Goal: Information Seeking & Learning: Learn about a topic

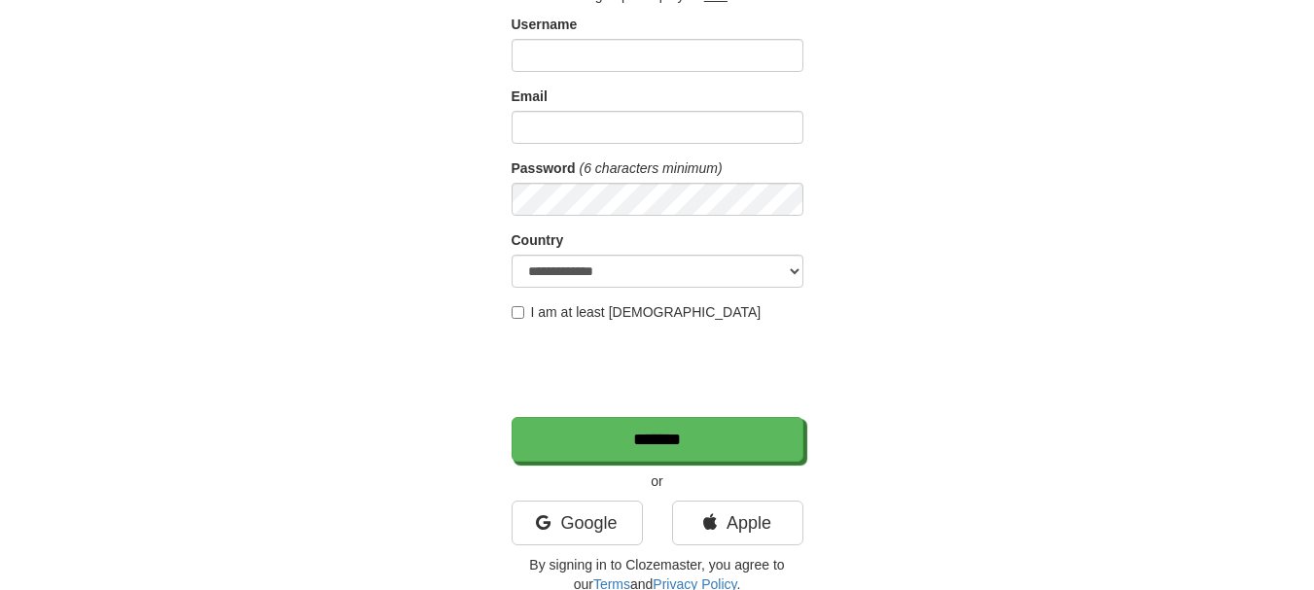
scroll to position [389, 0]
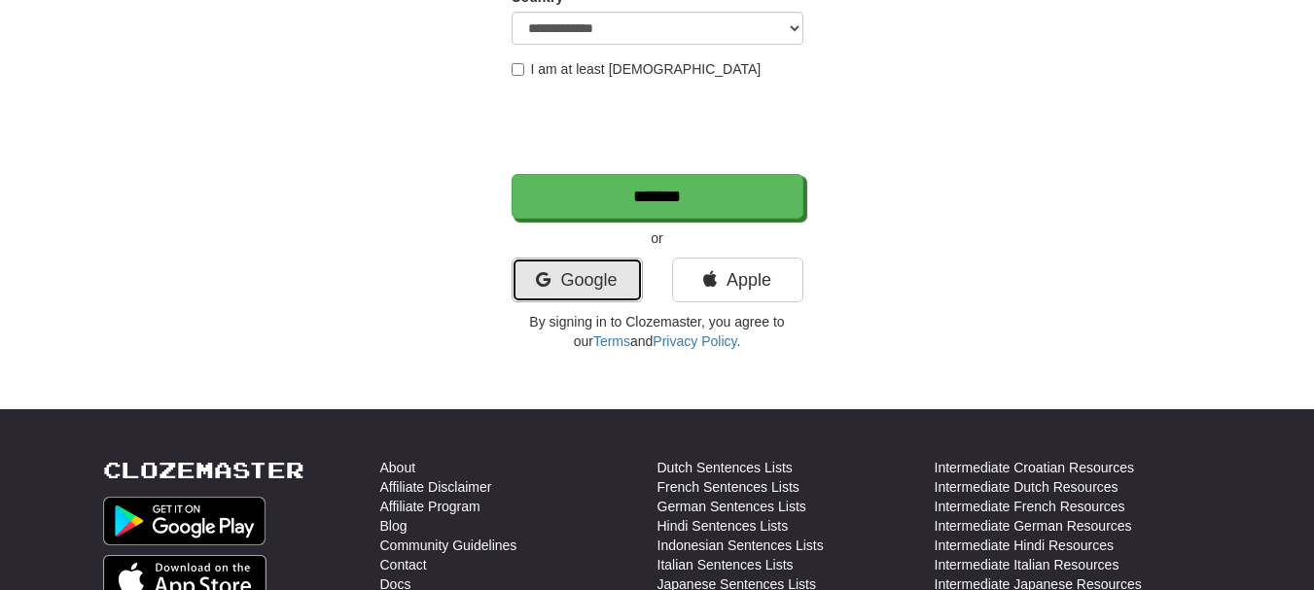
click at [592, 280] on link "Google" at bounding box center [576, 280] width 131 height 45
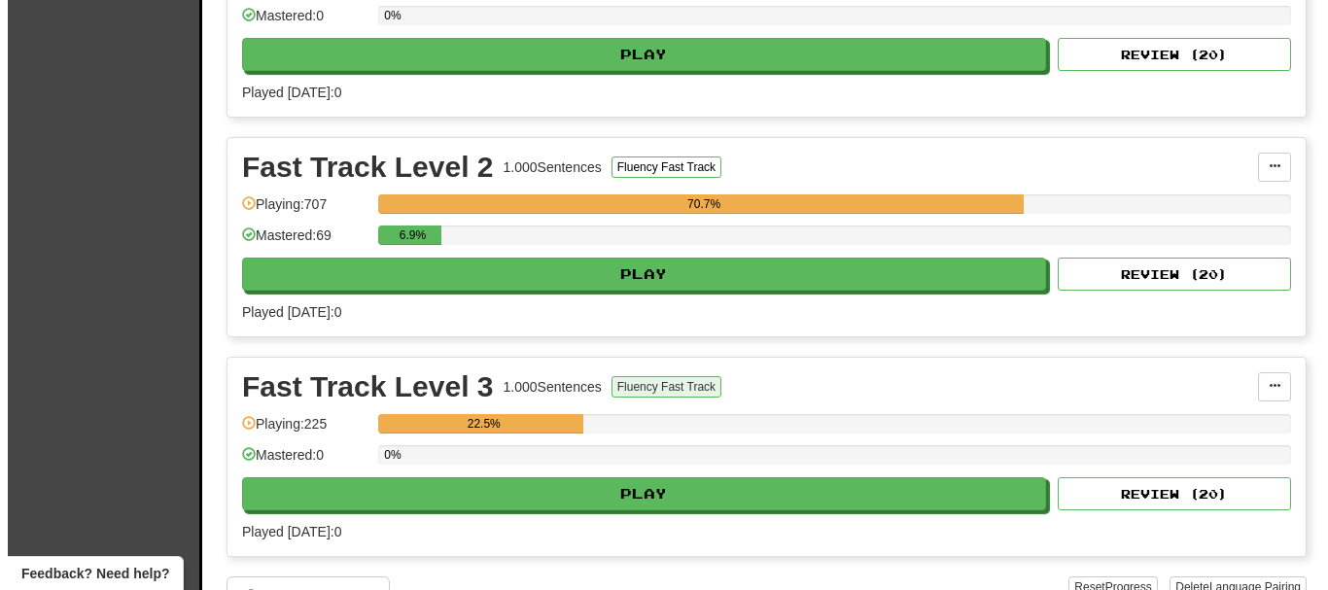
scroll to position [583, 0]
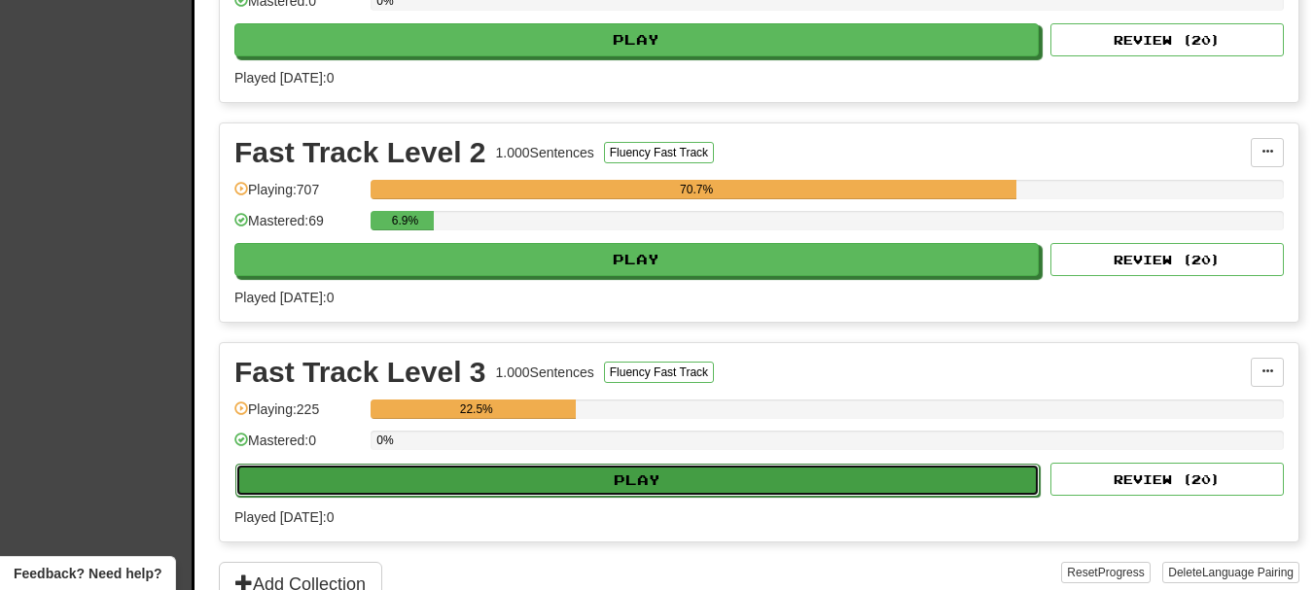
click at [598, 474] on button "Play" at bounding box center [637, 480] width 804 height 33
select select "**"
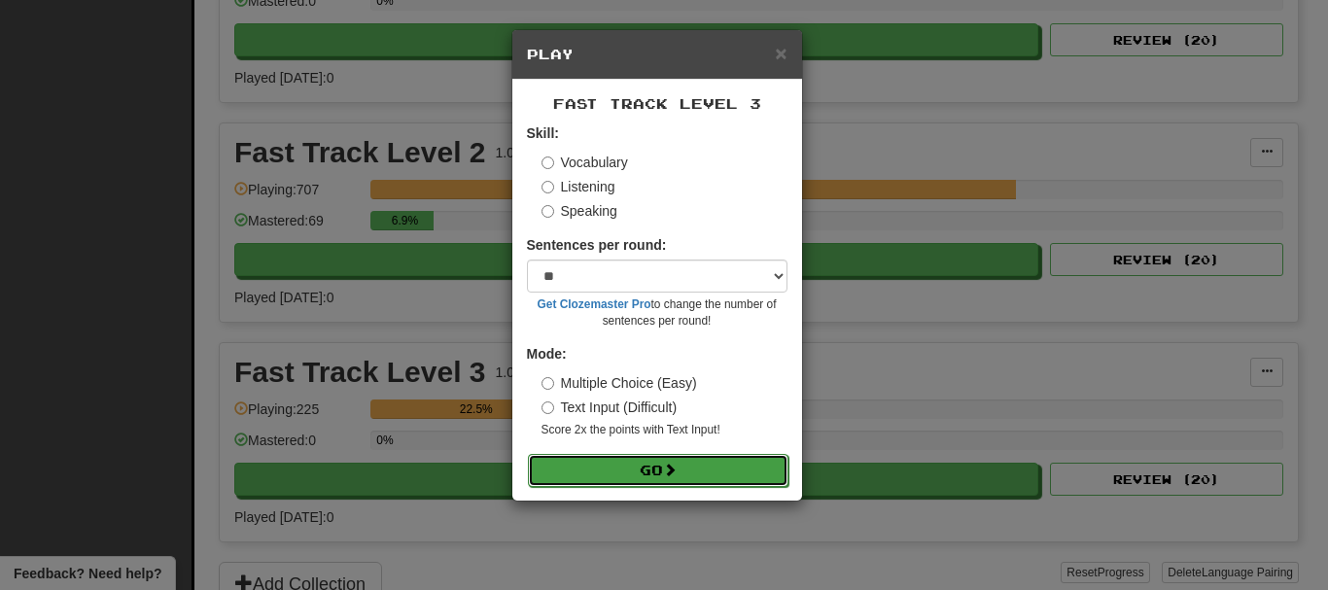
click at [684, 460] on button "Go" at bounding box center [658, 470] width 261 height 33
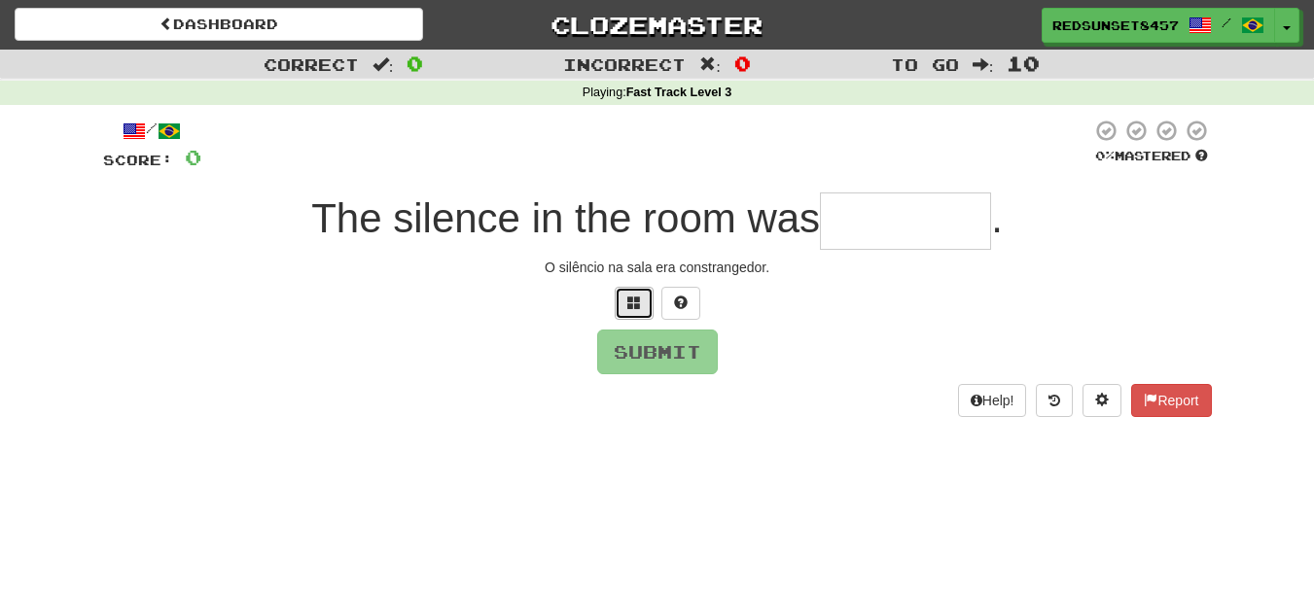
click at [621, 299] on button at bounding box center [634, 303] width 39 height 33
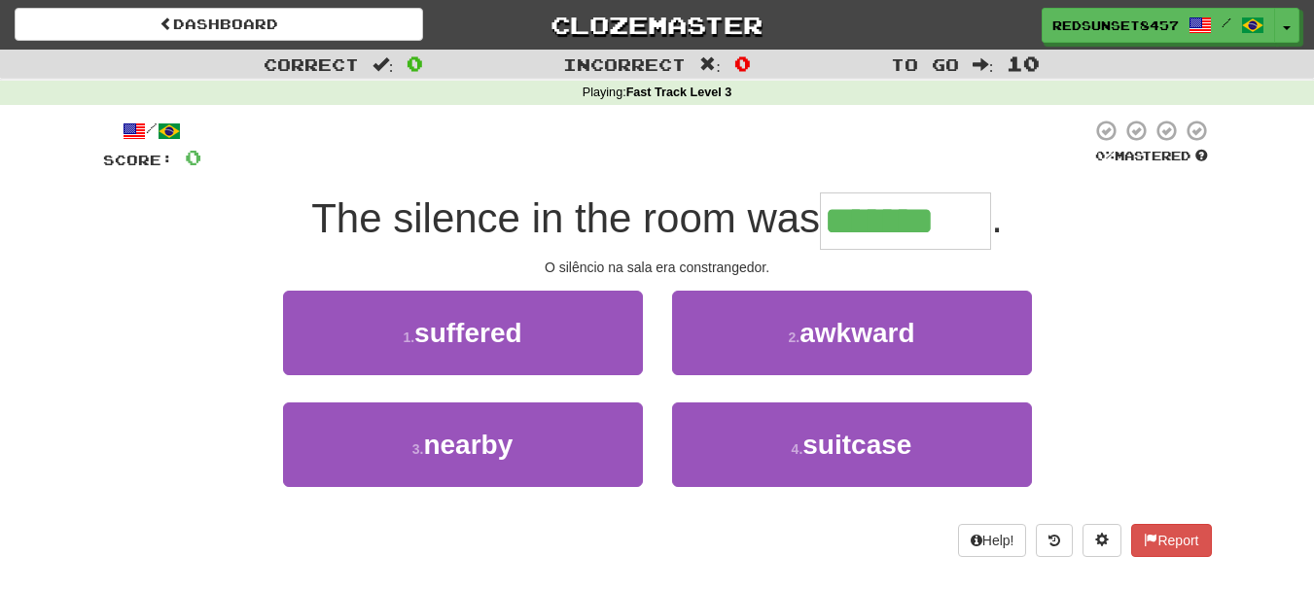
type input "*******"
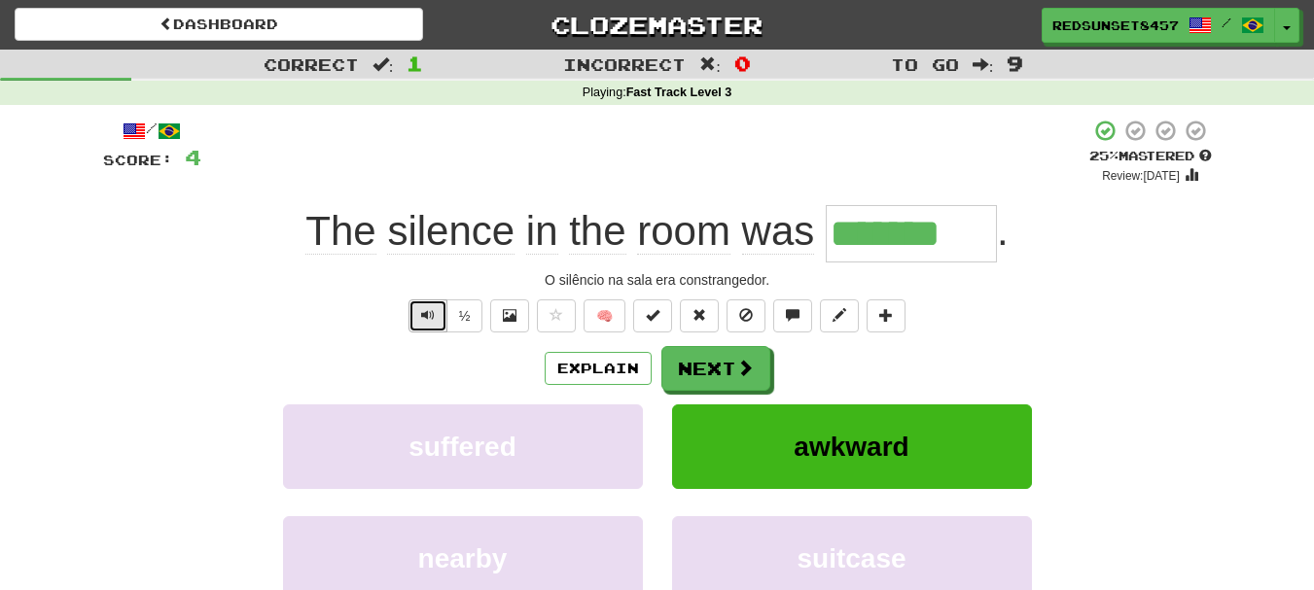
click at [421, 314] on span "Text-to-speech controls" at bounding box center [428, 315] width 14 height 14
click at [726, 370] on button "Next" at bounding box center [716, 369] width 109 height 45
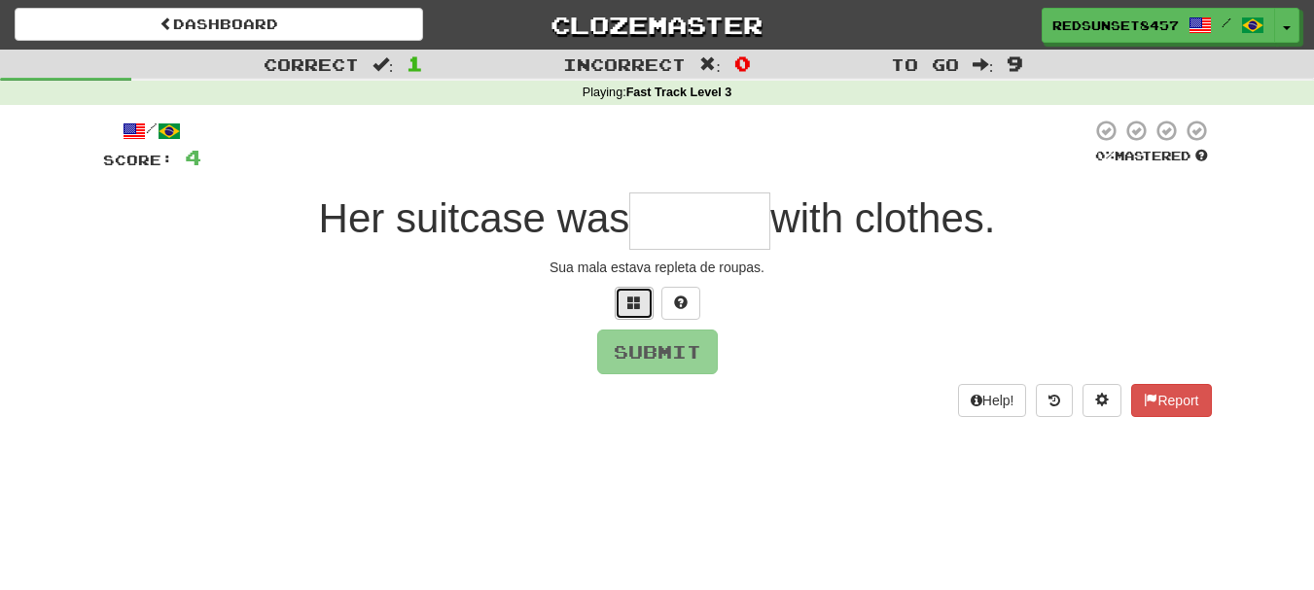
click at [627, 299] on span at bounding box center [634, 303] width 14 height 14
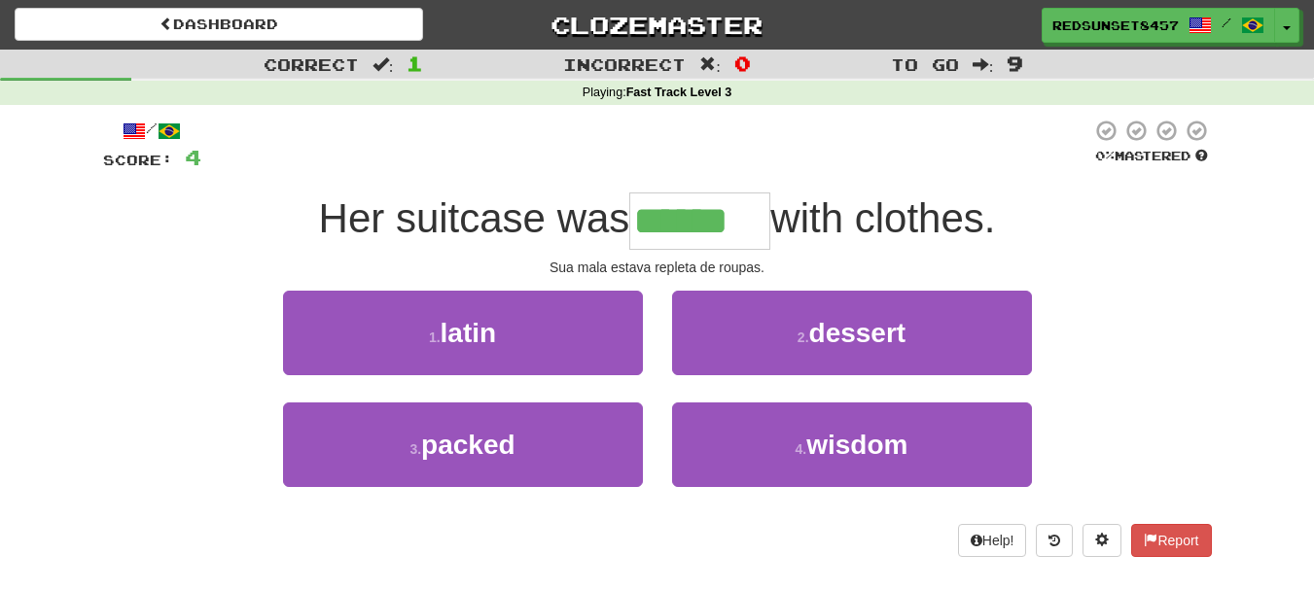
type input "******"
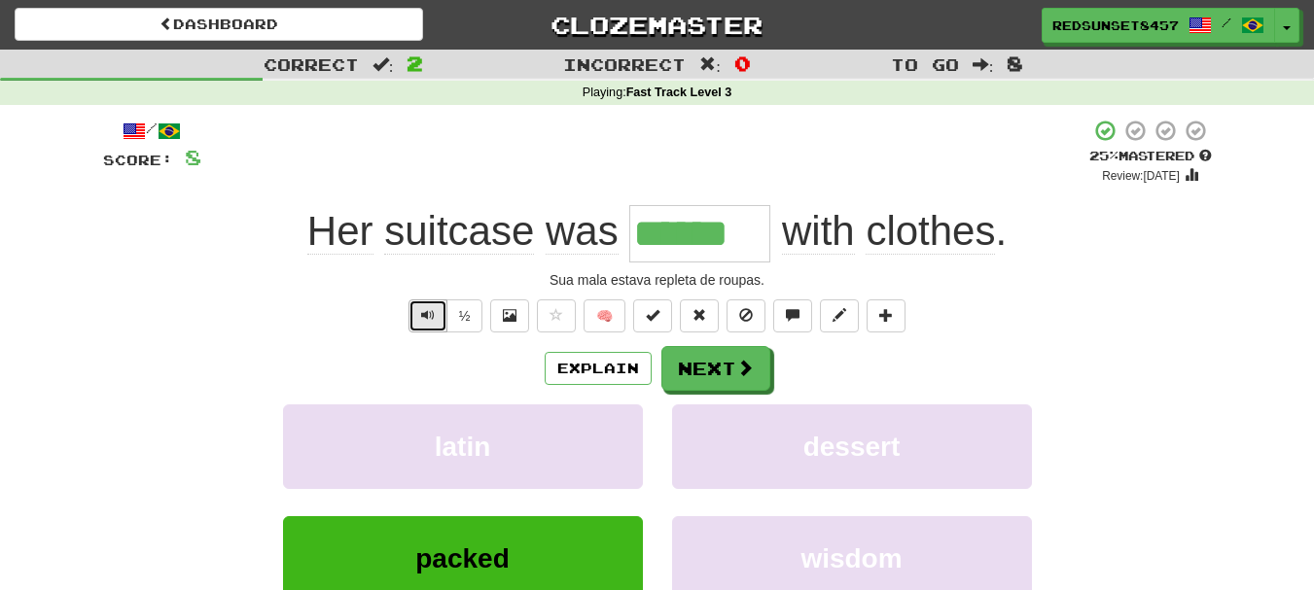
click at [418, 314] on button "Text-to-speech controls" at bounding box center [427, 315] width 39 height 33
click at [749, 380] on button "Next" at bounding box center [716, 369] width 109 height 45
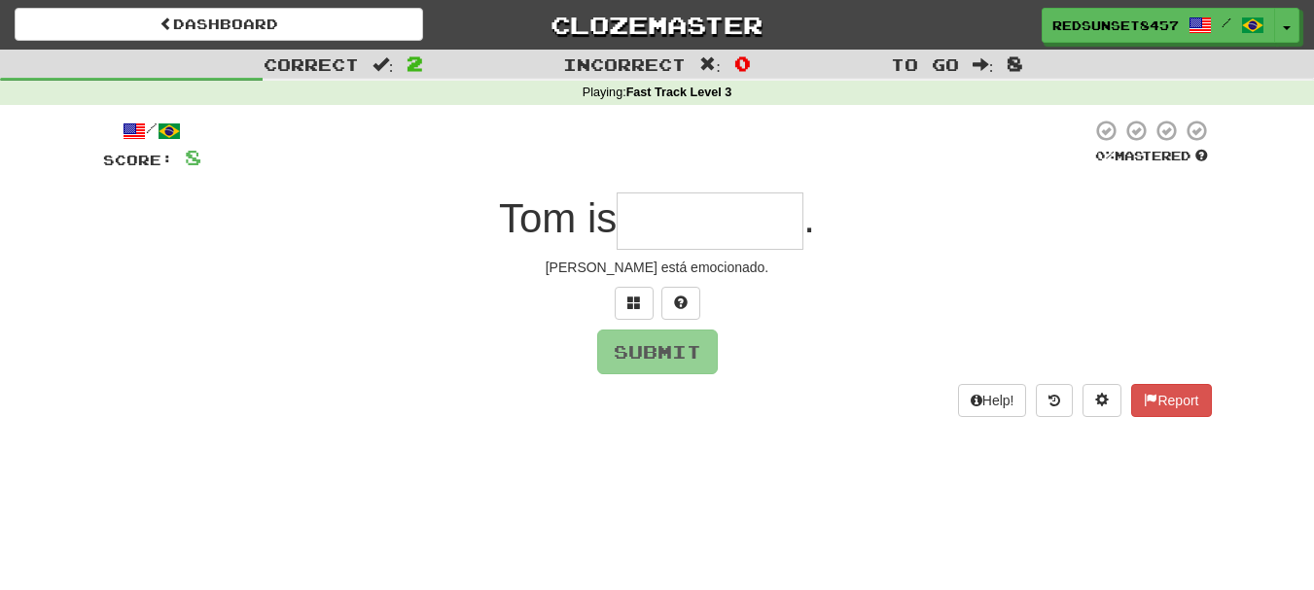
click at [717, 208] on input "text" at bounding box center [709, 221] width 187 height 57
type input "*"
click at [636, 310] on button at bounding box center [634, 303] width 39 height 33
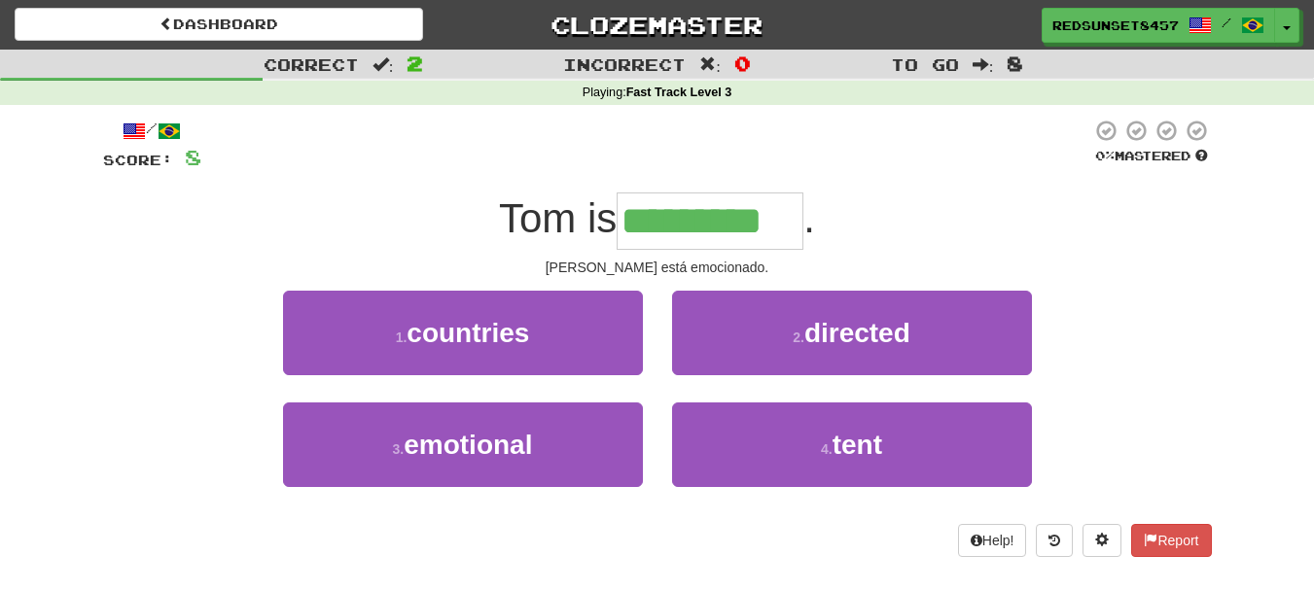
type input "*********"
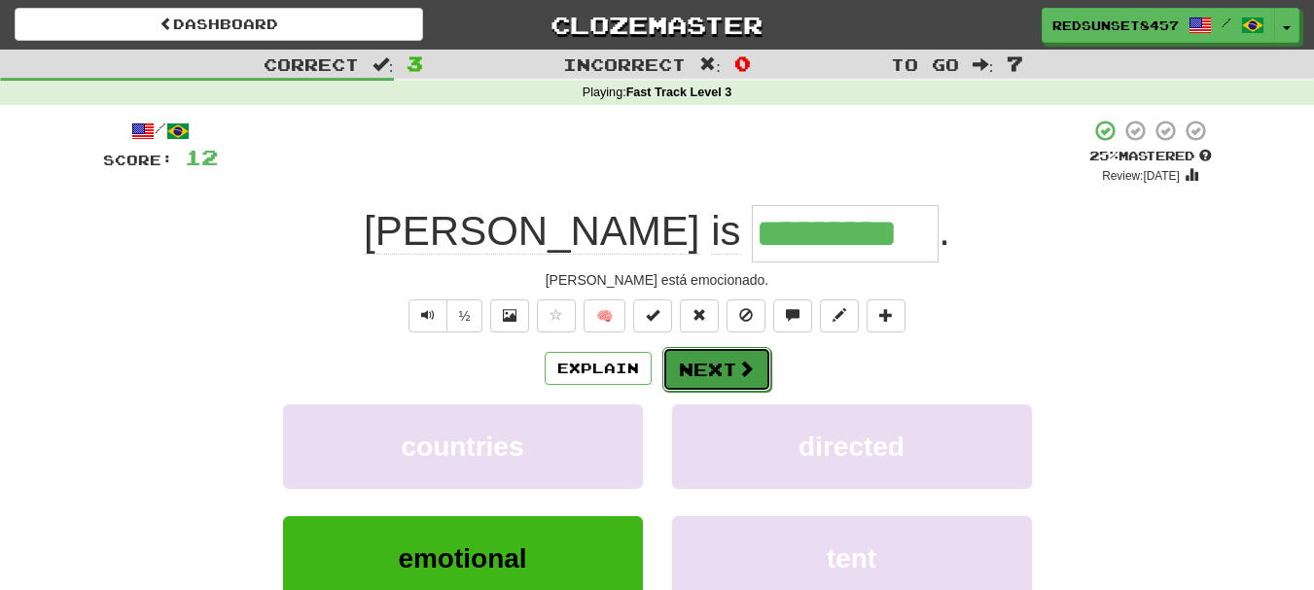
click at [741, 382] on button "Next" at bounding box center [716, 369] width 109 height 45
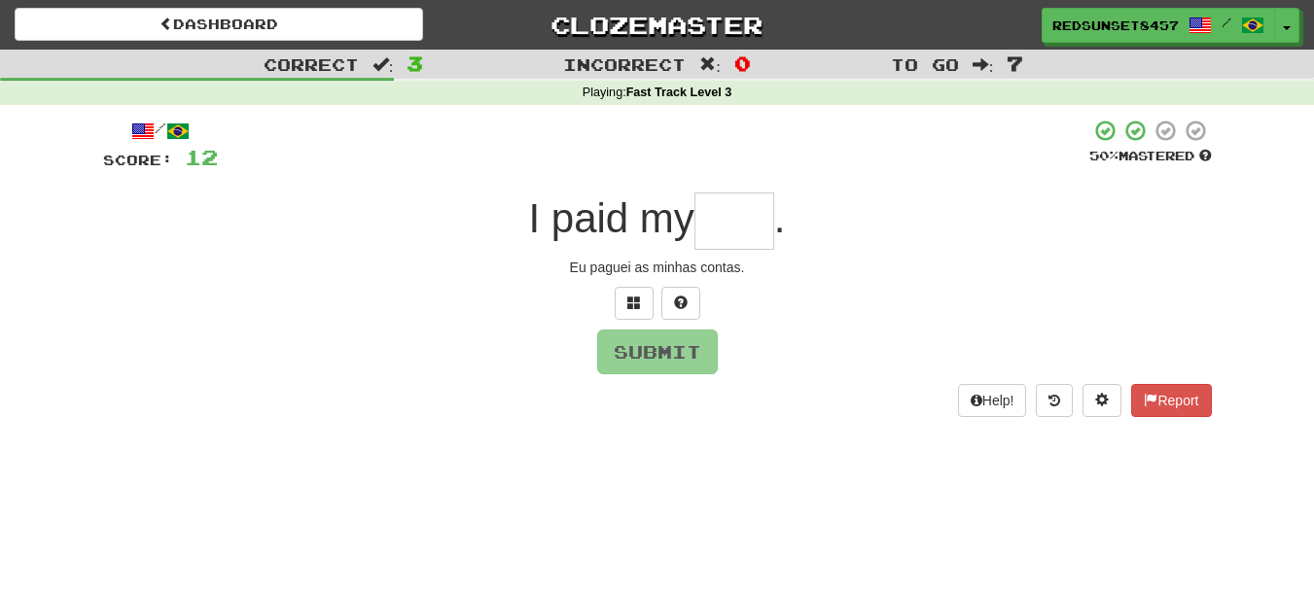
click at [753, 212] on input "text" at bounding box center [734, 221] width 80 height 57
type input "*"
click at [636, 294] on button at bounding box center [634, 303] width 39 height 33
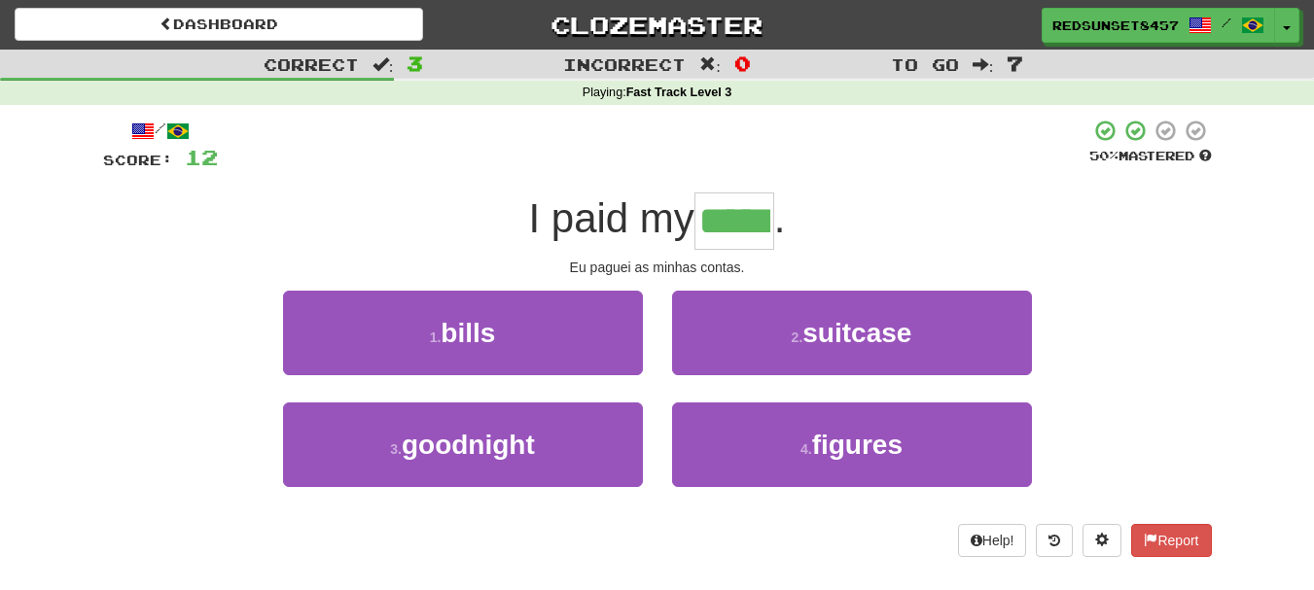
type input "*****"
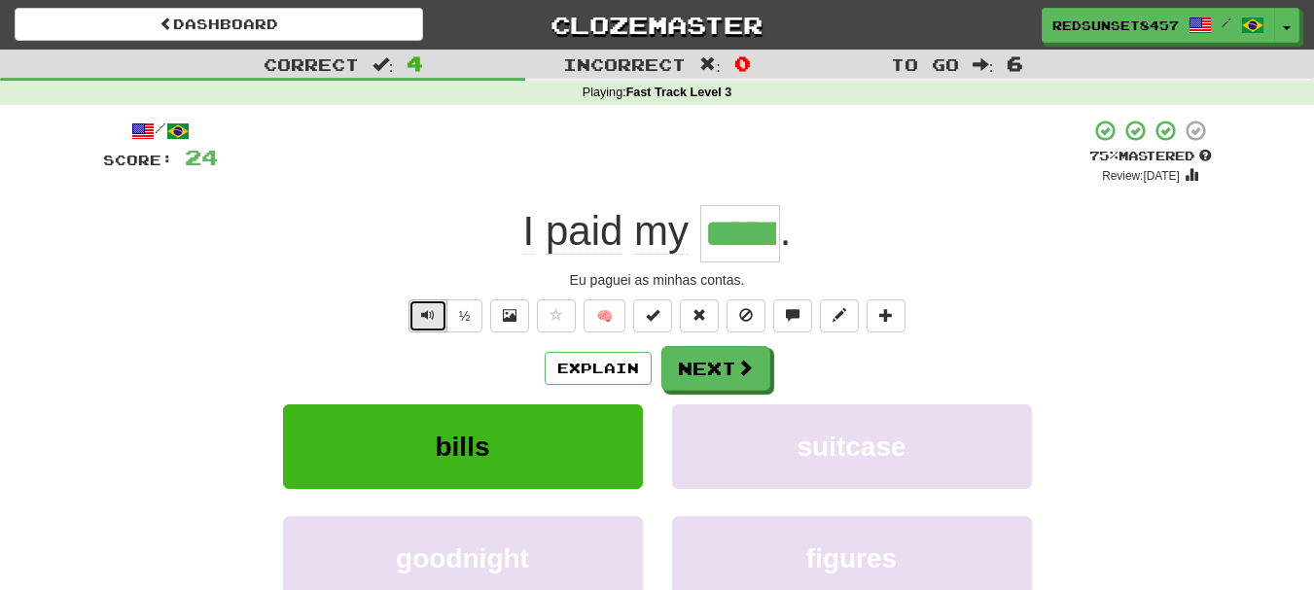
click at [431, 324] on button "Text-to-speech controls" at bounding box center [427, 315] width 39 height 33
click at [723, 364] on button "Next" at bounding box center [716, 369] width 109 height 45
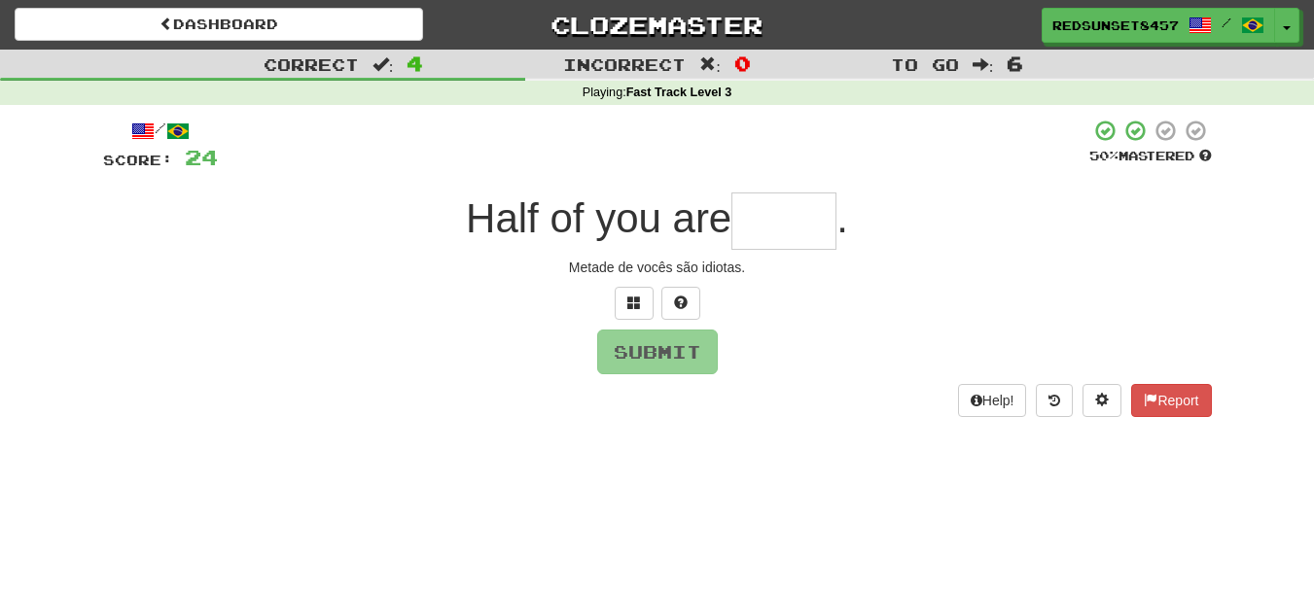
click at [801, 221] on input "text" at bounding box center [783, 221] width 105 height 57
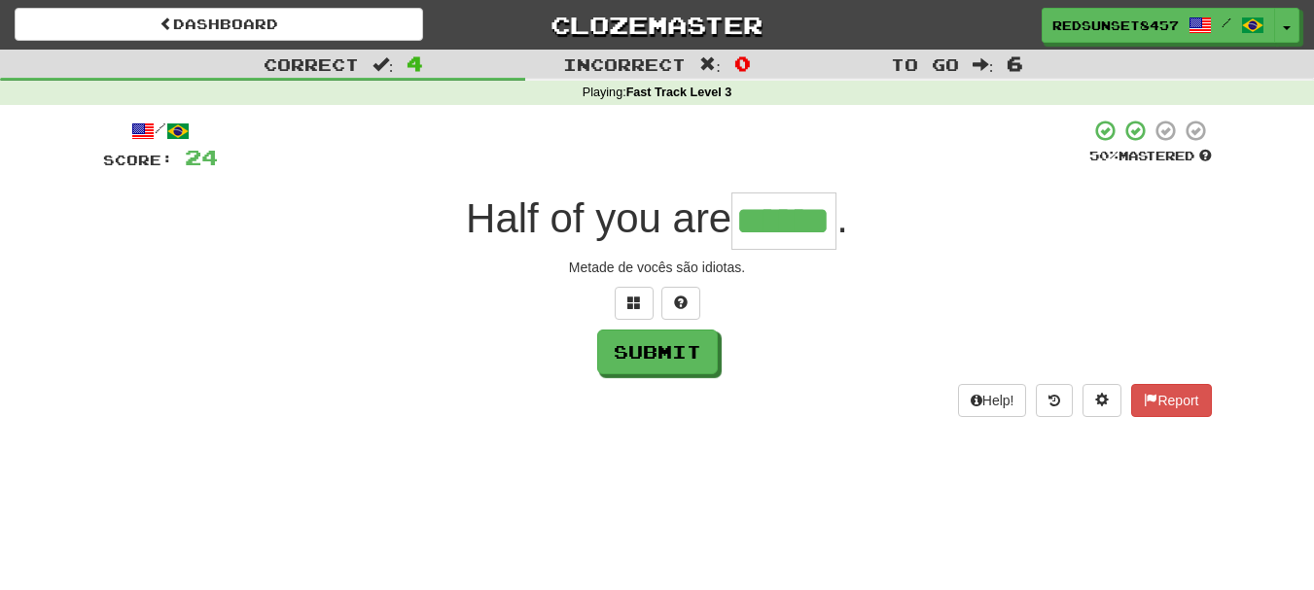
type input "******"
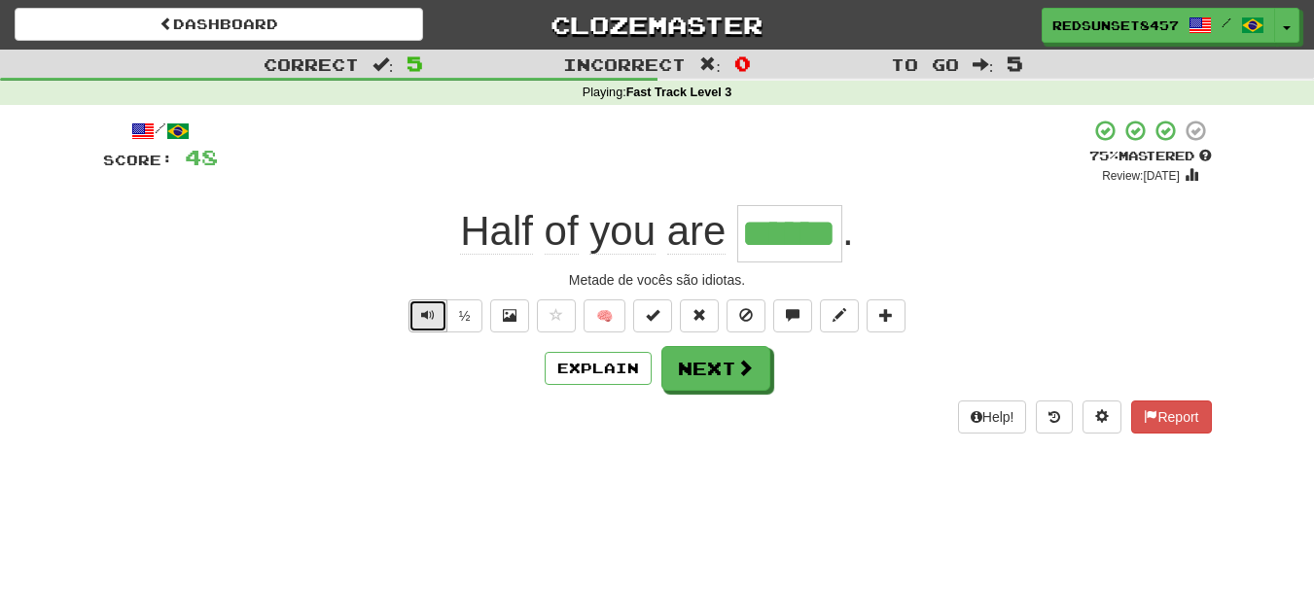
click at [421, 312] on span "Text-to-speech controls" at bounding box center [428, 315] width 14 height 14
click at [428, 315] on span "Text-to-speech controls" at bounding box center [428, 315] width 14 height 14
click at [714, 364] on button "Next" at bounding box center [716, 369] width 109 height 45
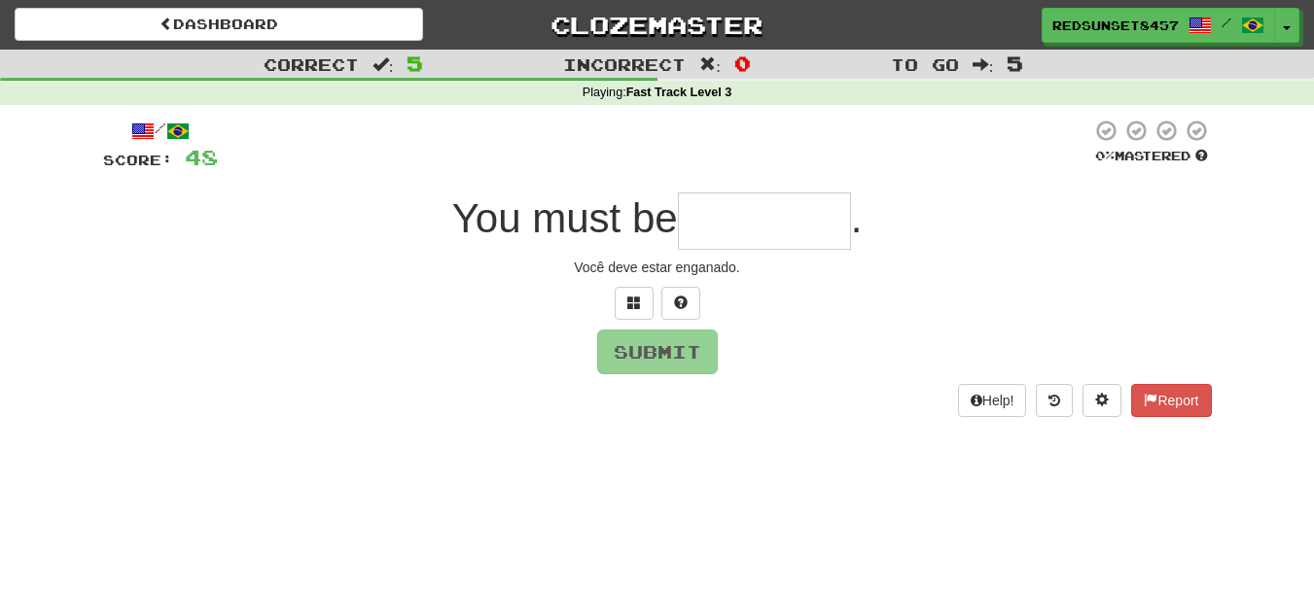
click at [726, 217] on input "text" at bounding box center [764, 221] width 173 height 57
click at [635, 292] on button at bounding box center [634, 303] width 39 height 33
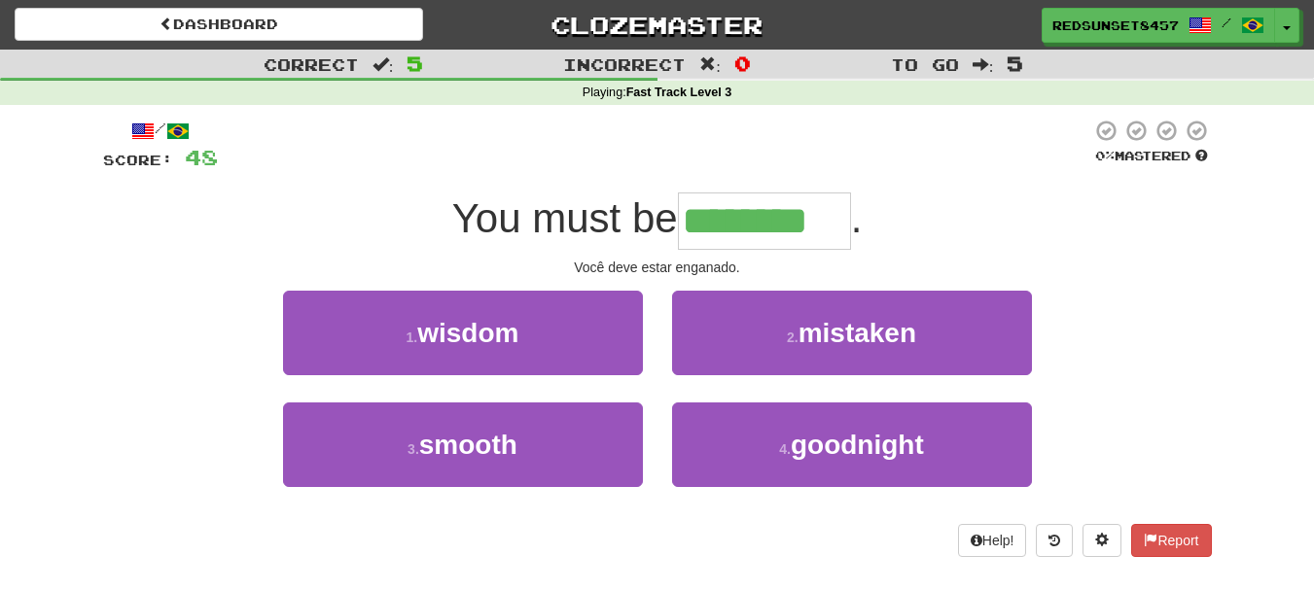
type input "********"
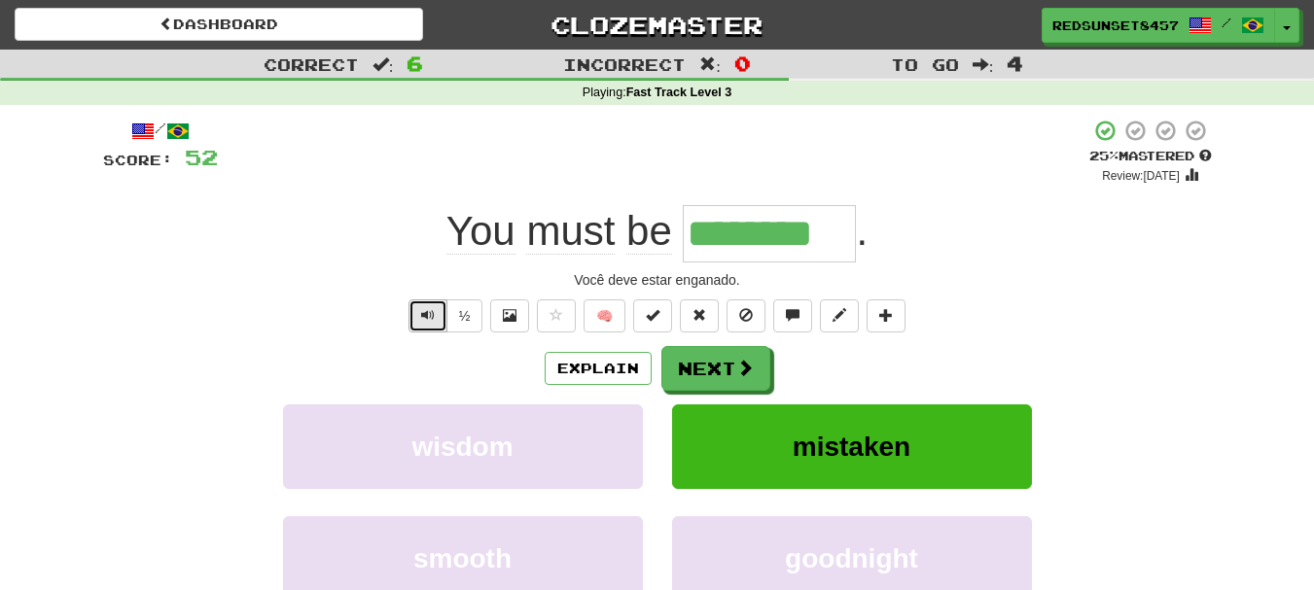
click at [408, 313] on button "Text-to-speech controls" at bounding box center [427, 315] width 39 height 33
click at [745, 362] on span at bounding box center [746, 369] width 18 height 18
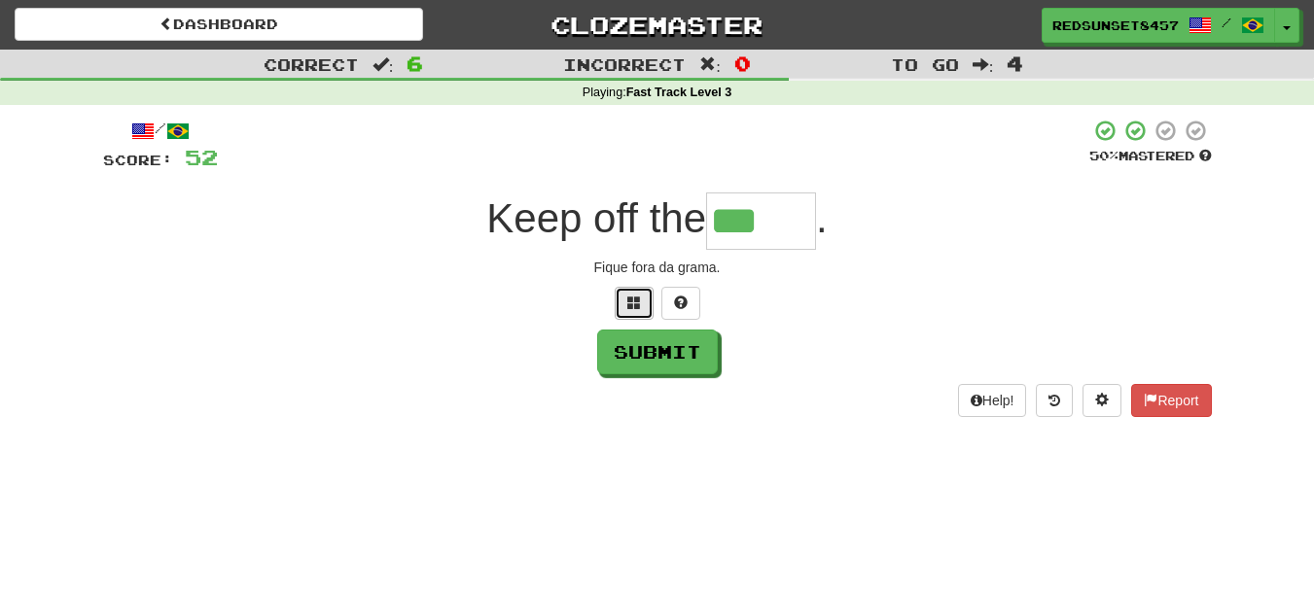
click at [636, 297] on span at bounding box center [634, 303] width 14 height 14
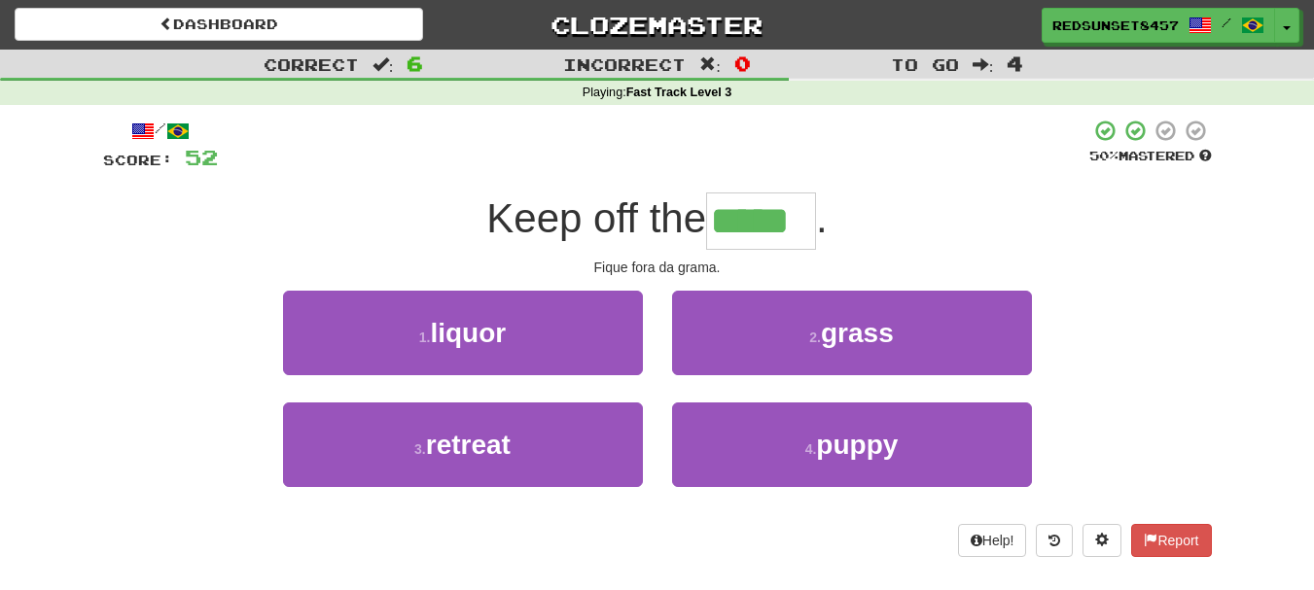
type input "*****"
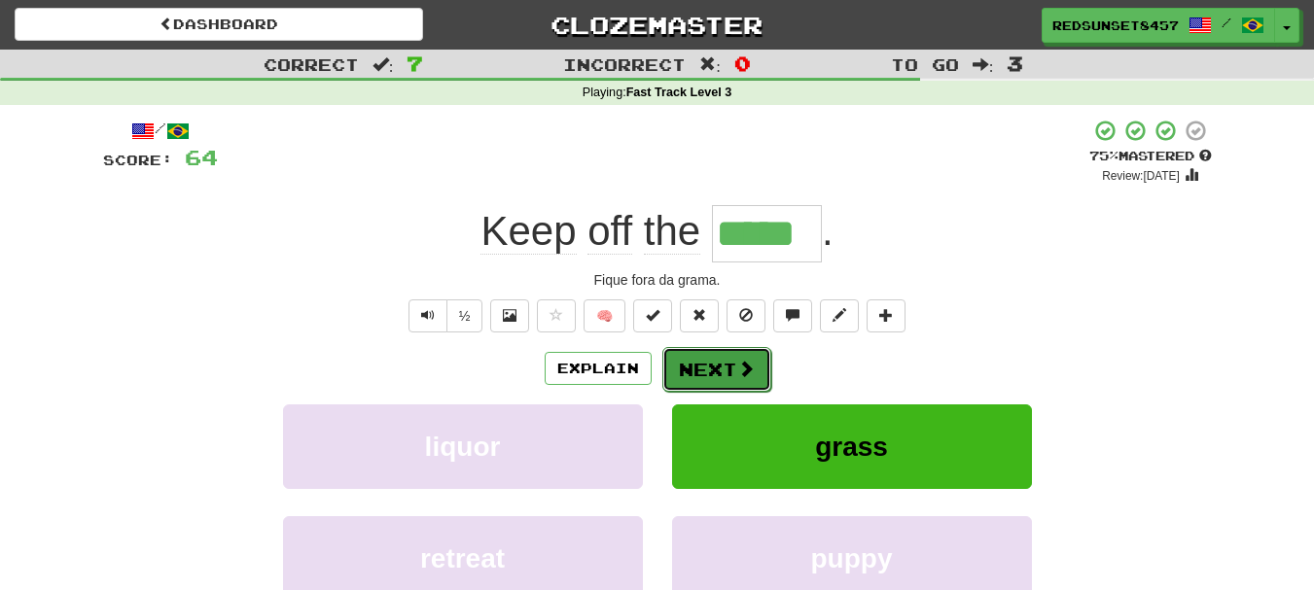
click at [725, 356] on button "Next" at bounding box center [716, 369] width 109 height 45
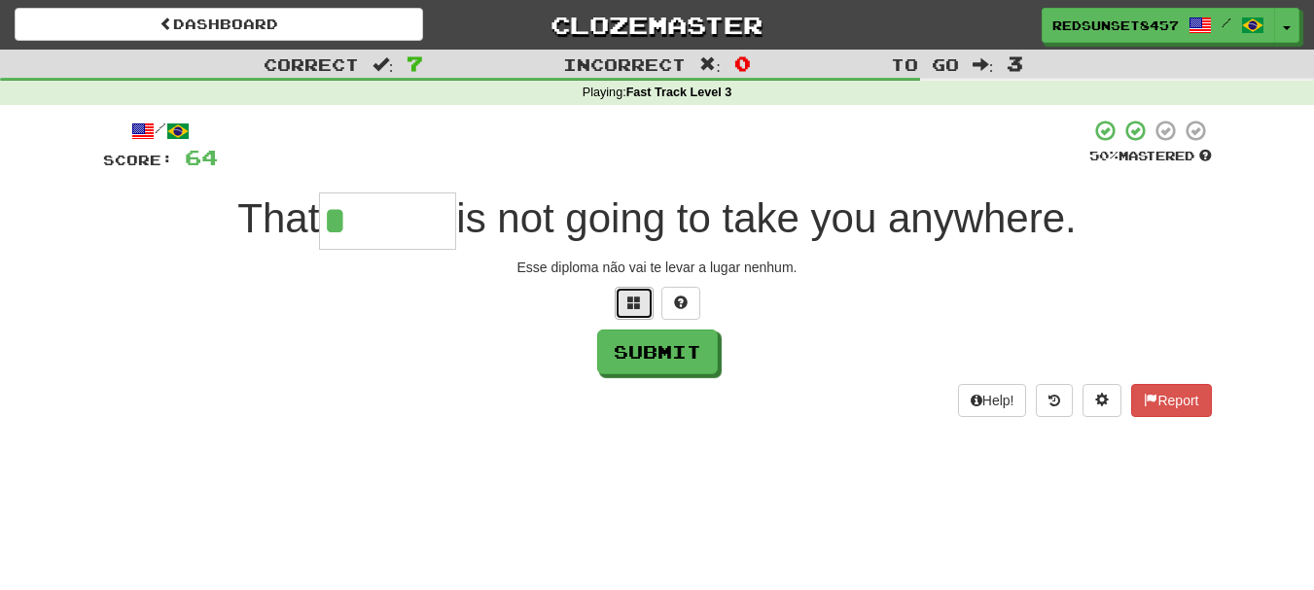
click at [627, 292] on button at bounding box center [634, 303] width 39 height 33
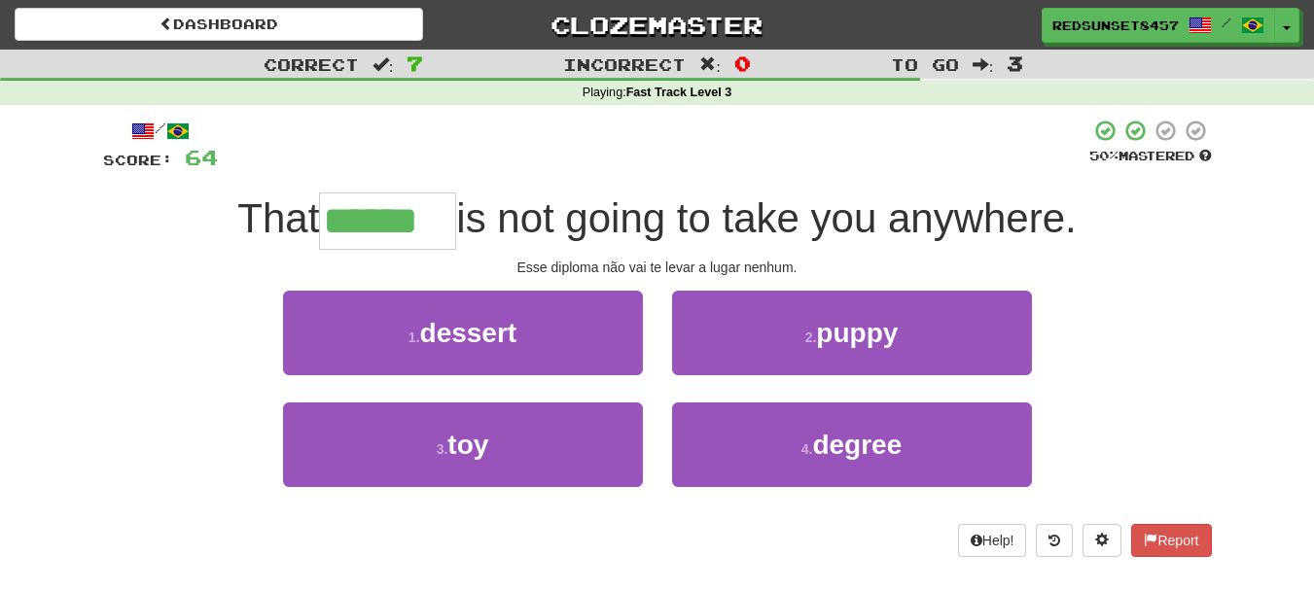
type input "******"
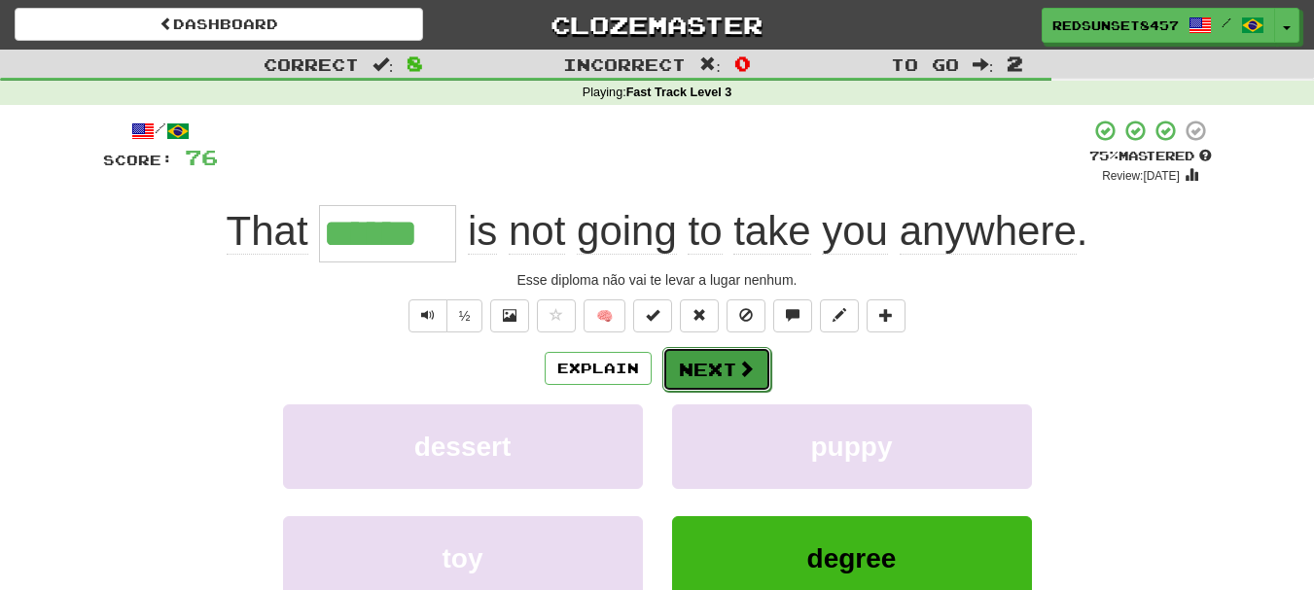
click at [706, 381] on button "Next" at bounding box center [716, 369] width 109 height 45
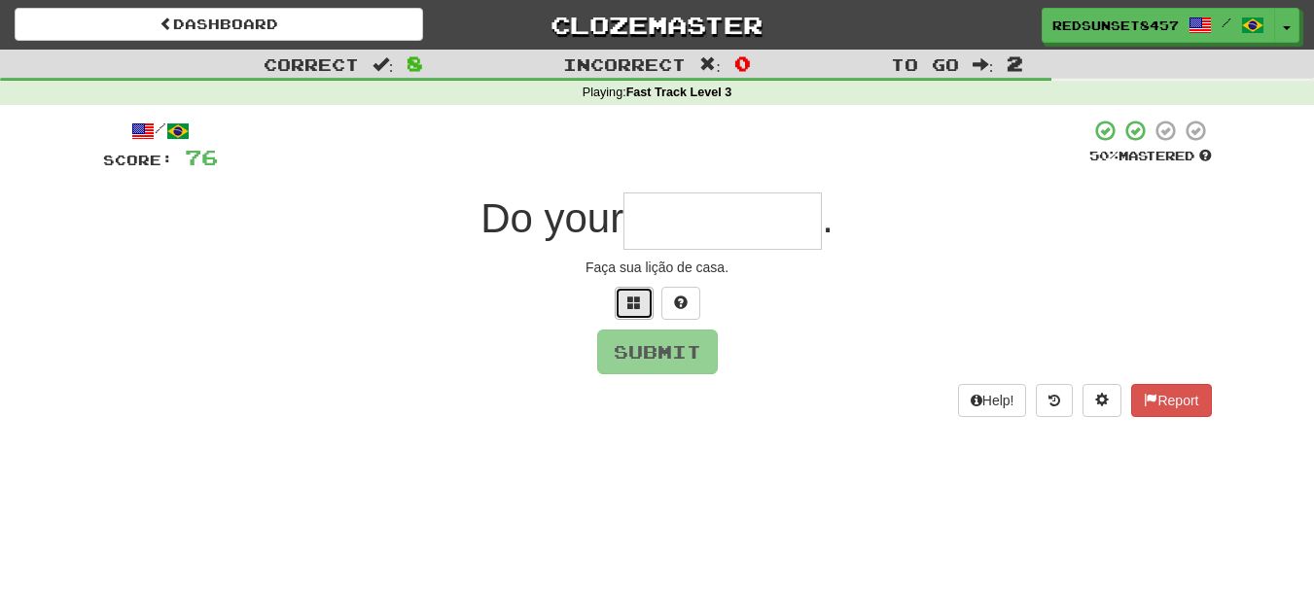
click at [633, 310] on button at bounding box center [634, 303] width 39 height 33
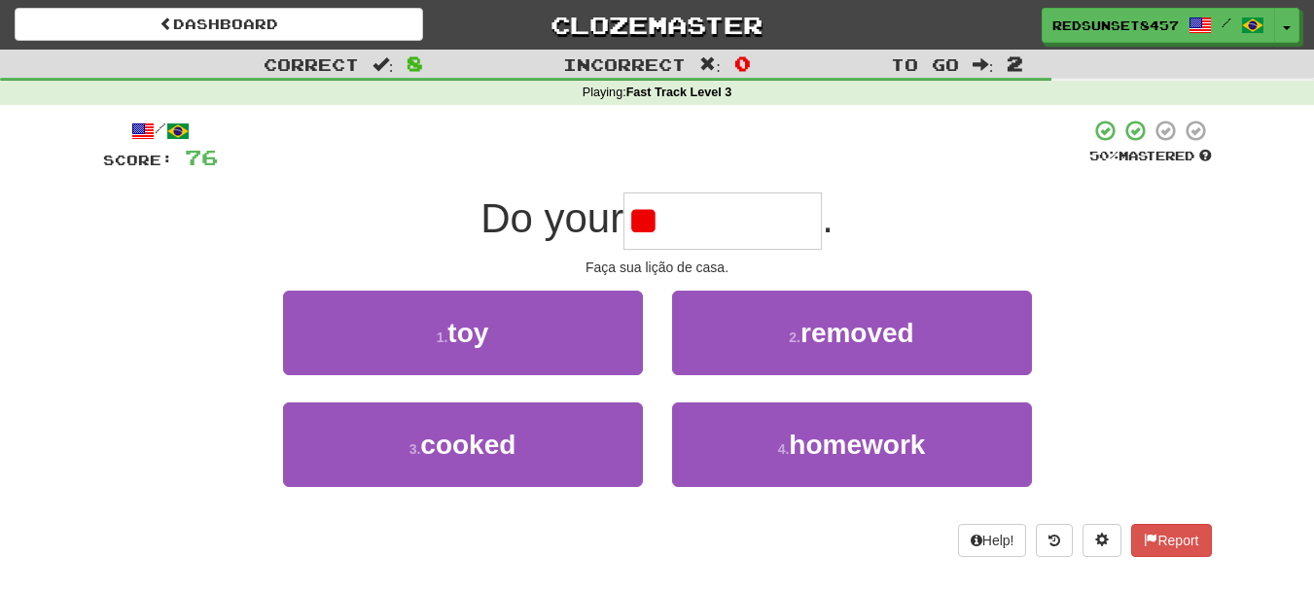
type input "*"
type input "********"
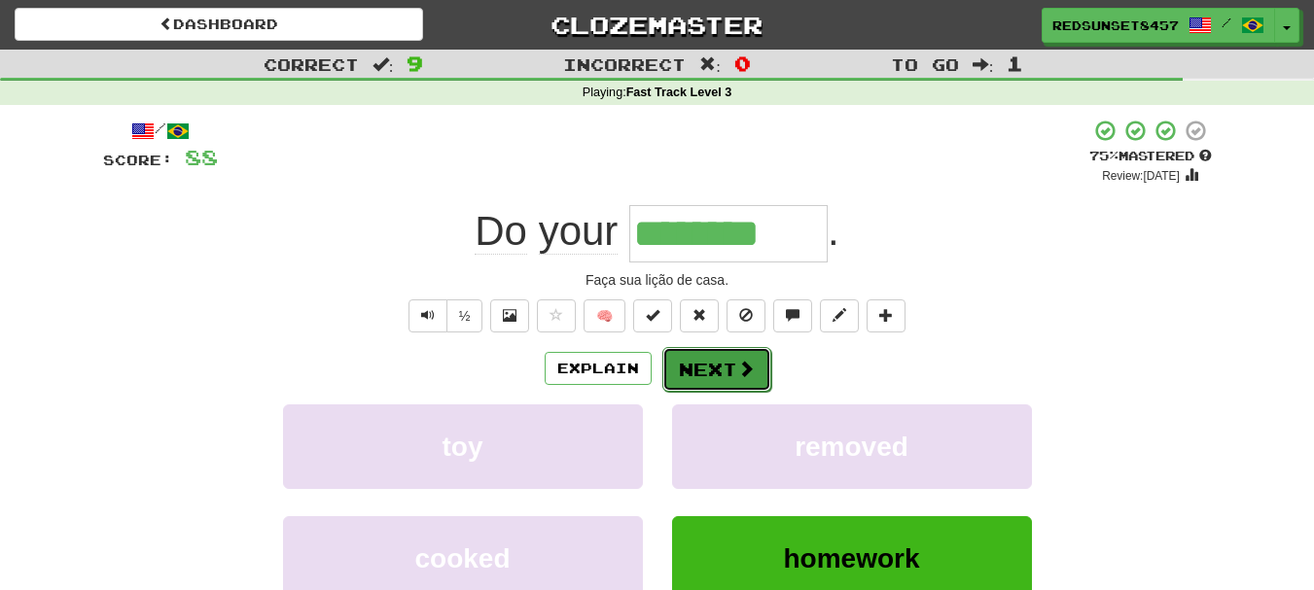
click at [713, 366] on button "Next" at bounding box center [716, 369] width 109 height 45
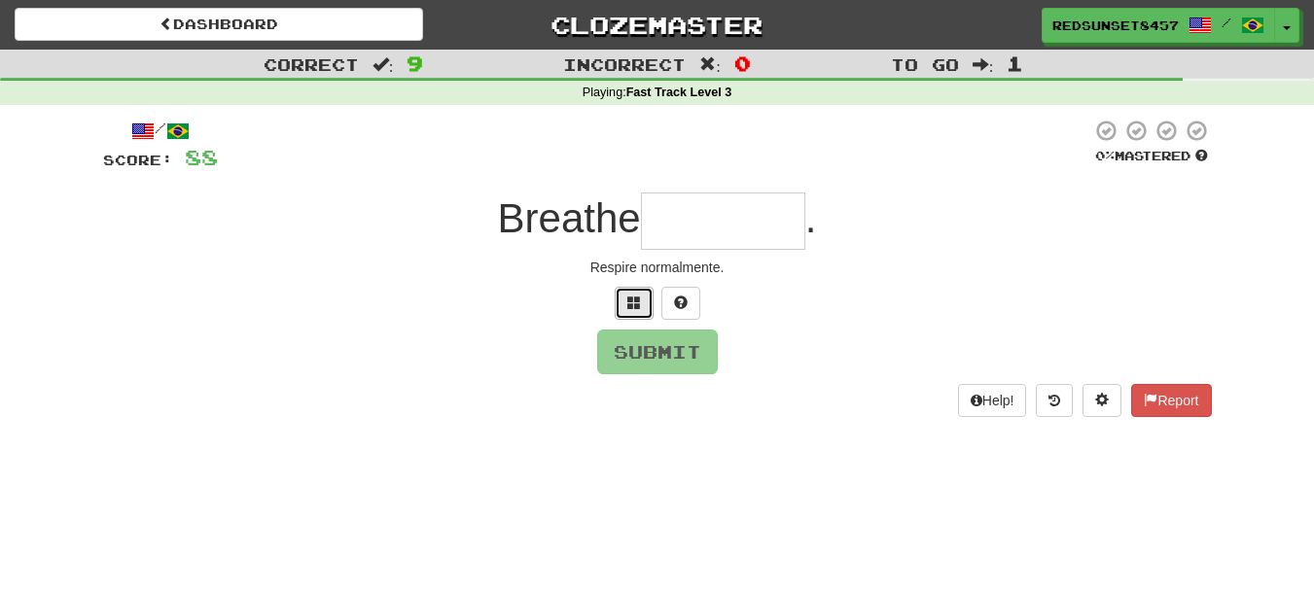
click at [639, 294] on button at bounding box center [634, 303] width 39 height 33
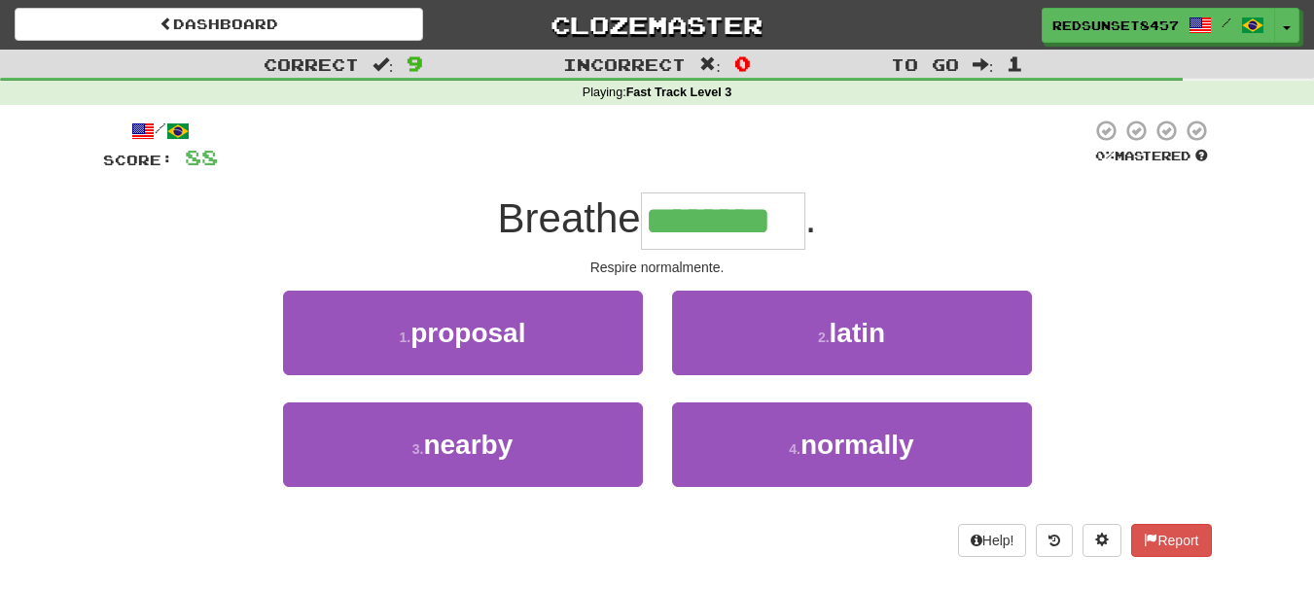
type input "********"
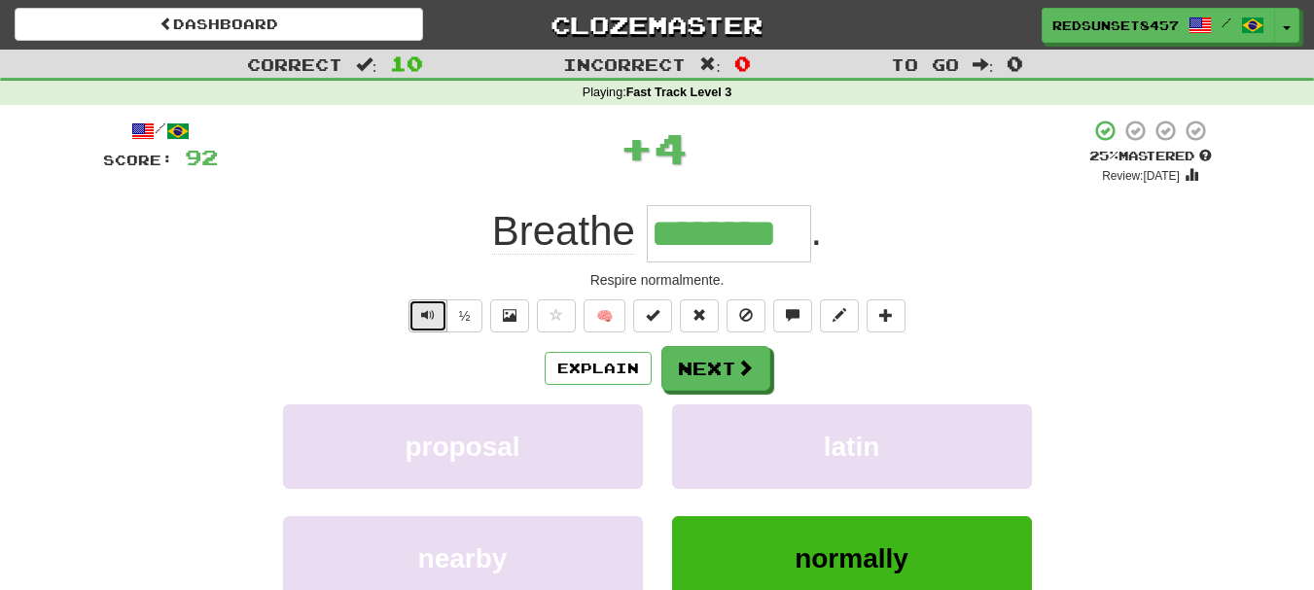
click at [417, 324] on button "Text-to-speech controls" at bounding box center [427, 315] width 39 height 33
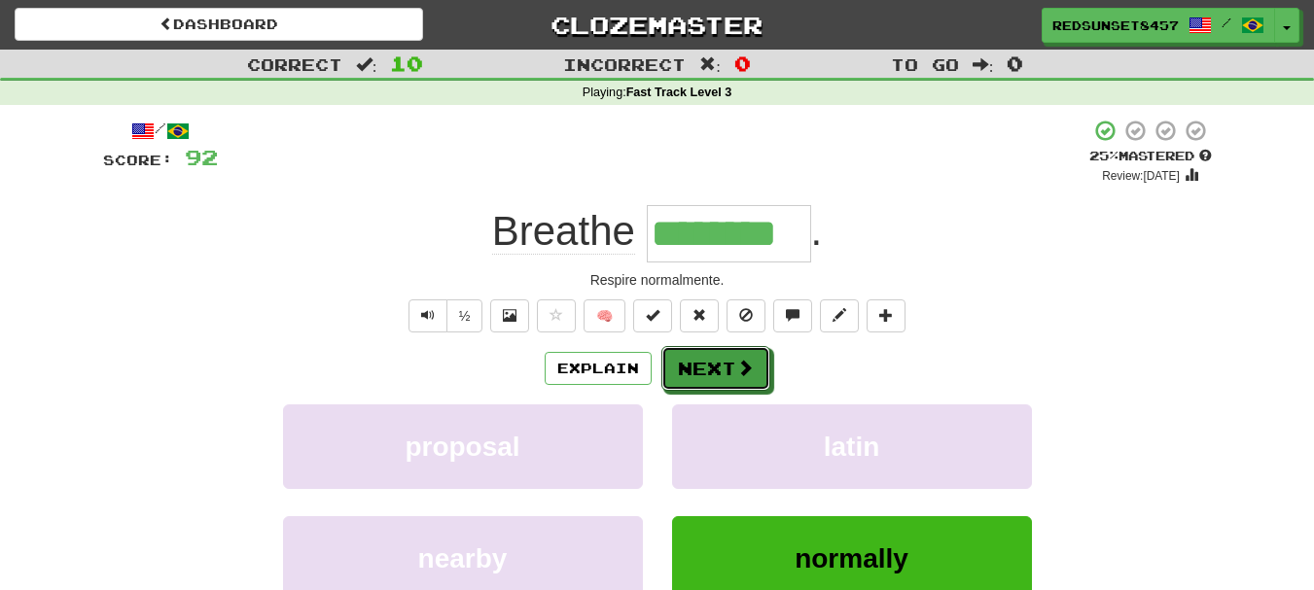
click at [720, 376] on button "Next" at bounding box center [715, 368] width 109 height 45
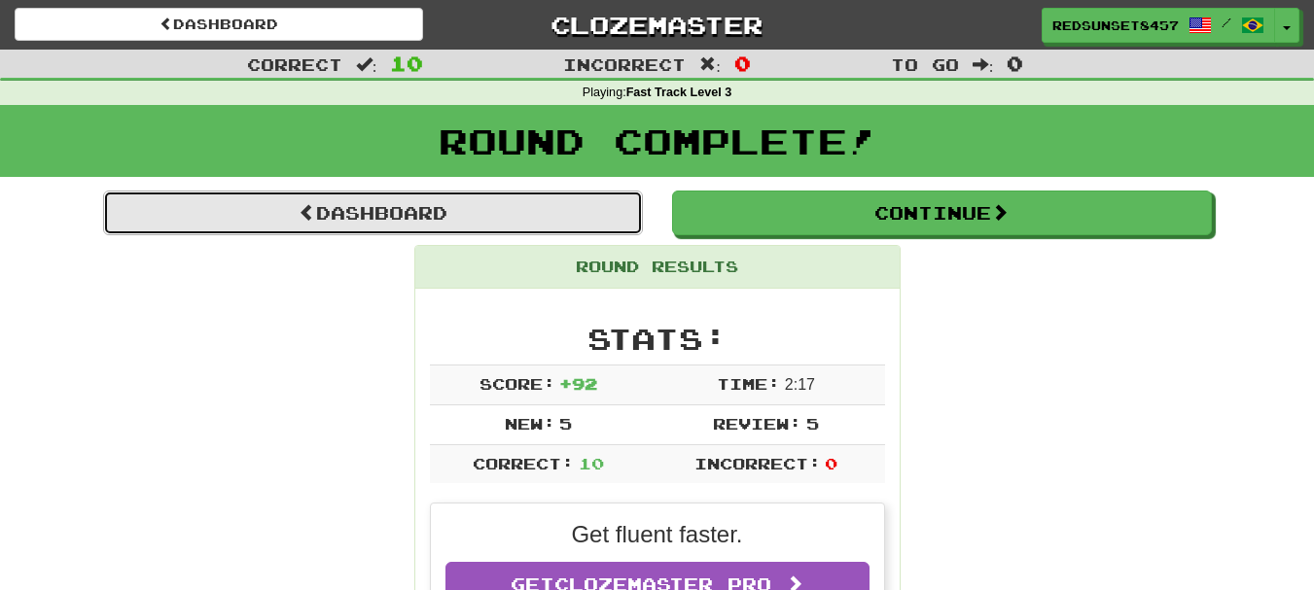
click at [382, 208] on link "Dashboard" at bounding box center [373, 213] width 540 height 45
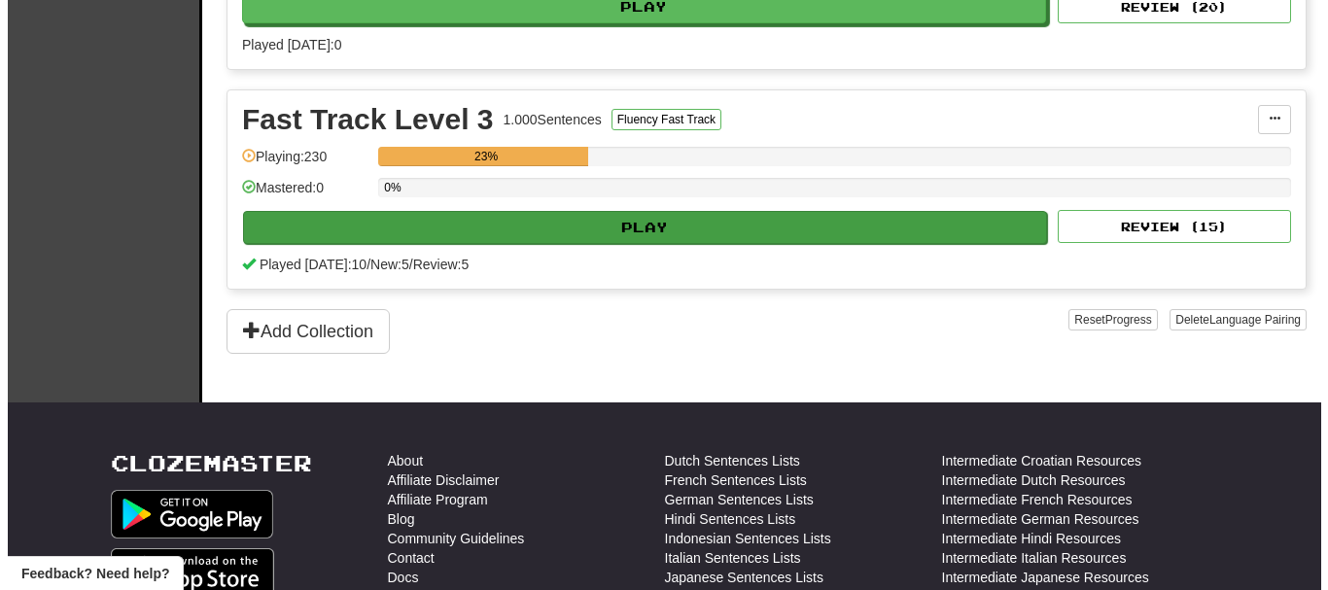
scroll to position [875, 0]
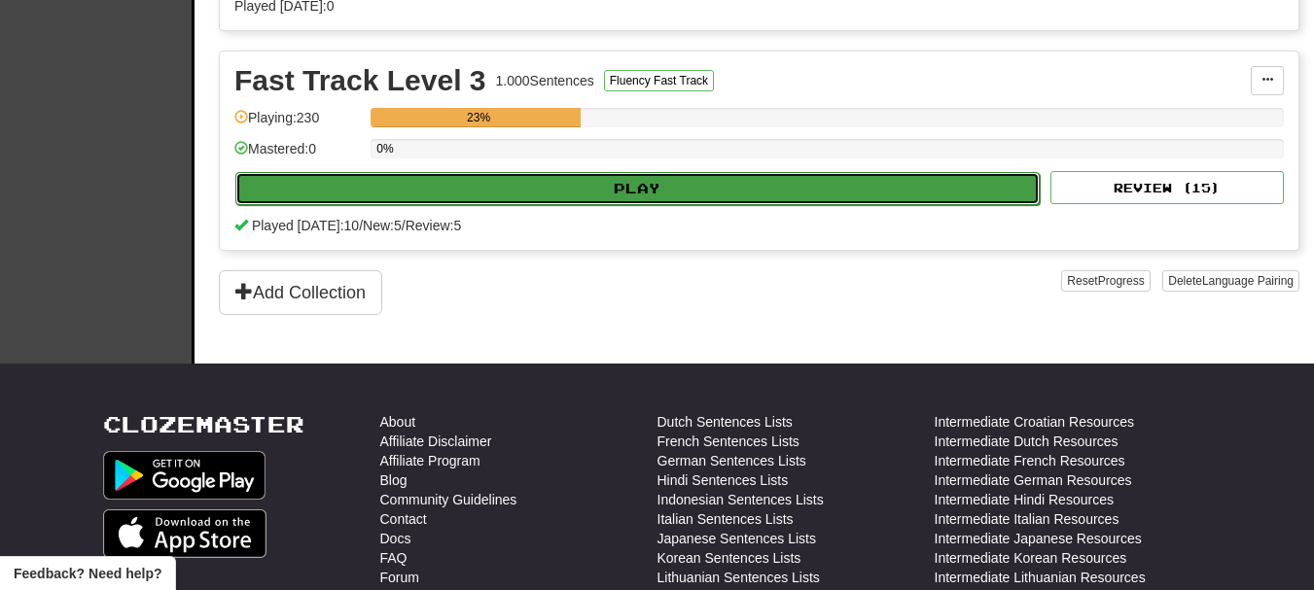
click at [656, 190] on button "Play" at bounding box center [637, 188] width 804 height 33
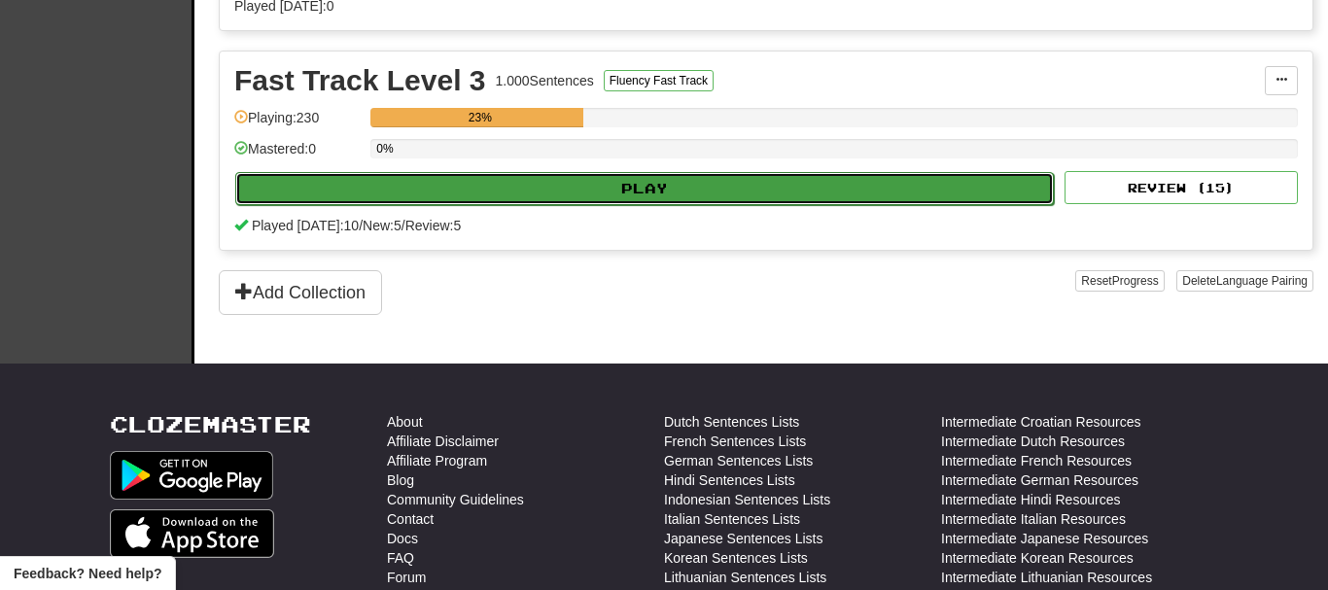
select select "**"
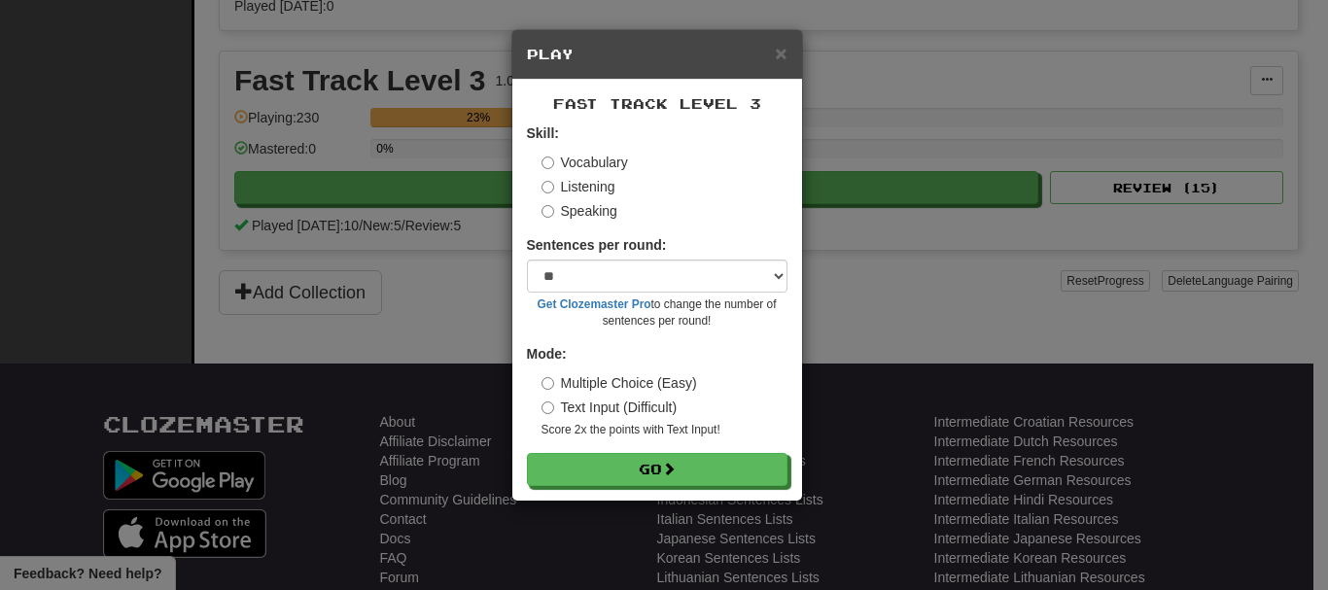
click at [567, 185] on label "Listening" at bounding box center [579, 186] width 74 height 19
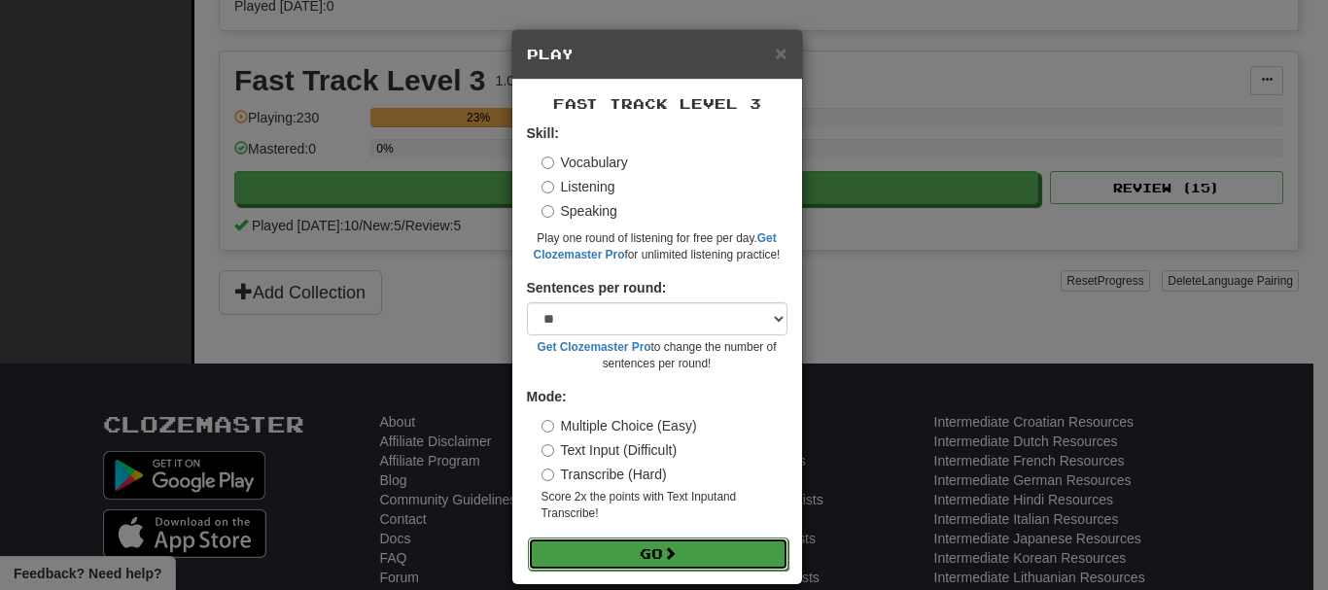
click at [616, 554] on button "Go" at bounding box center [658, 554] width 261 height 33
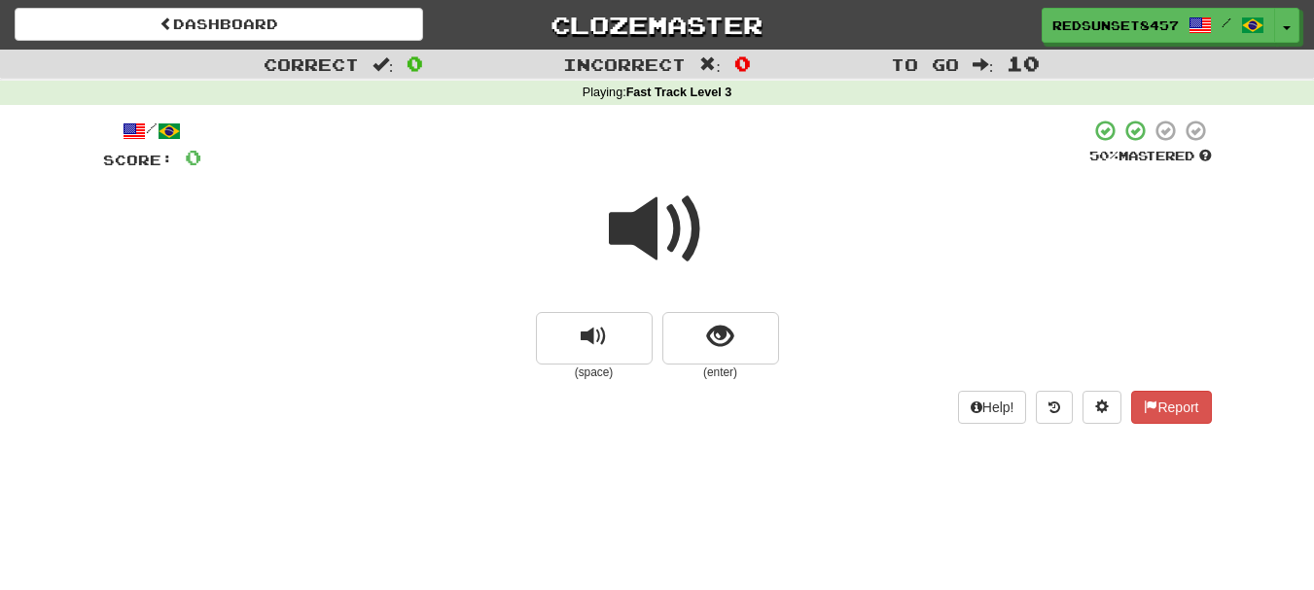
click at [658, 218] on span at bounding box center [657, 229] width 97 height 97
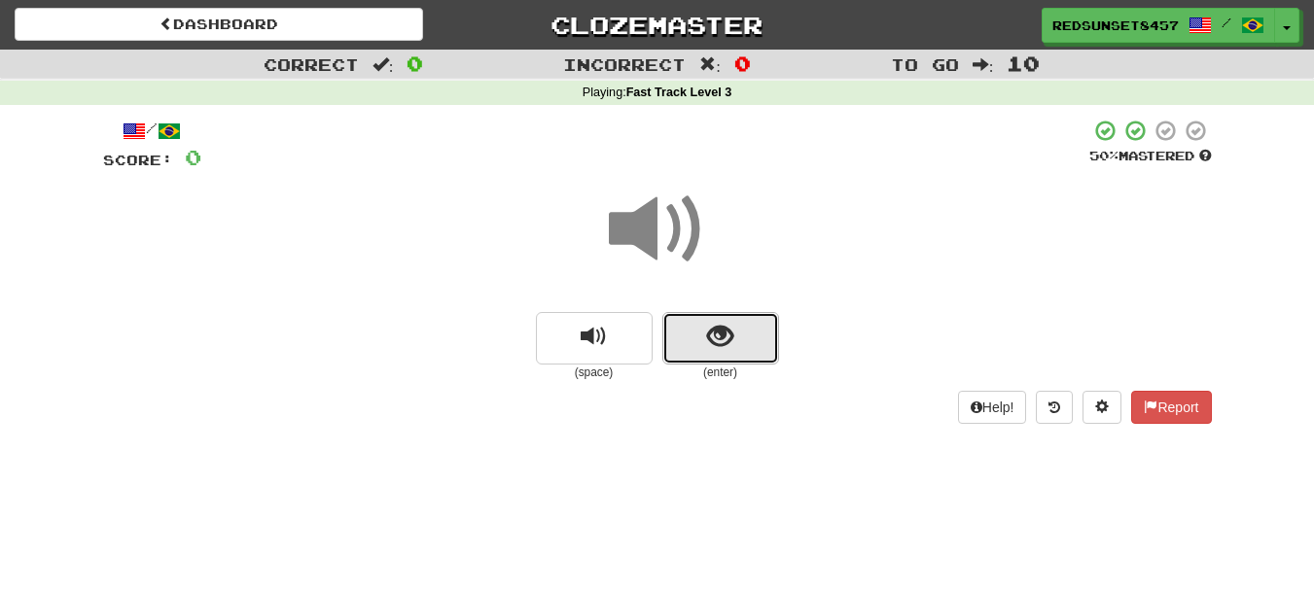
click at [727, 349] on span "show sentence" at bounding box center [720, 337] width 26 height 26
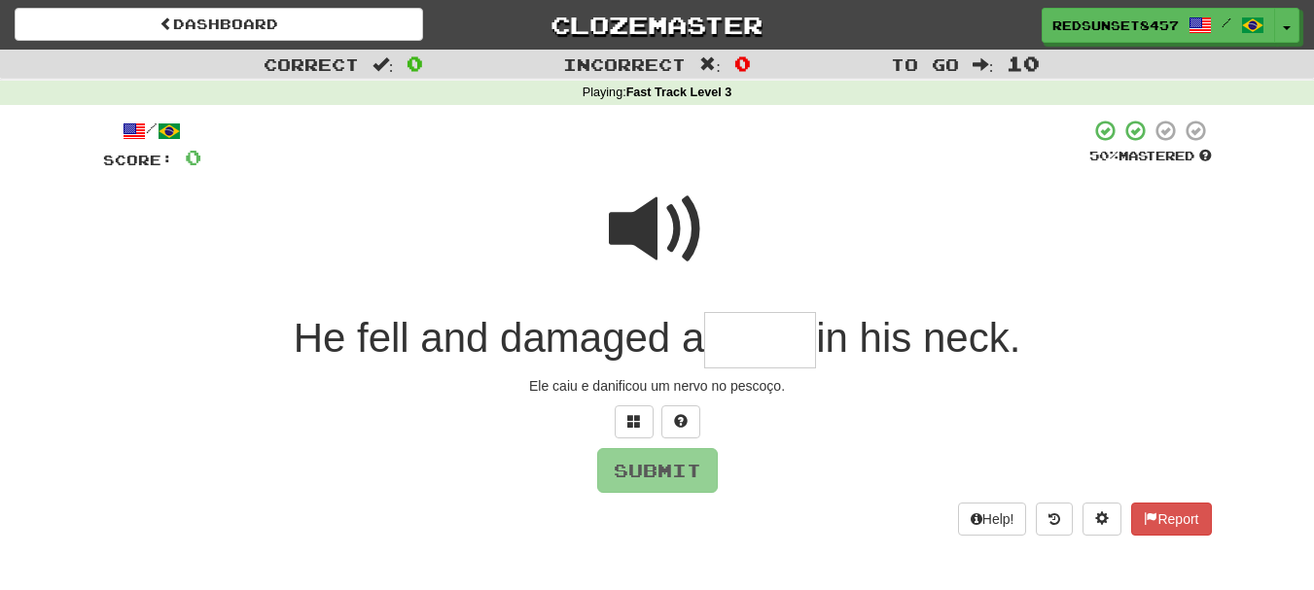
click at [720, 341] on input "text" at bounding box center [760, 340] width 112 height 57
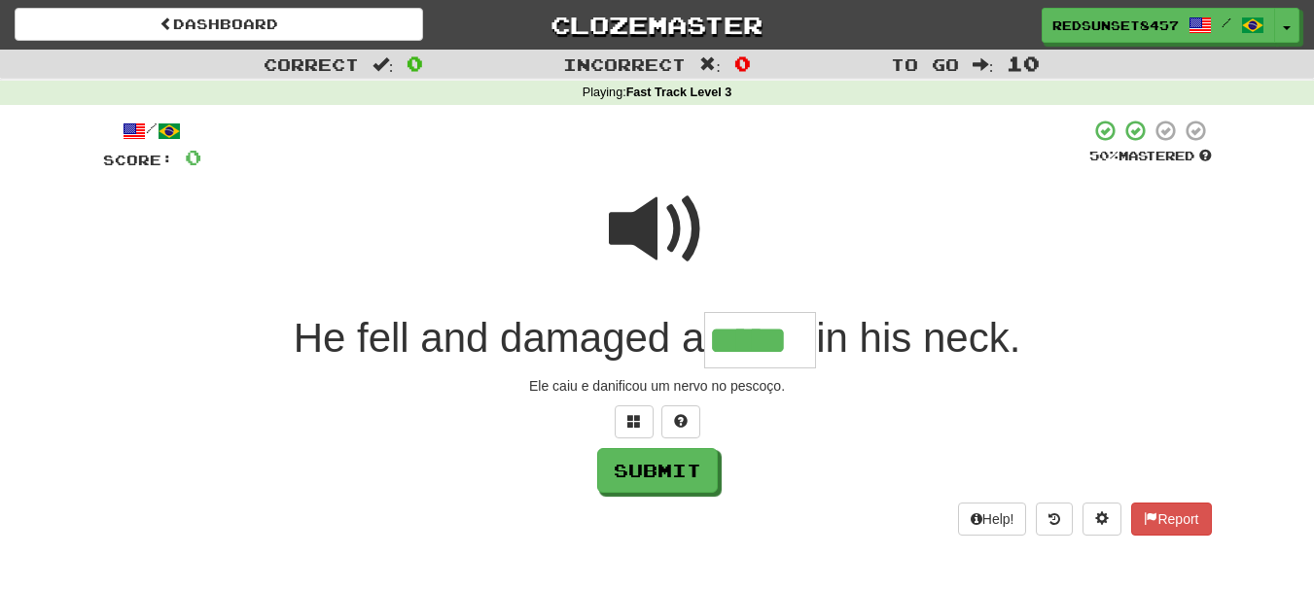
type input "*****"
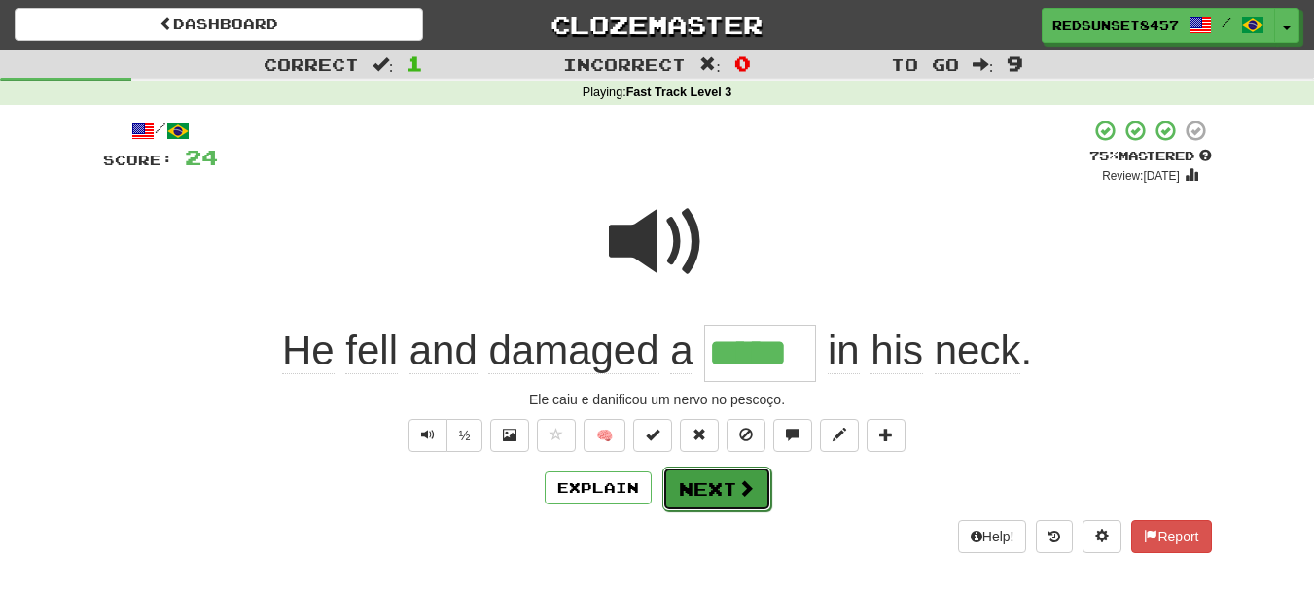
click at [676, 492] on button "Next" at bounding box center [716, 489] width 109 height 45
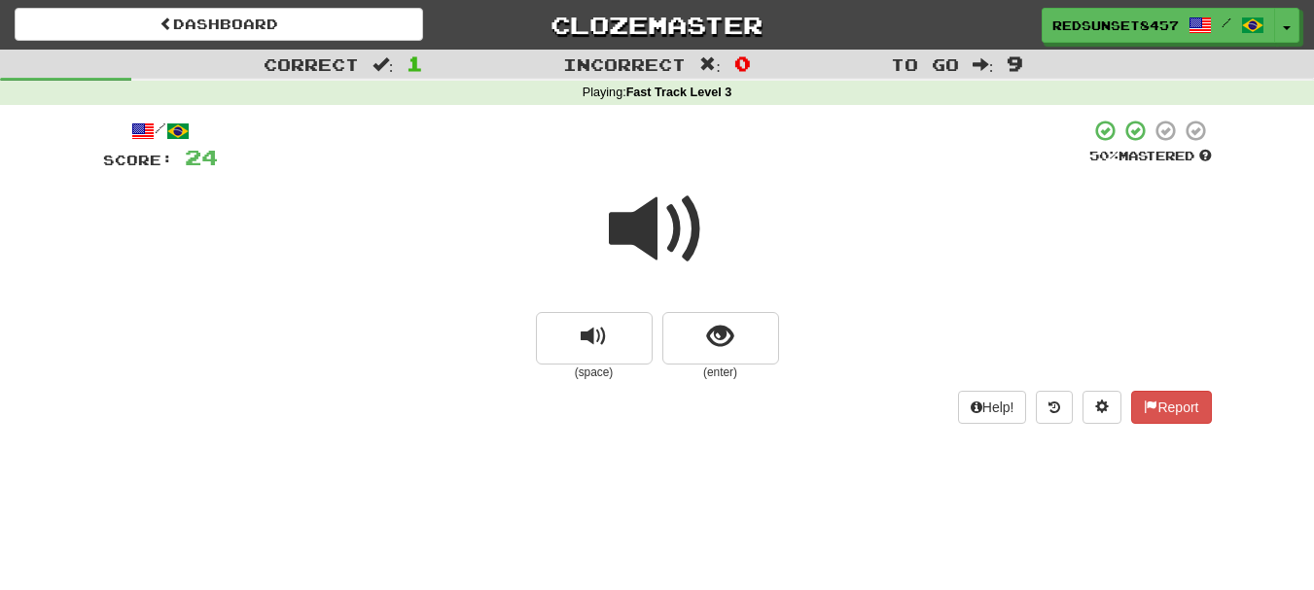
click at [645, 227] on span at bounding box center [657, 229] width 97 height 97
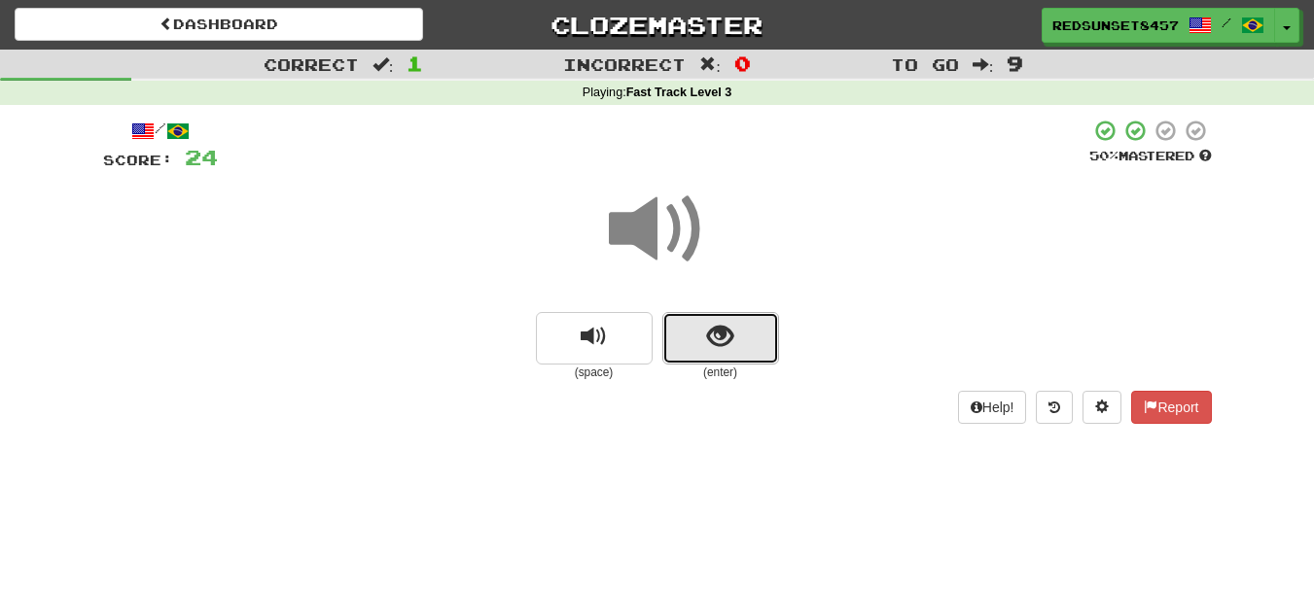
click at [723, 344] on span "show sentence" at bounding box center [720, 337] width 26 height 26
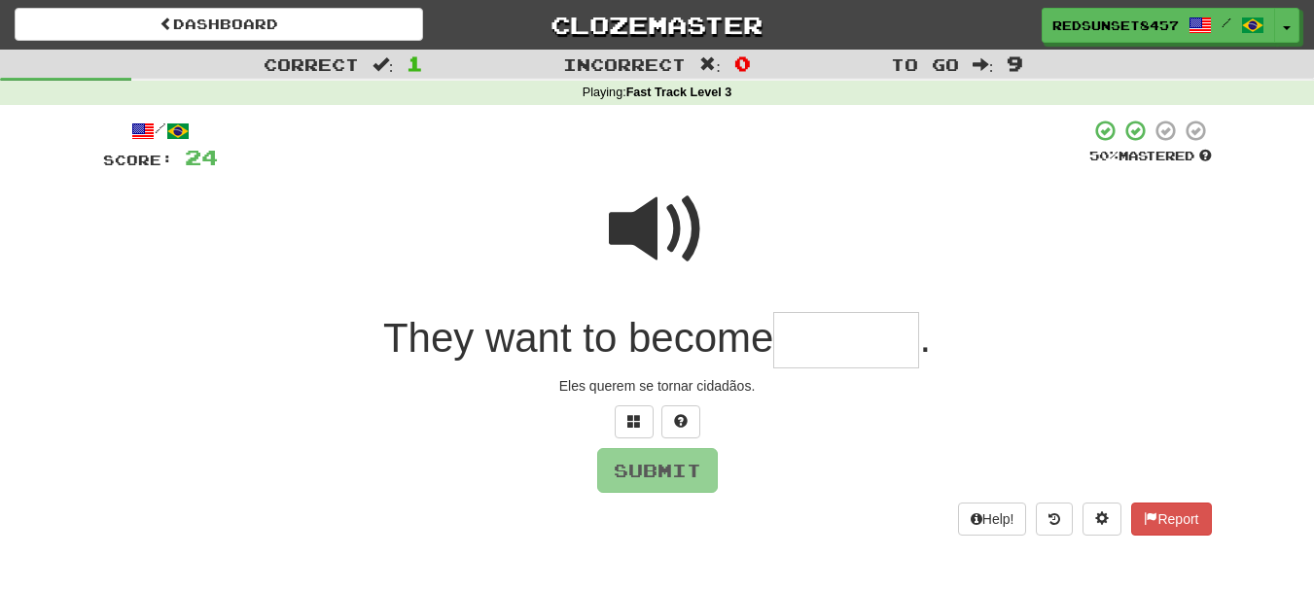
click at [822, 350] on input "text" at bounding box center [846, 340] width 146 height 57
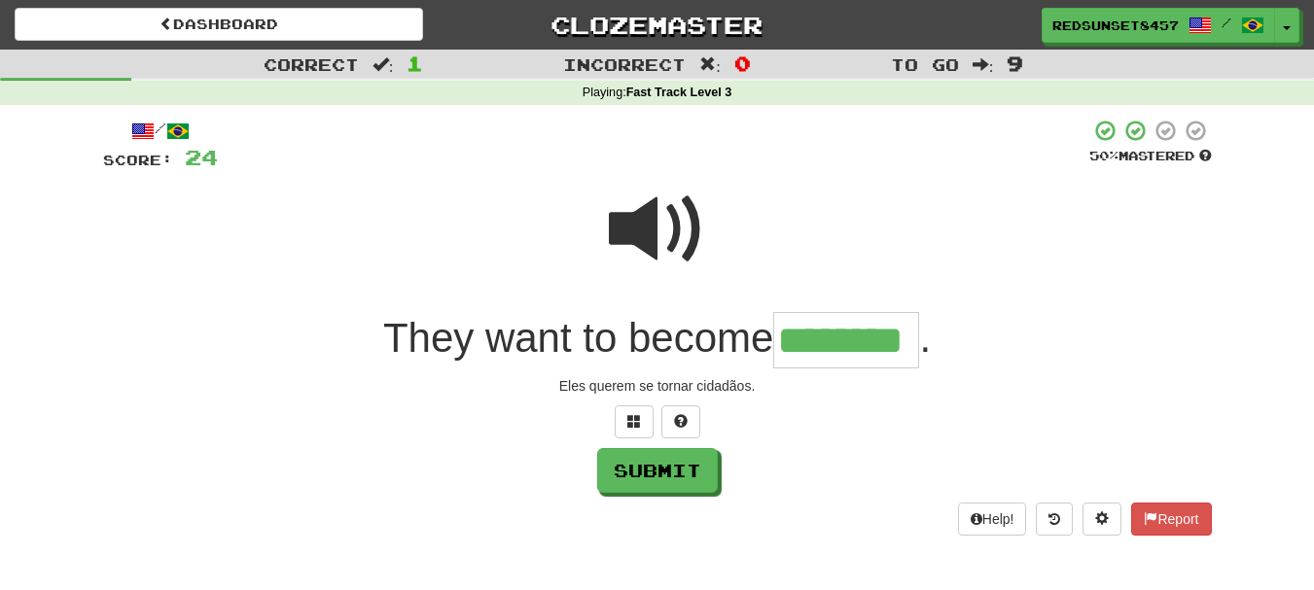
type input "********"
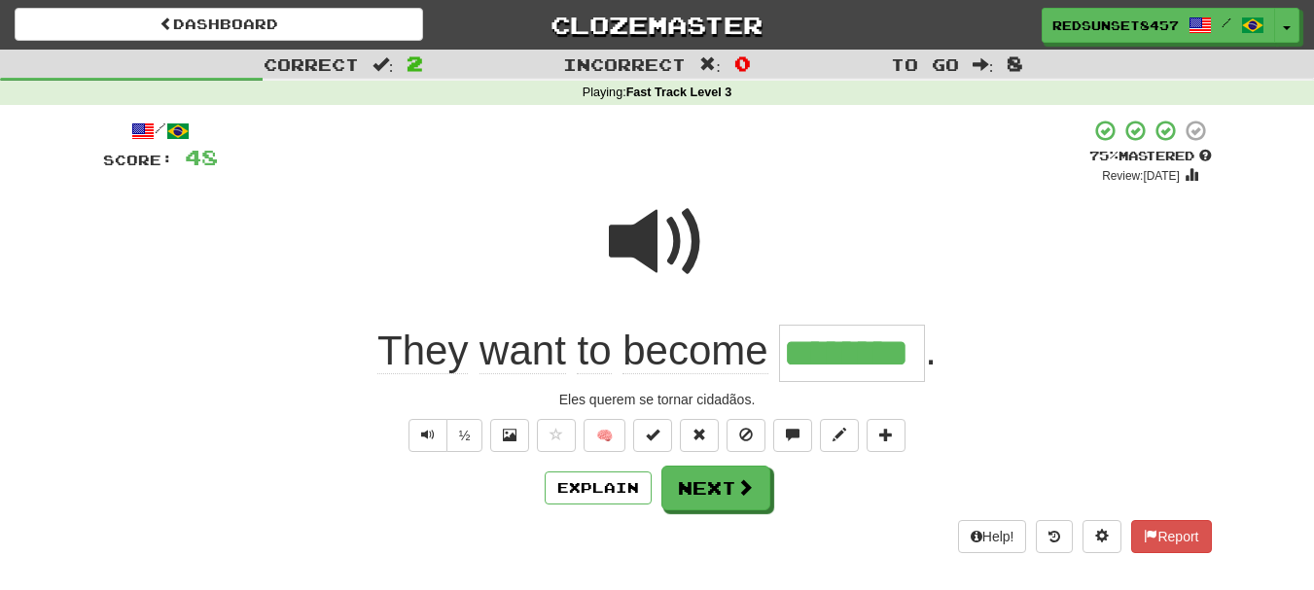
click at [677, 241] on span at bounding box center [657, 241] width 97 height 97
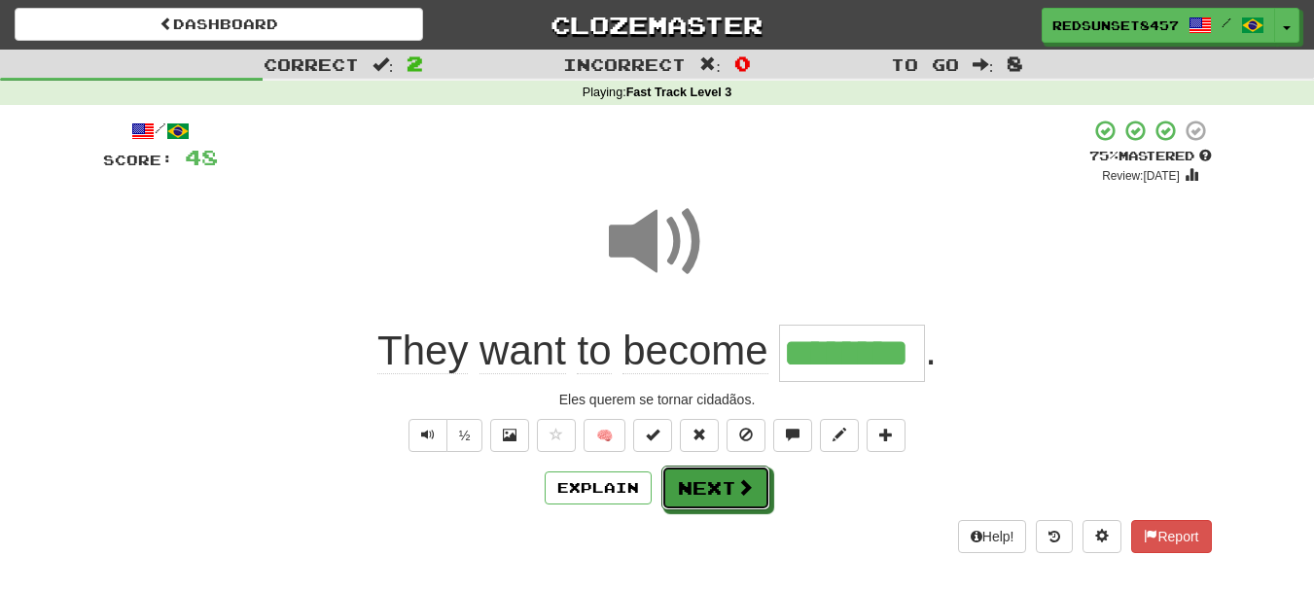
drag, startPoint x: 723, startPoint y: 491, endPoint x: 864, endPoint y: 492, distance: 141.0
click at [724, 491] on button "Next" at bounding box center [715, 488] width 109 height 45
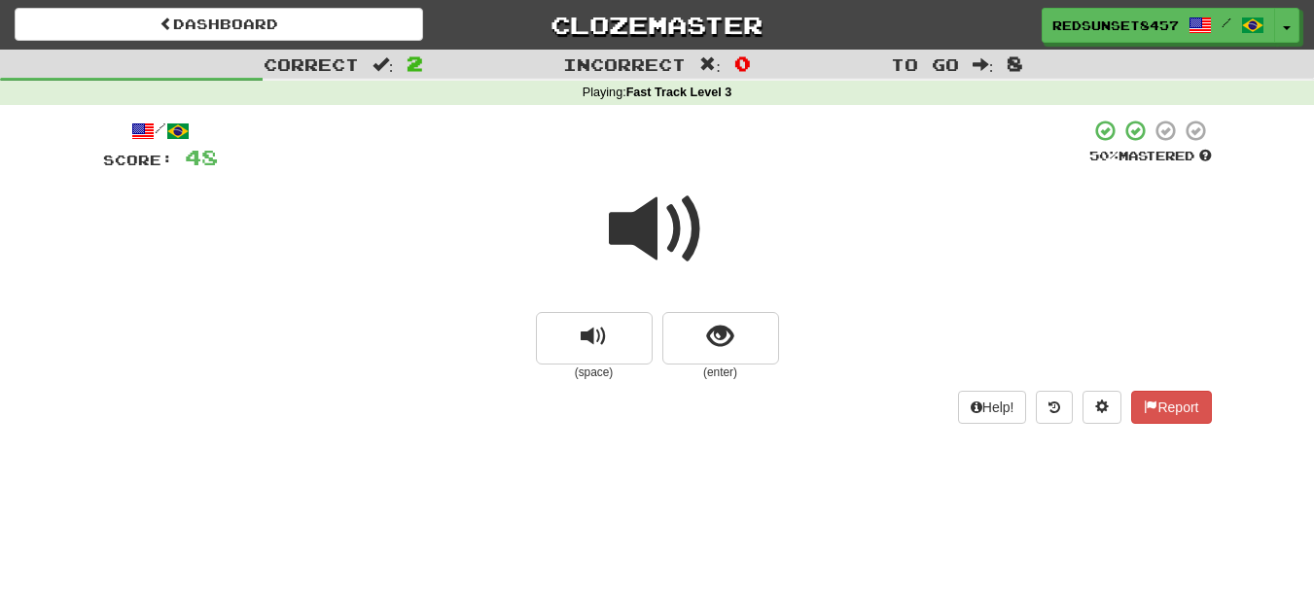
click at [649, 230] on span at bounding box center [657, 229] width 97 height 97
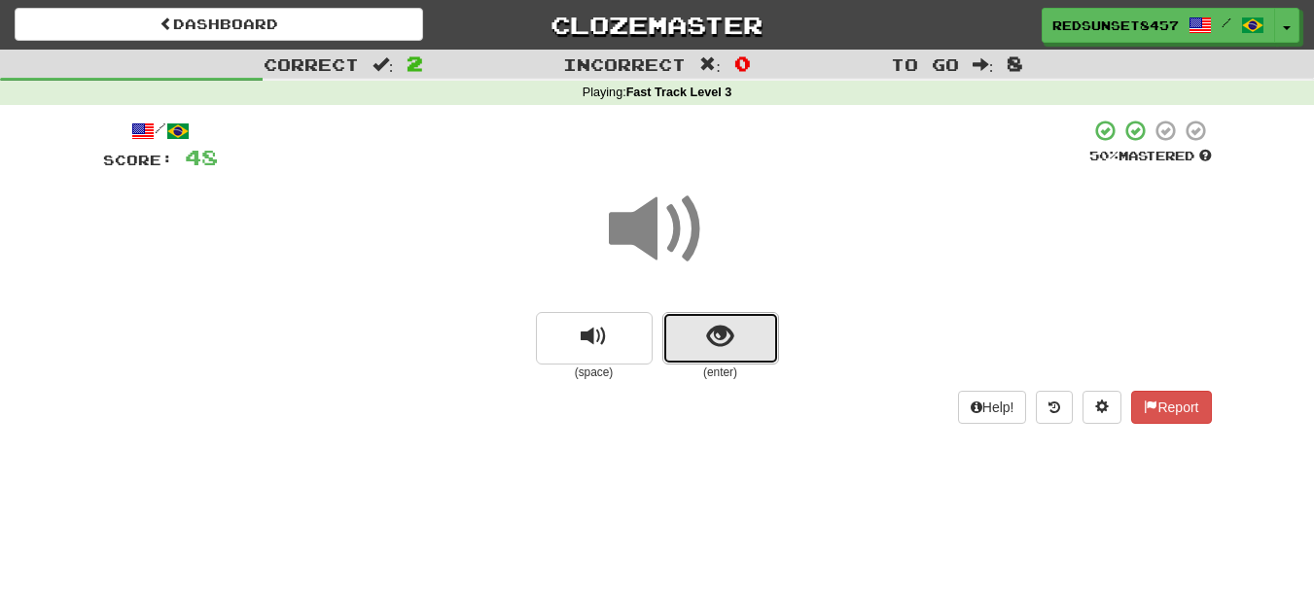
click at [740, 327] on button "show sentence" at bounding box center [720, 338] width 117 height 53
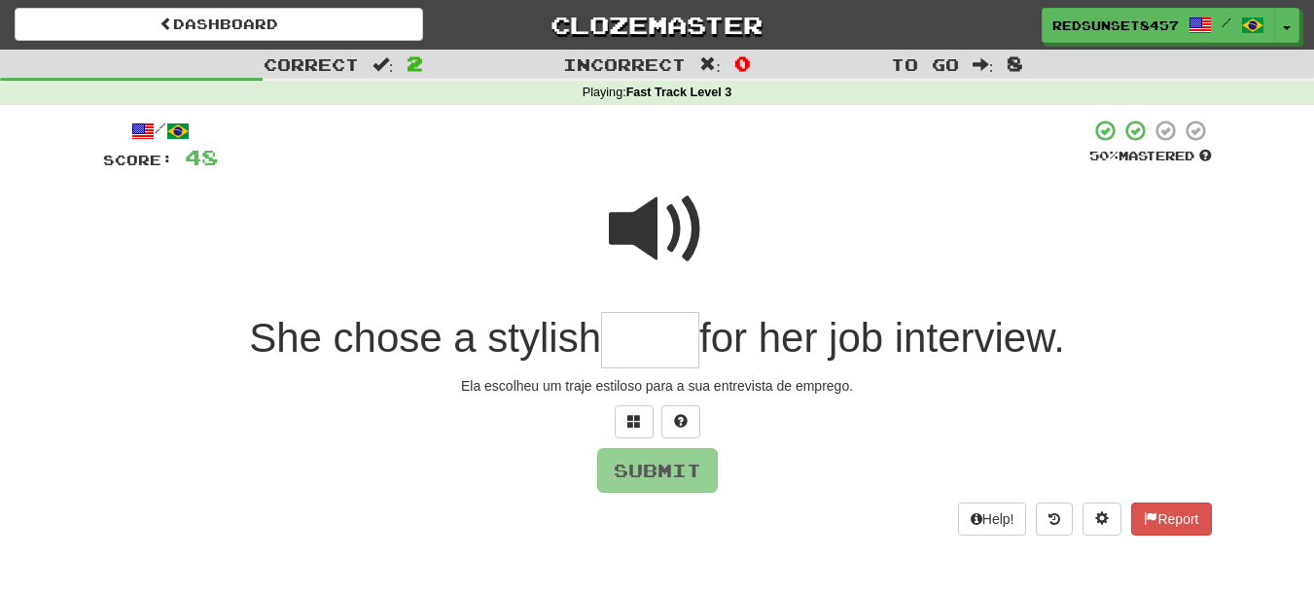
click at [647, 215] on span at bounding box center [657, 229] width 97 height 97
click at [629, 346] on input "text" at bounding box center [650, 340] width 98 height 57
click at [627, 417] on span at bounding box center [634, 421] width 14 height 14
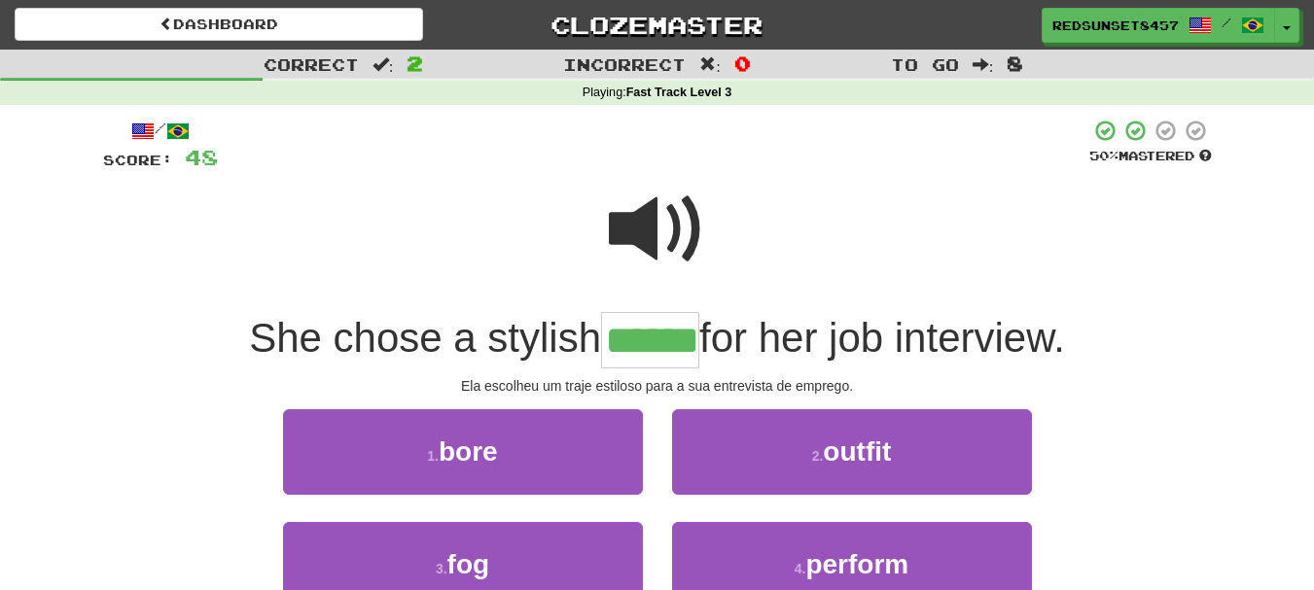
type input "******"
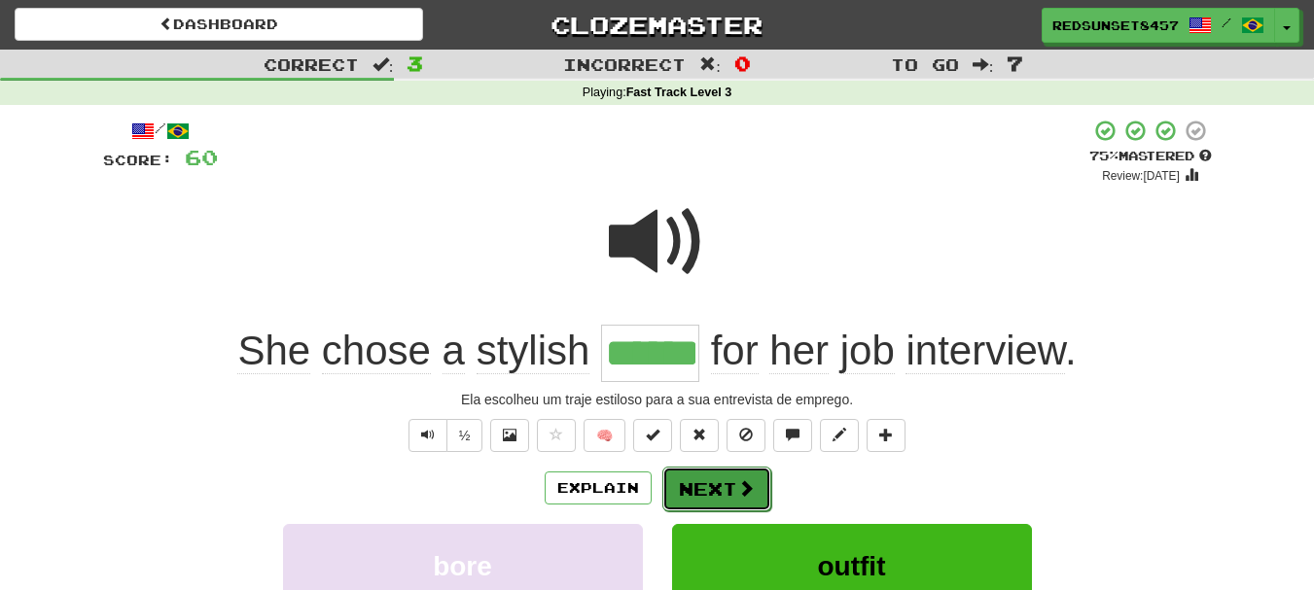
click at [705, 479] on button "Next" at bounding box center [716, 489] width 109 height 45
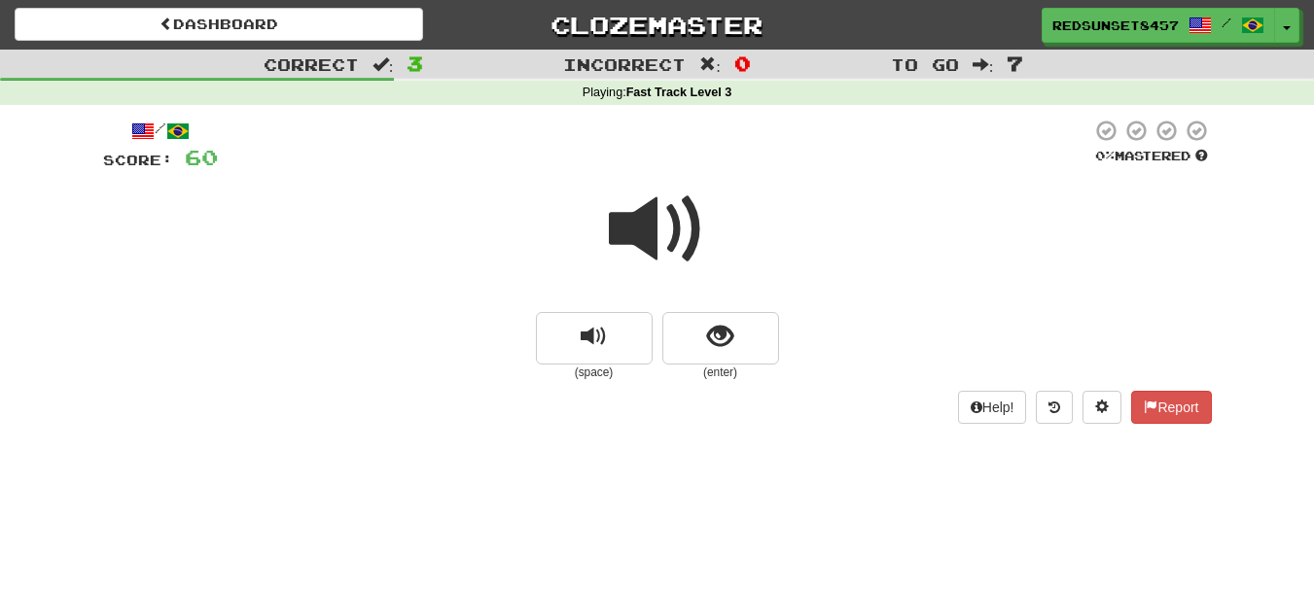
click at [662, 223] on span at bounding box center [657, 229] width 97 height 97
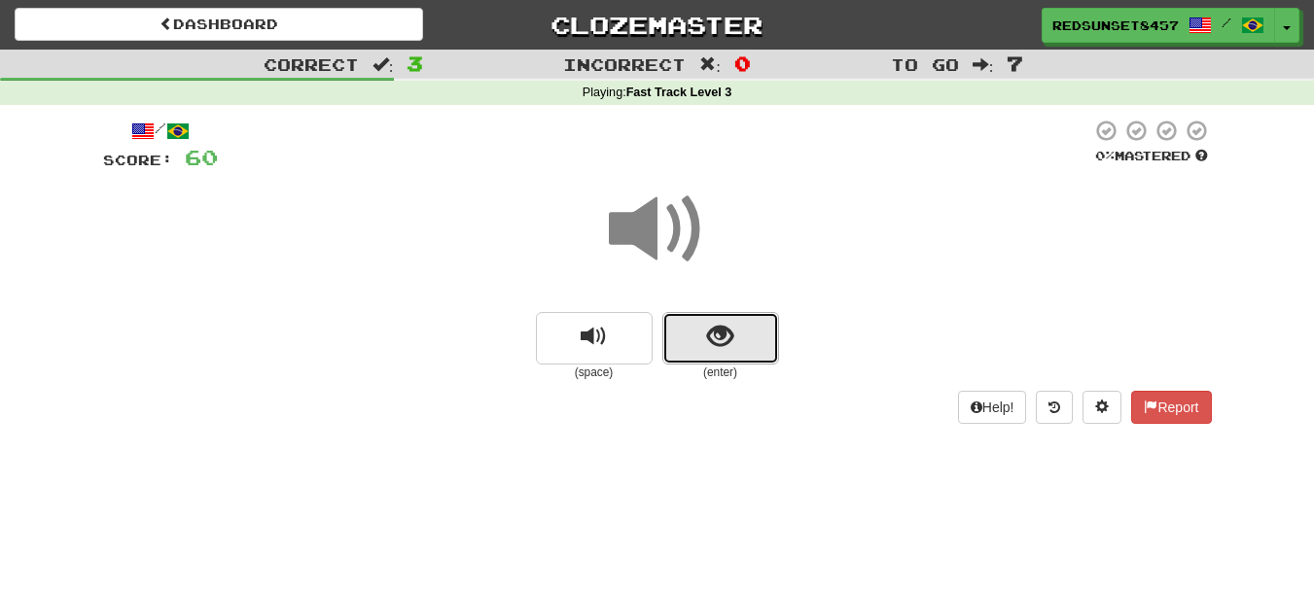
click at [741, 329] on button "show sentence" at bounding box center [720, 338] width 117 height 53
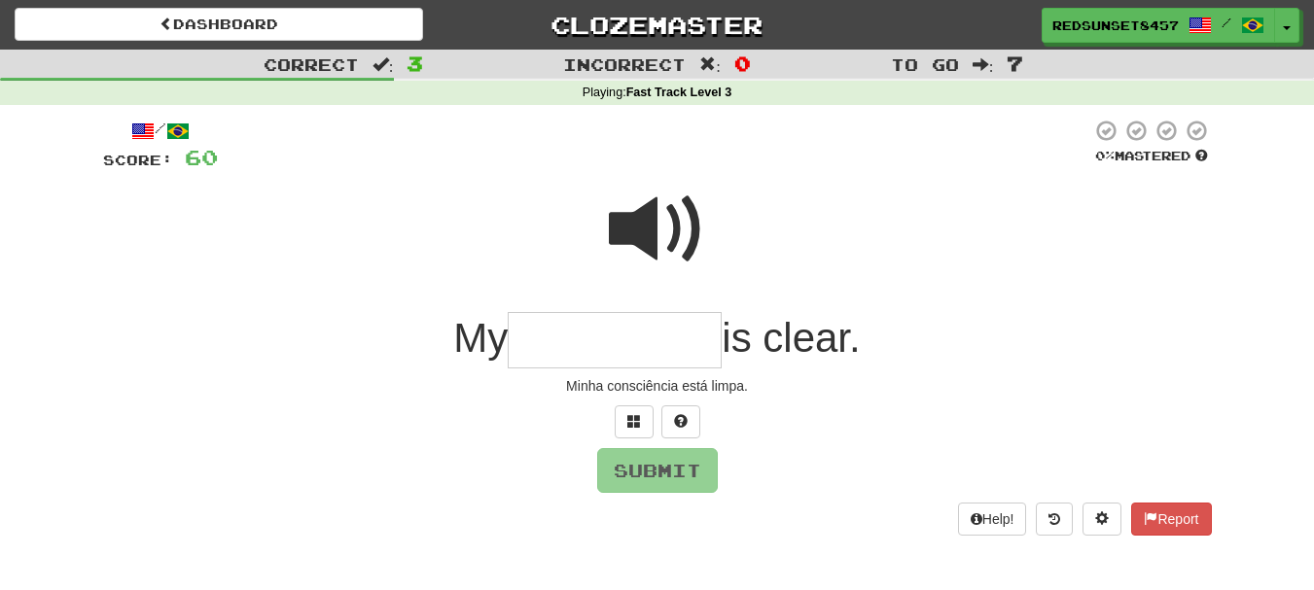
click at [575, 331] on input "text" at bounding box center [615, 340] width 214 height 57
click at [654, 229] on span at bounding box center [657, 229] width 97 height 97
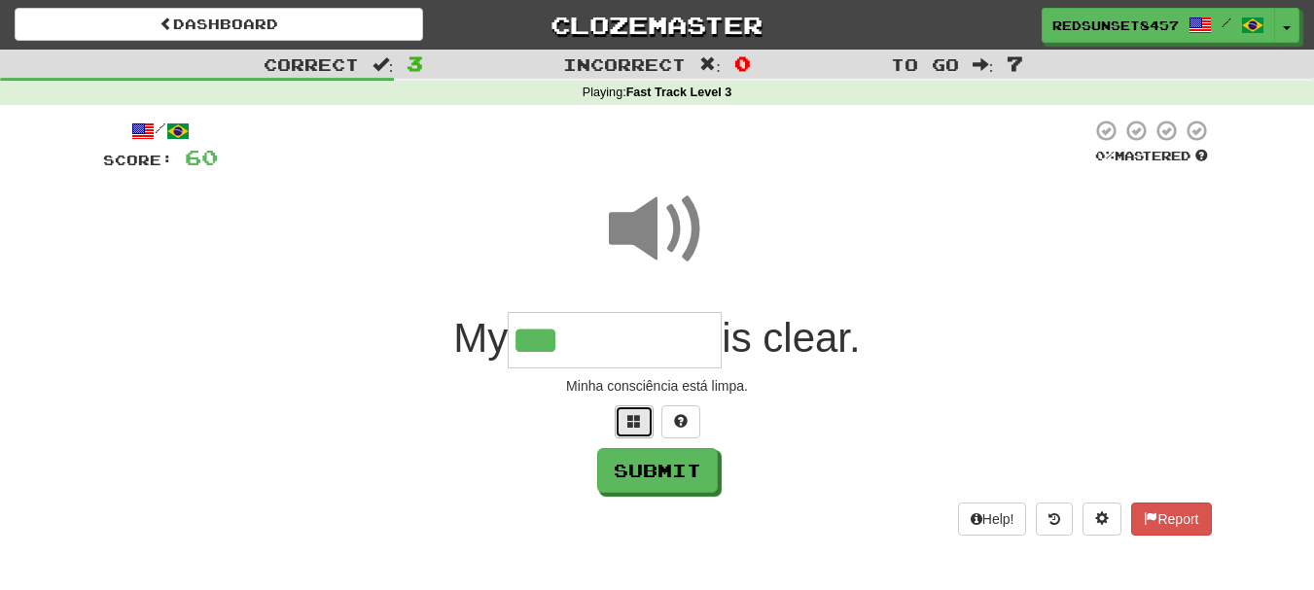
click at [635, 415] on span at bounding box center [634, 421] width 14 height 14
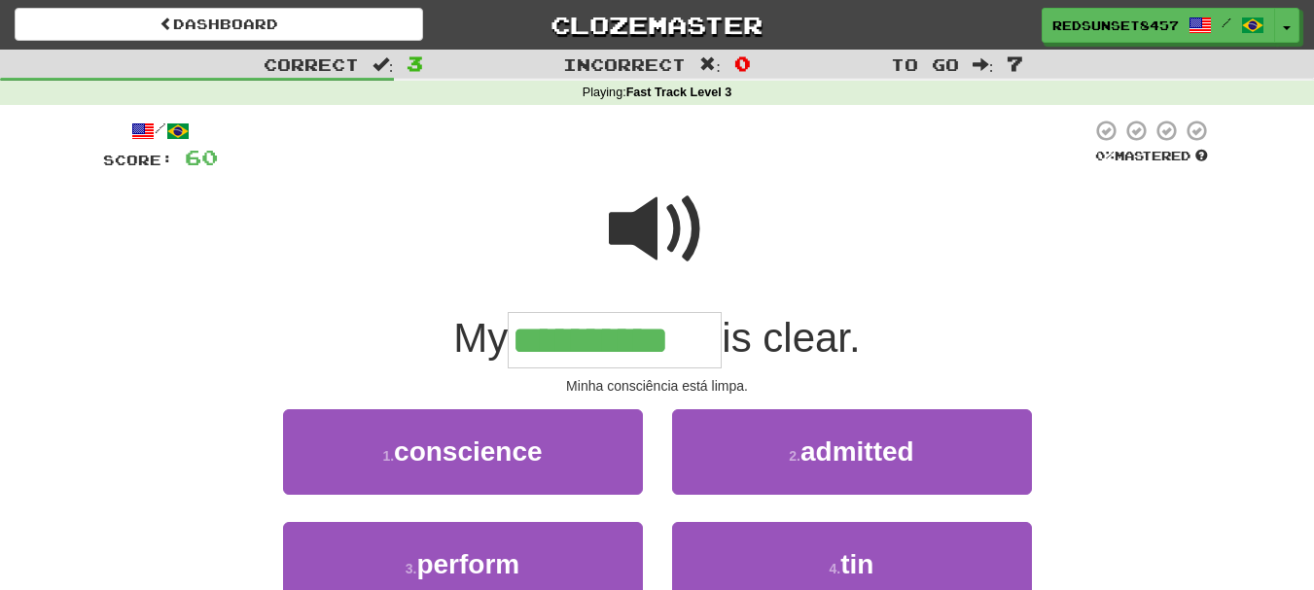
type input "**********"
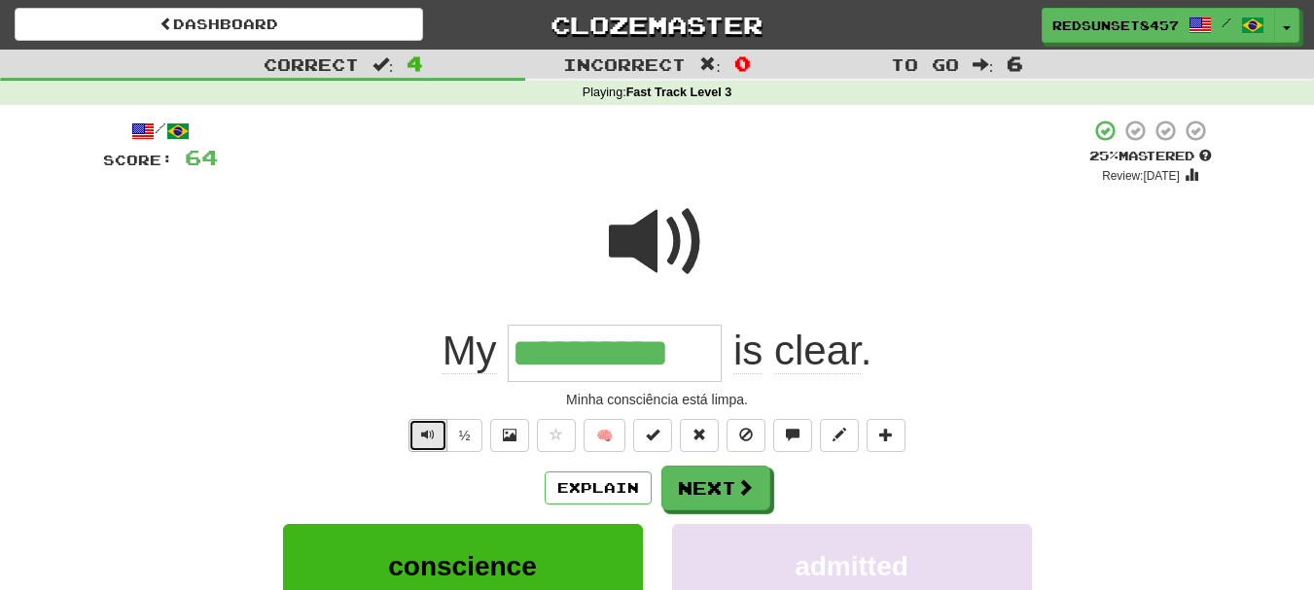
click at [432, 437] on span "Text-to-speech controls" at bounding box center [428, 435] width 14 height 14
click at [681, 484] on button "Next" at bounding box center [716, 489] width 109 height 45
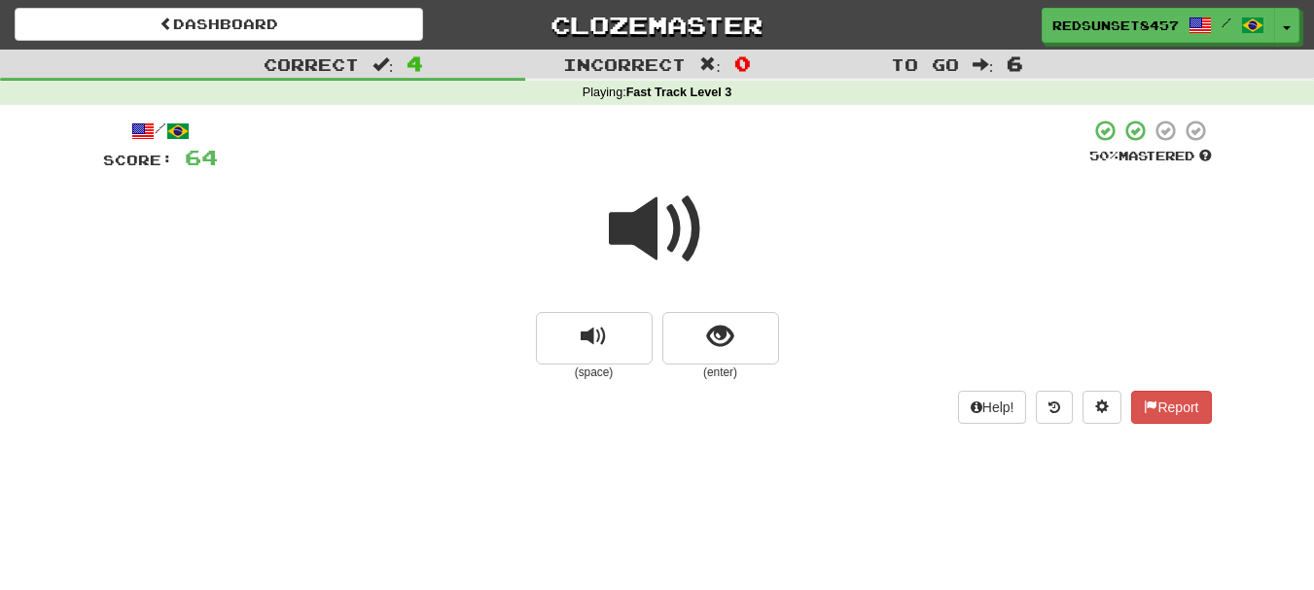
click at [650, 221] on span at bounding box center [657, 229] width 97 height 97
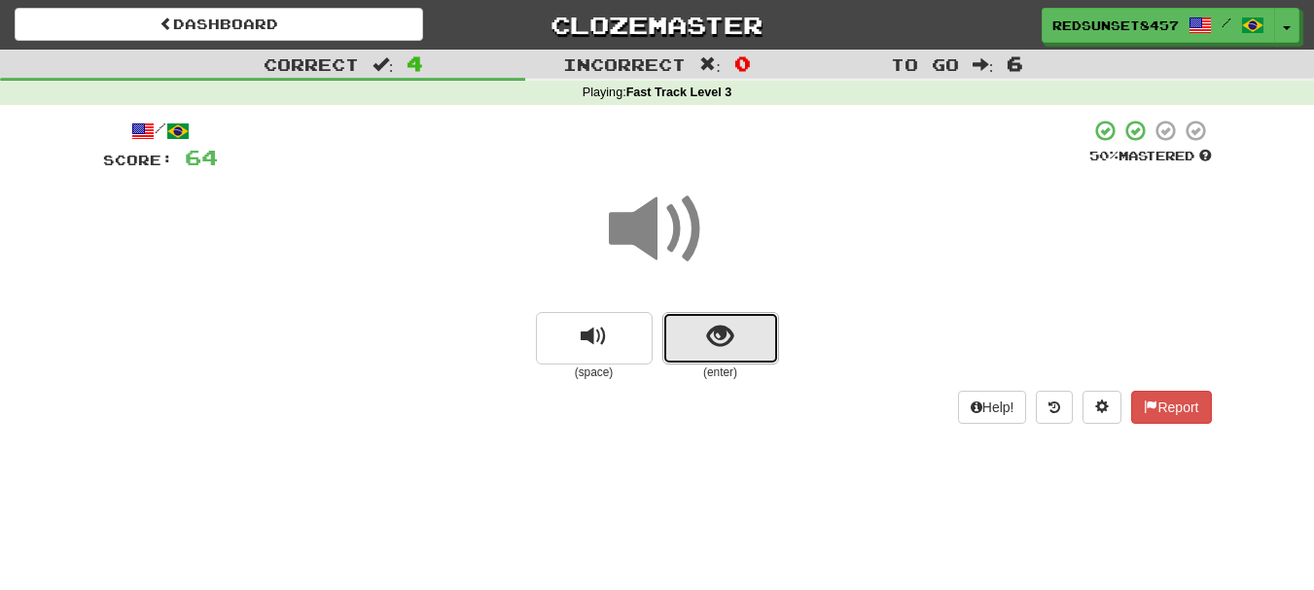
click at [742, 351] on button "show sentence" at bounding box center [720, 338] width 117 height 53
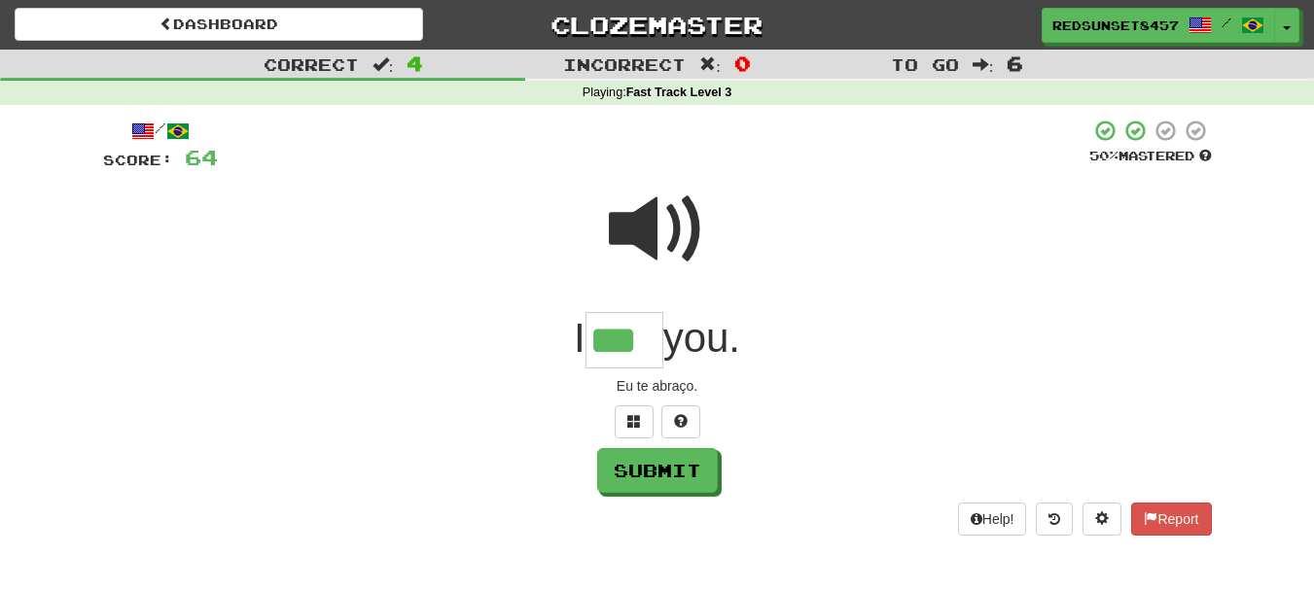
type input "***"
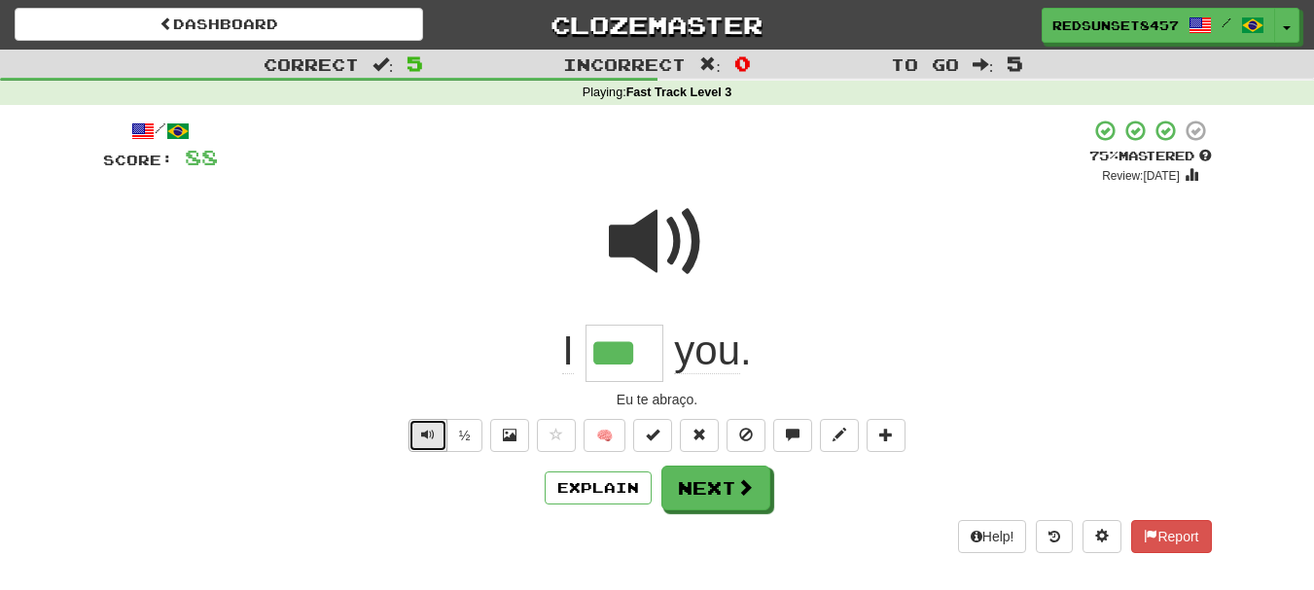
click at [424, 428] on span "Text-to-speech controls" at bounding box center [428, 435] width 14 height 14
click at [746, 483] on span at bounding box center [746, 488] width 18 height 18
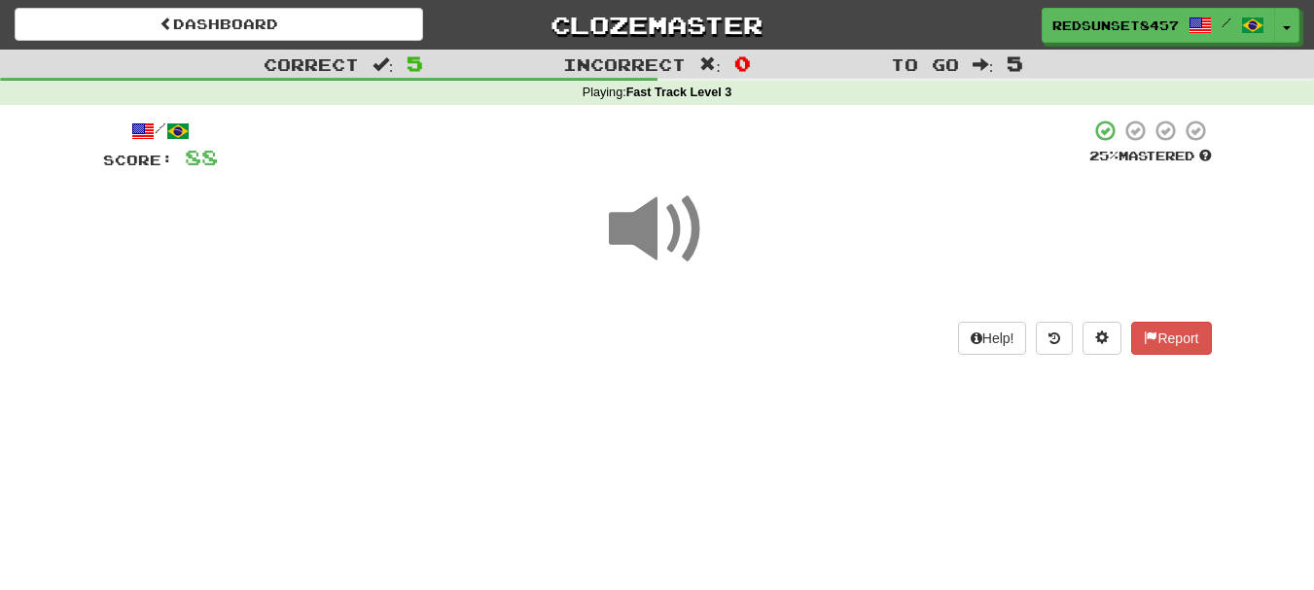
click at [648, 218] on span at bounding box center [657, 229] width 97 height 97
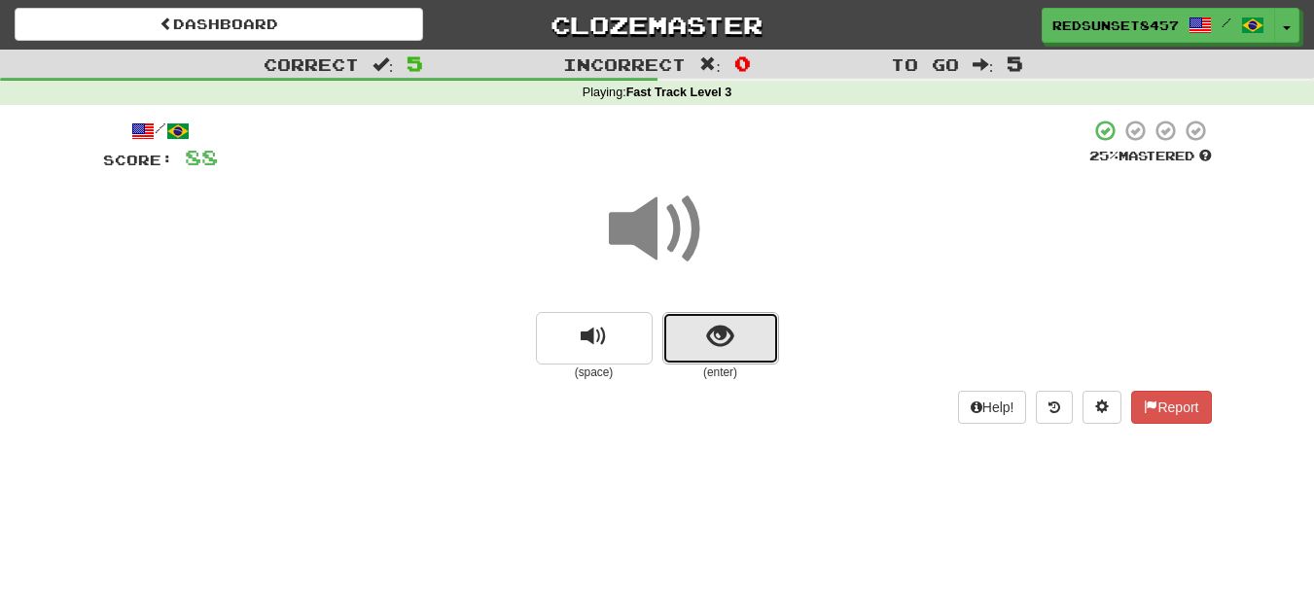
click at [711, 315] on button "show sentence" at bounding box center [720, 338] width 117 height 53
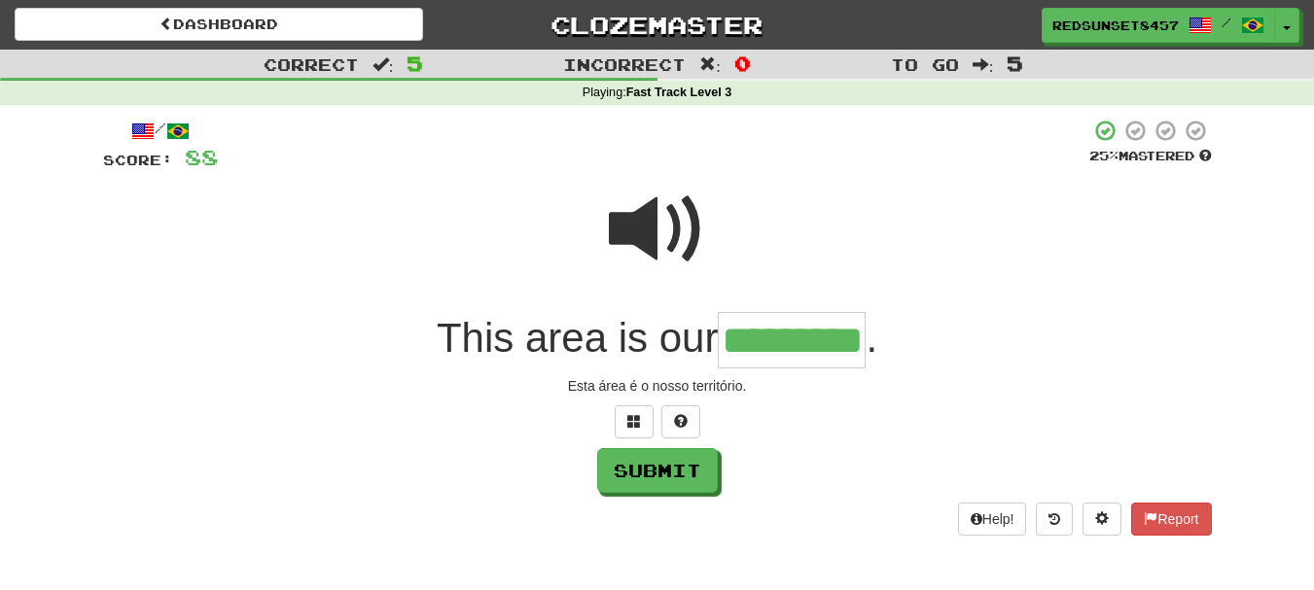
type input "*********"
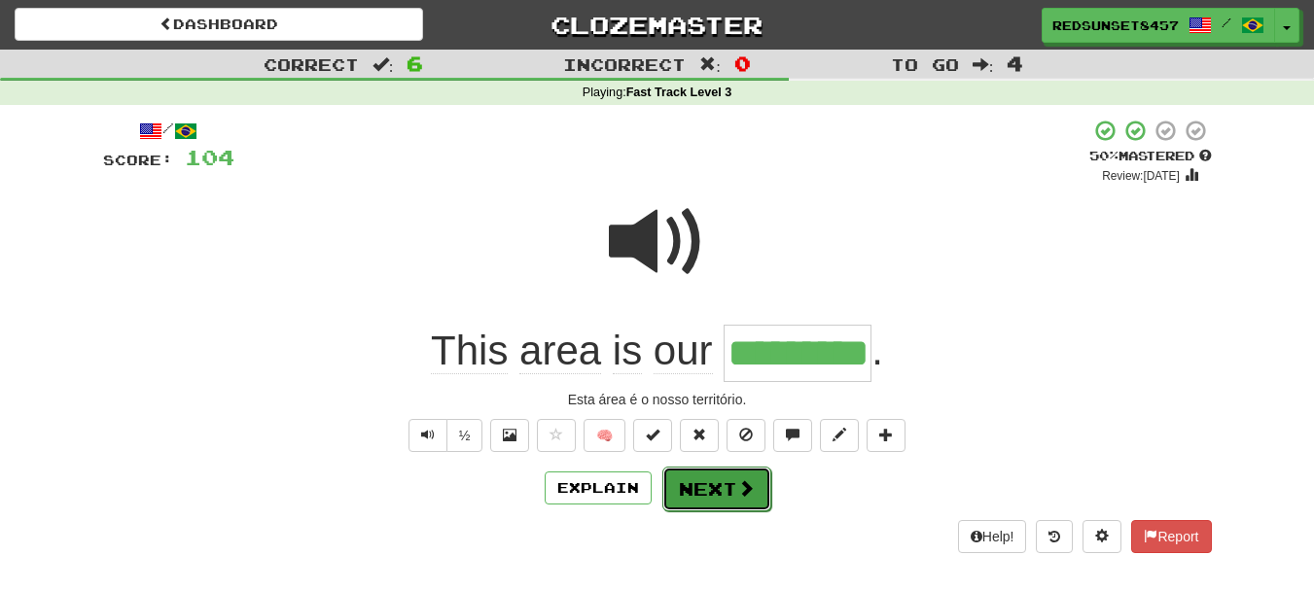
click at [710, 485] on button "Next" at bounding box center [716, 489] width 109 height 45
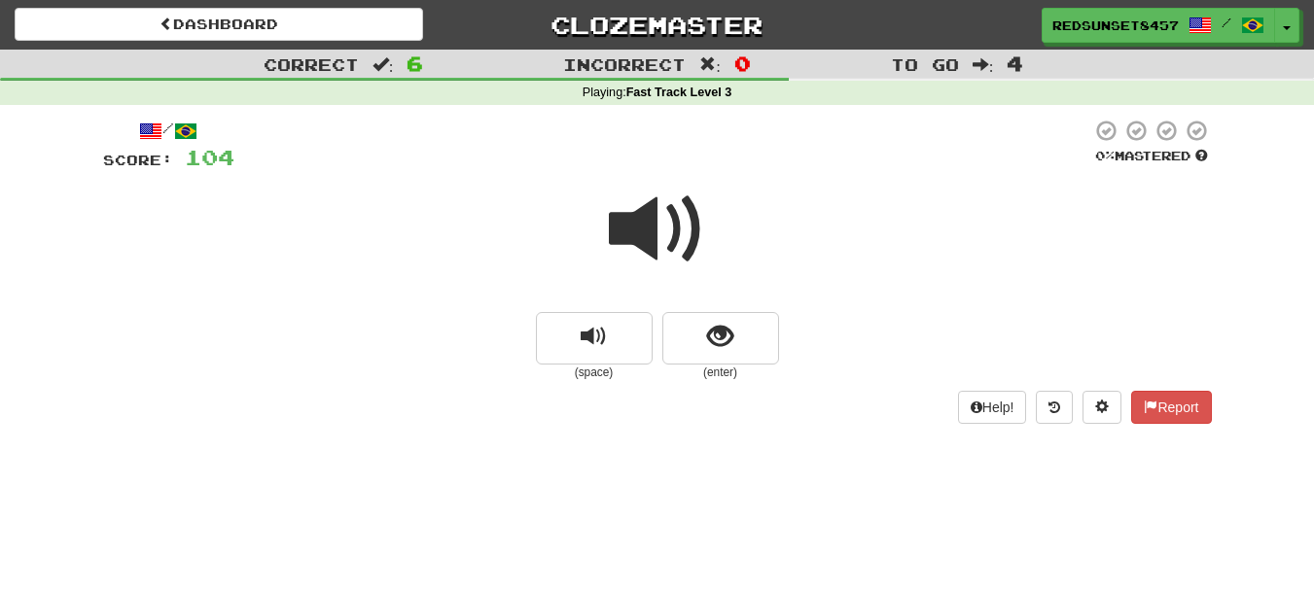
click at [651, 231] on span at bounding box center [657, 229] width 97 height 97
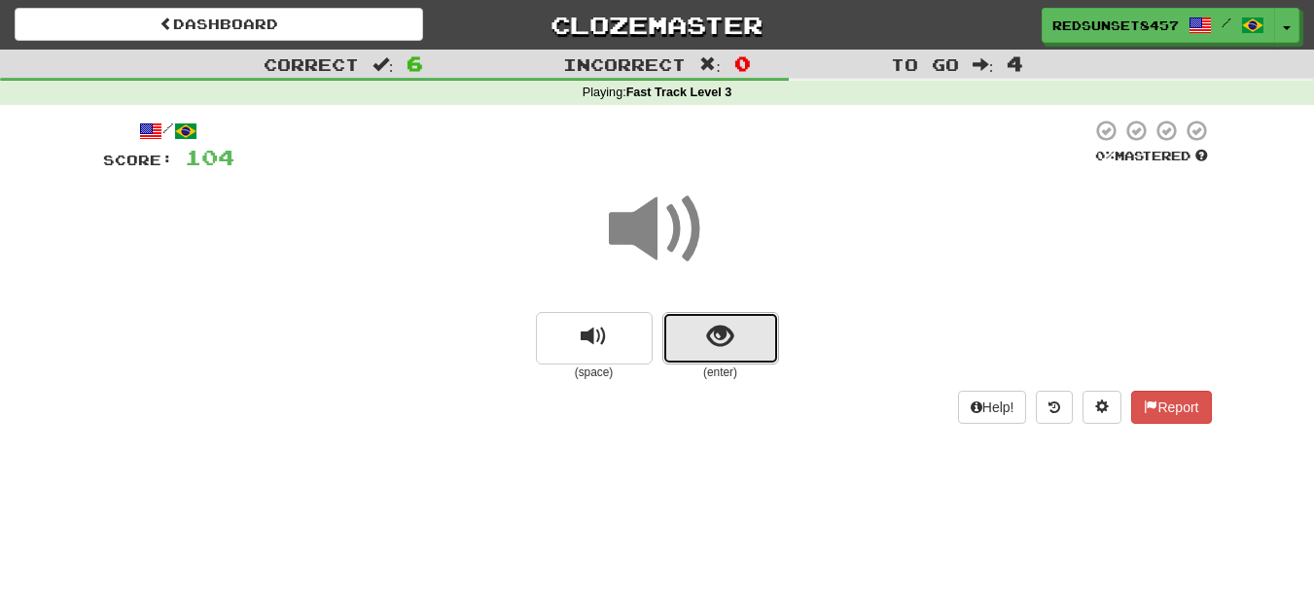
click at [734, 338] on button "show sentence" at bounding box center [720, 338] width 117 height 53
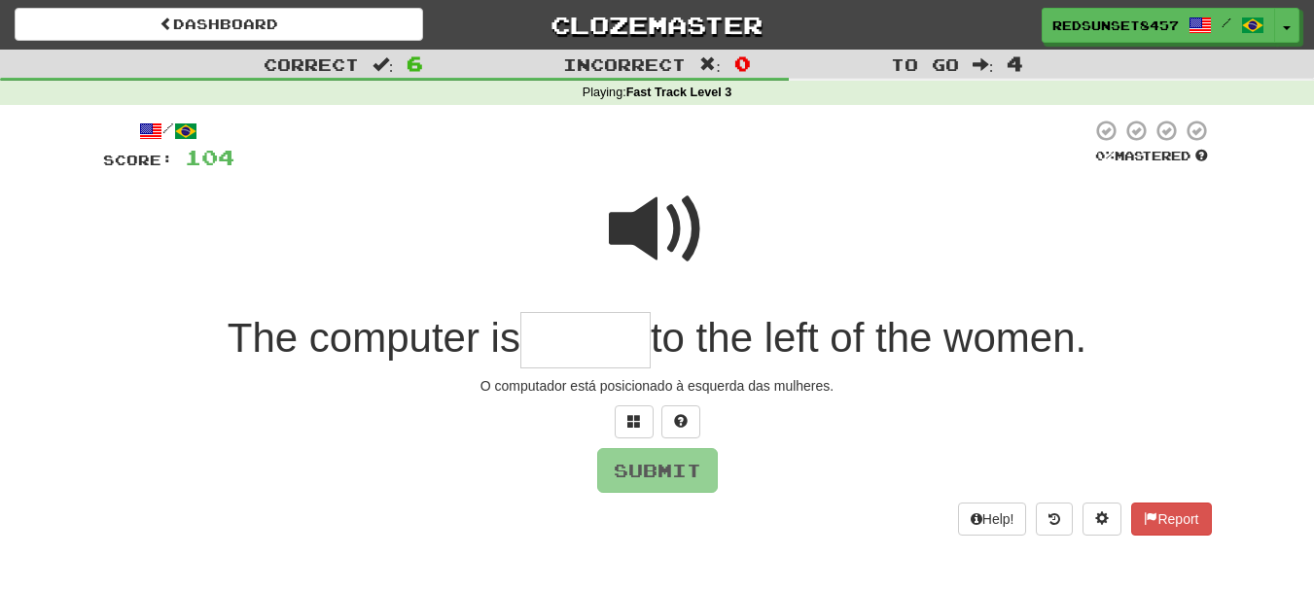
click at [648, 224] on span at bounding box center [657, 229] width 97 height 97
click at [553, 349] on input "text" at bounding box center [585, 340] width 130 height 57
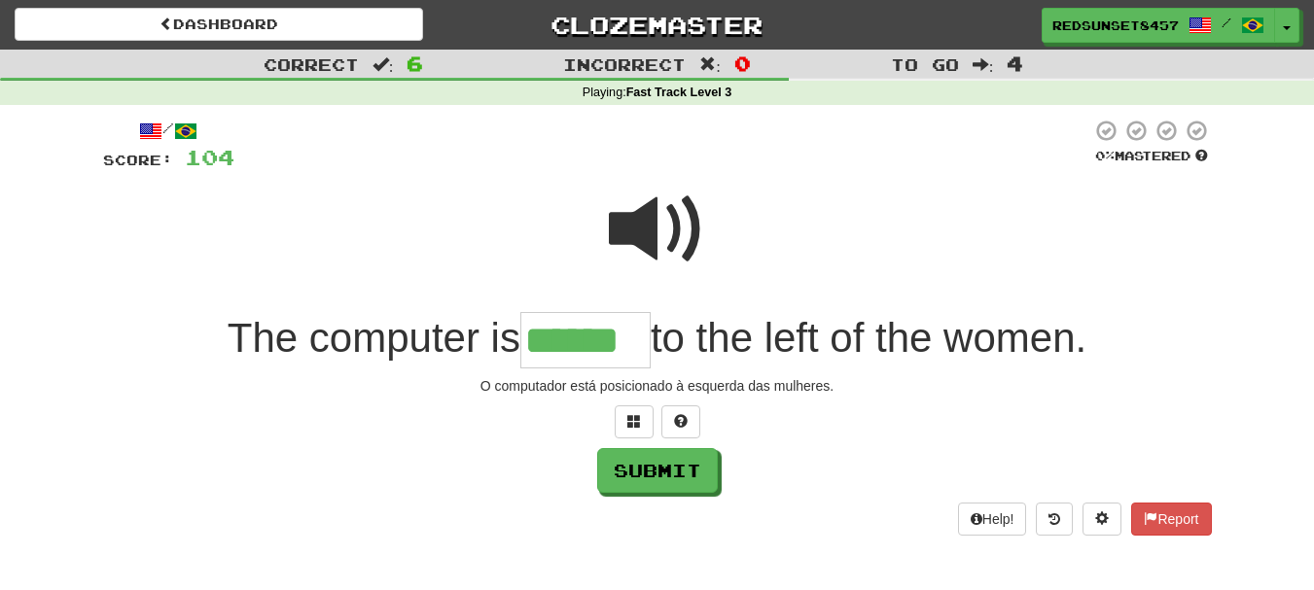
type input "******"
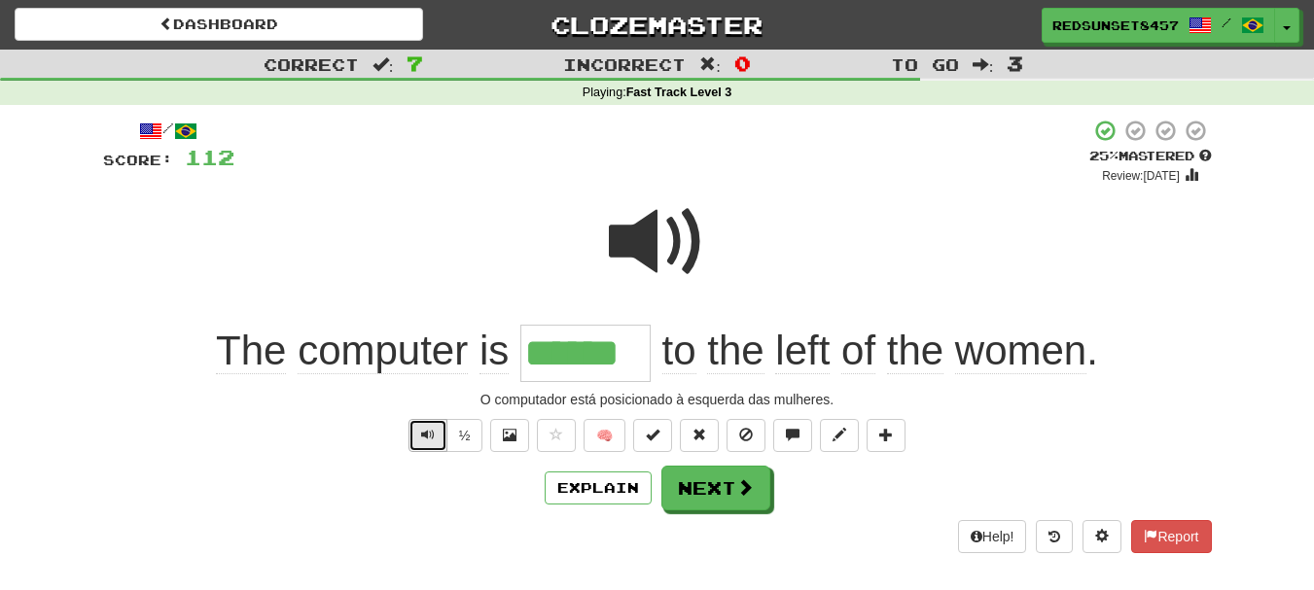
click at [430, 435] on span "Text-to-speech controls" at bounding box center [428, 435] width 14 height 14
click at [704, 476] on button "Next" at bounding box center [716, 489] width 109 height 45
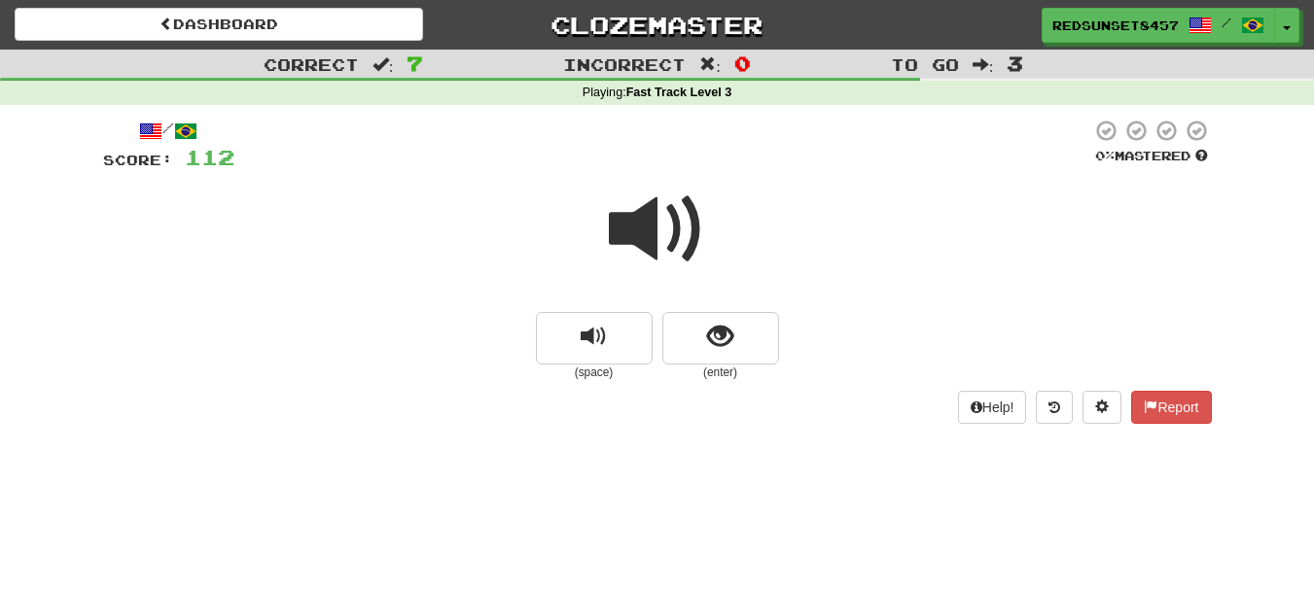
click at [650, 239] on span at bounding box center [657, 229] width 97 height 97
click at [758, 331] on button "show sentence" at bounding box center [720, 338] width 117 height 53
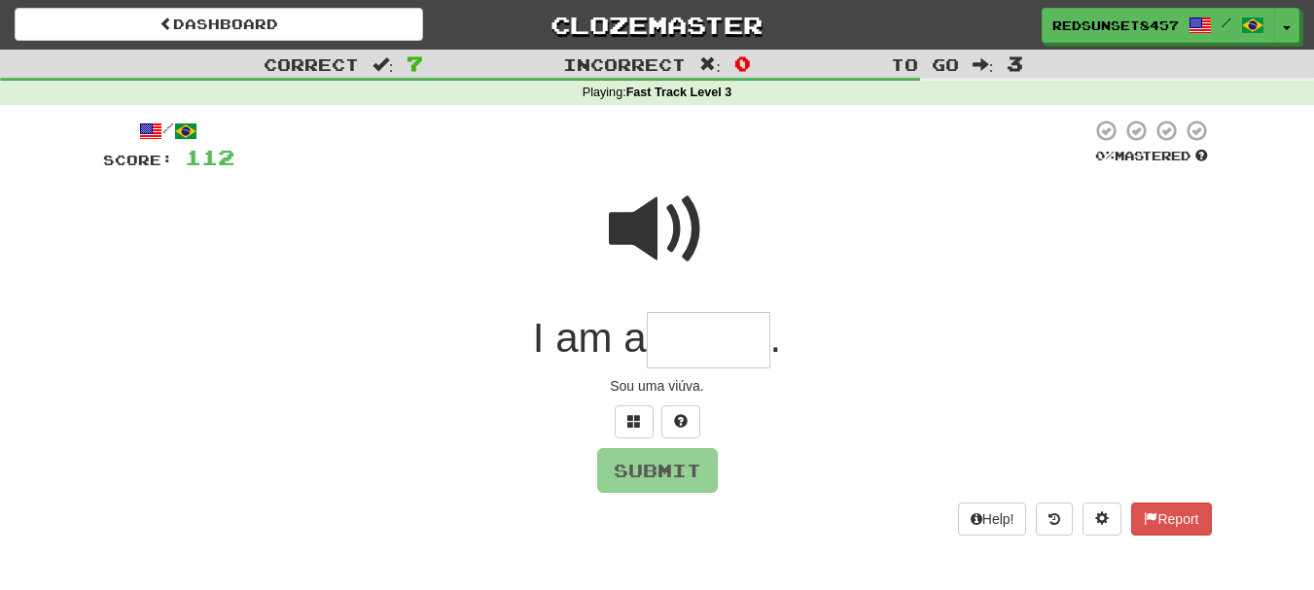
click at [652, 220] on span at bounding box center [657, 229] width 97 height 97
click at [634, 428] on span at bounding box center [634, 421] width 14 height 14
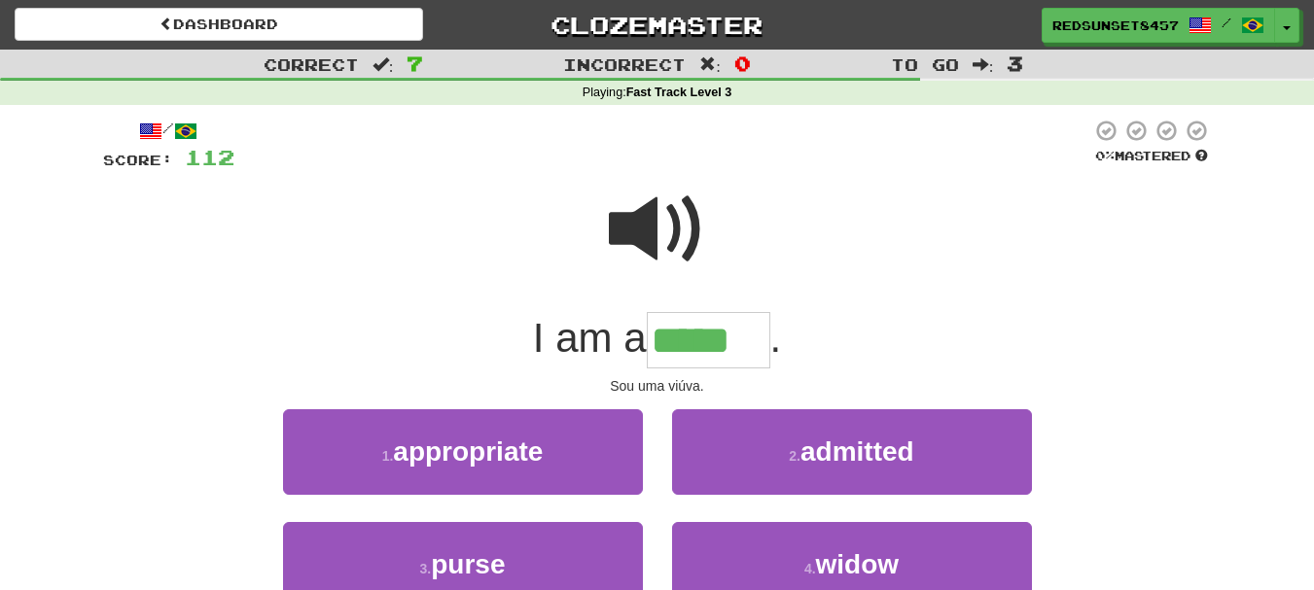
type input "*****"
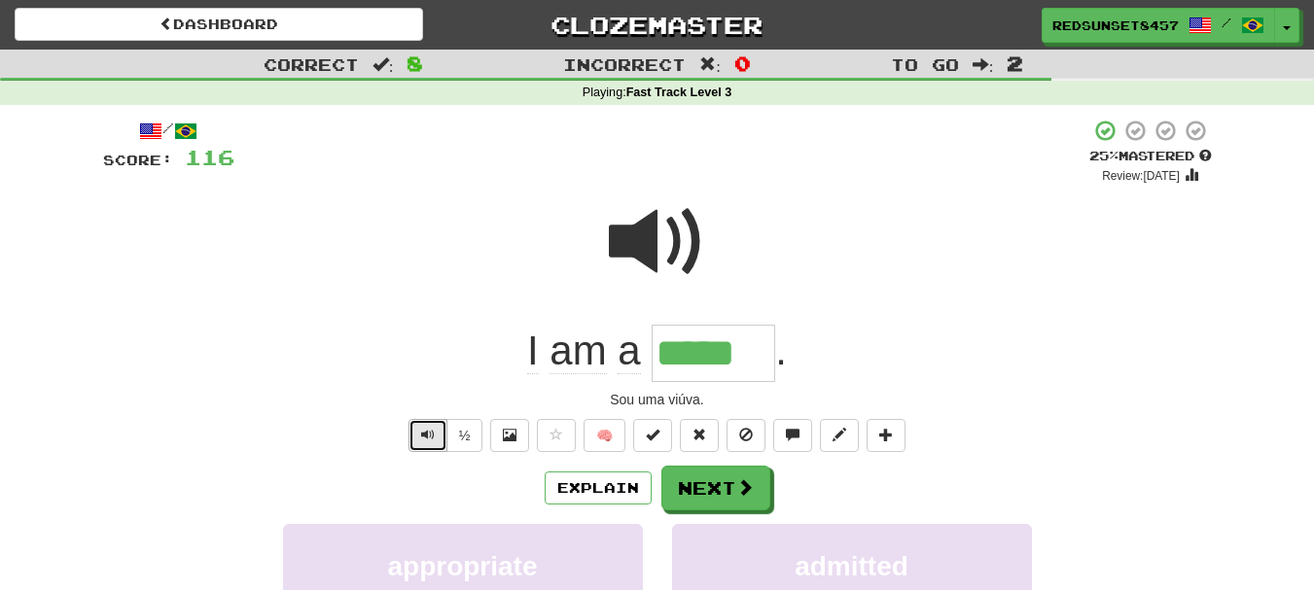
click at [431, 441] on span "Text-to-speech controls" at bounding box center [428, 435] width 14 height 14
click at [739, 494] on span at bounding box center [746, 488] width 18 height 18
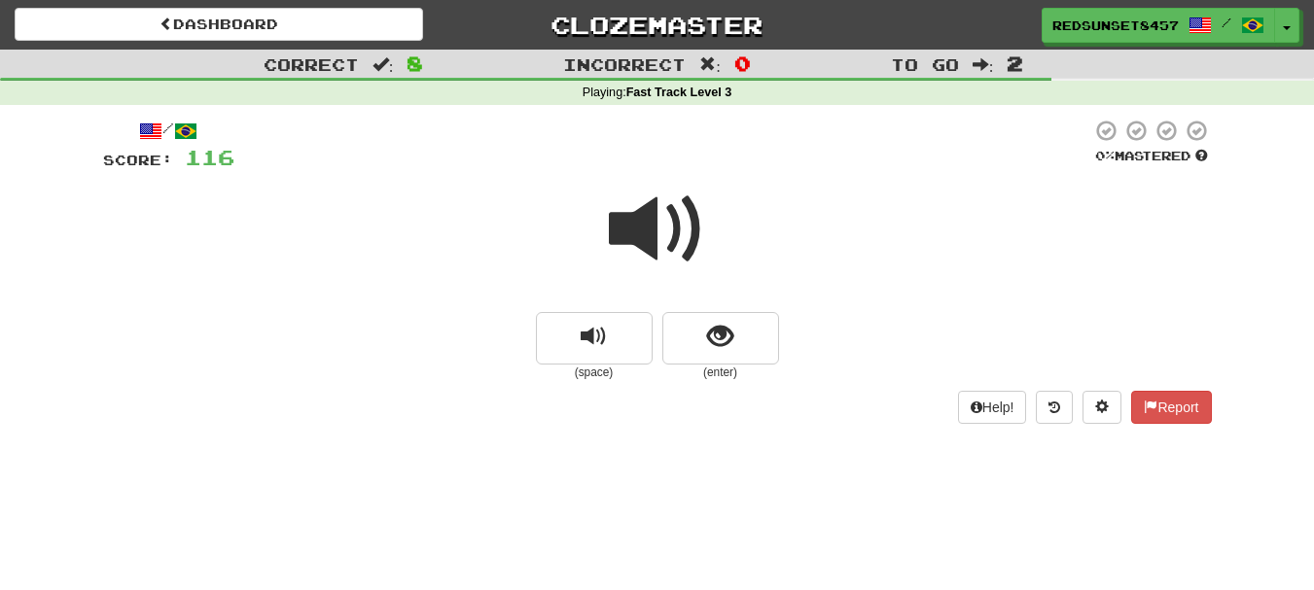
click at [634, 217] on span at bounding box center [657, 229] width 97 height 97
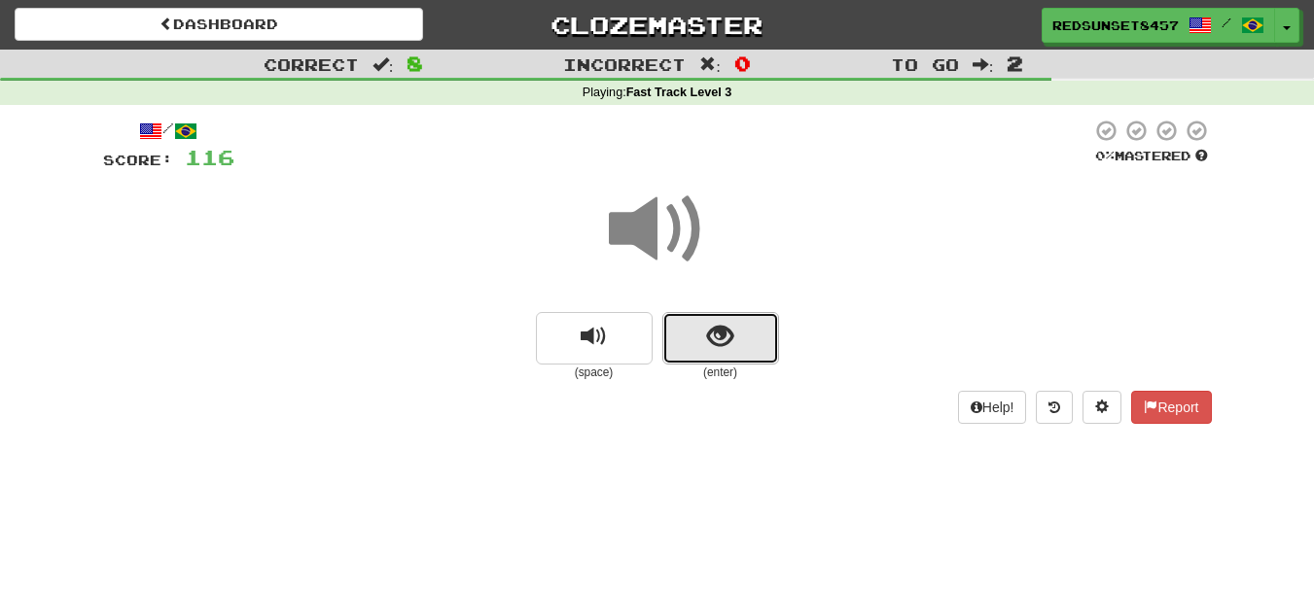
click at [730, 330] on span "show sentence" at bounding box center [720, 337] width 26 height 26
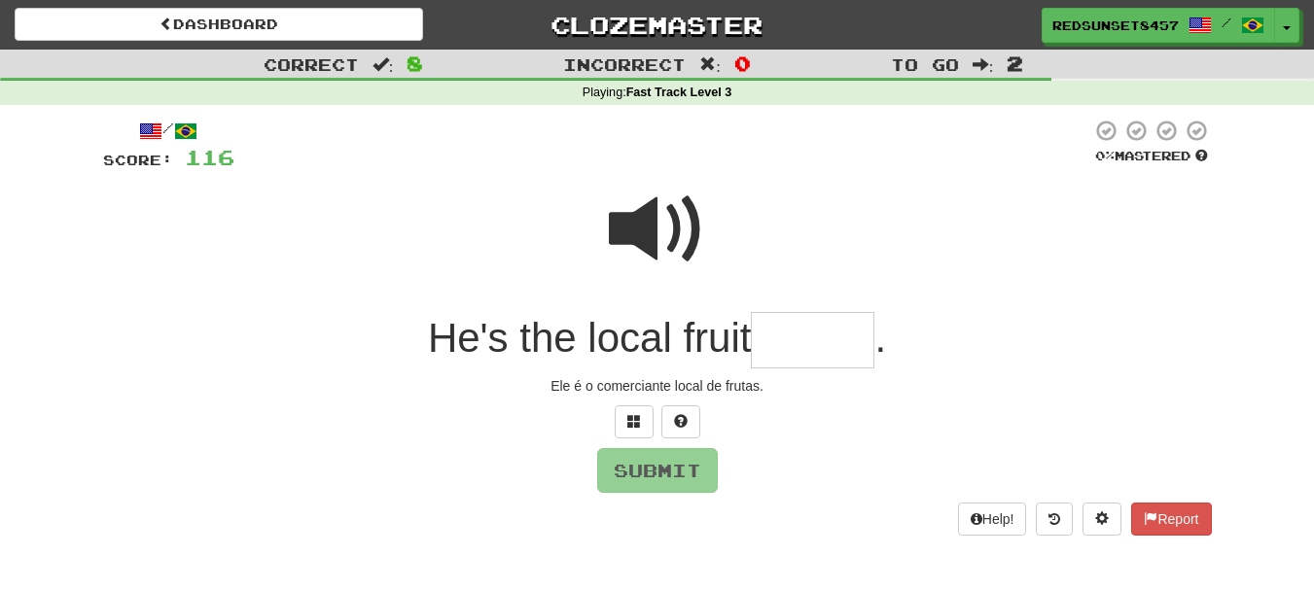
click at [798, 337] on input "text" at bounding box center [812, 340] width 123 height 57
type input "*"
click at [646, 217] on span at bounding box center [657, 229] width 97 height 97
click at [788, 343] on input "text" at bounding box center [812, 340] width 123 height 57
type input "*"
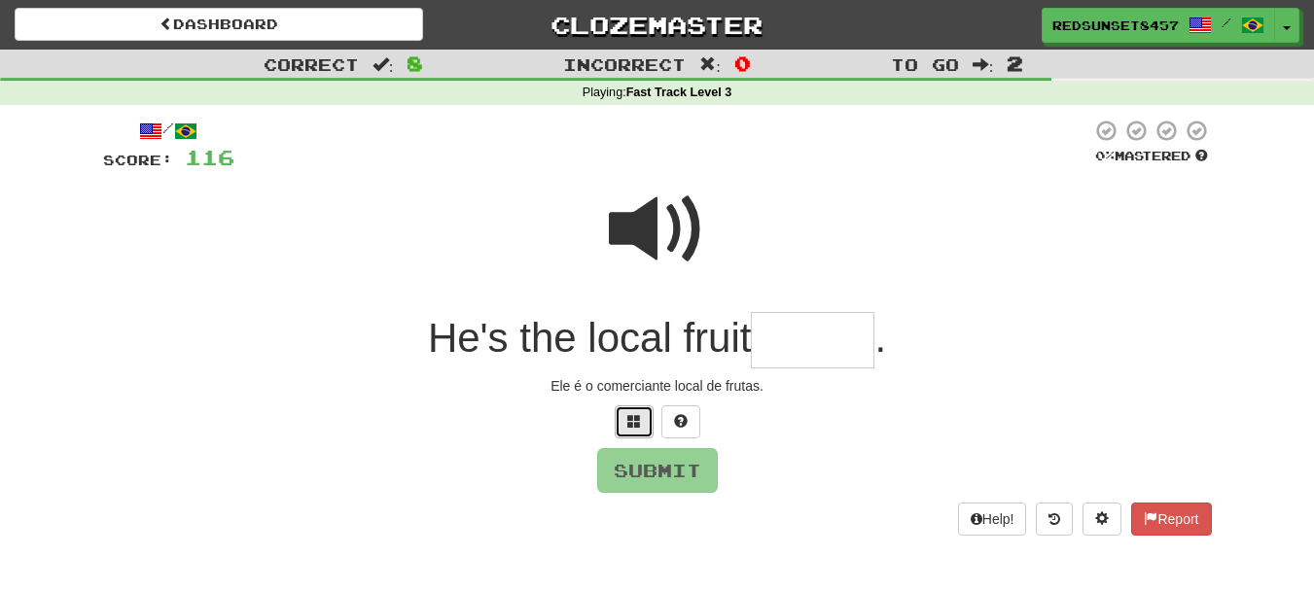
click at [627, 426] on span at bounding box center [634, 421] width 14 height 14
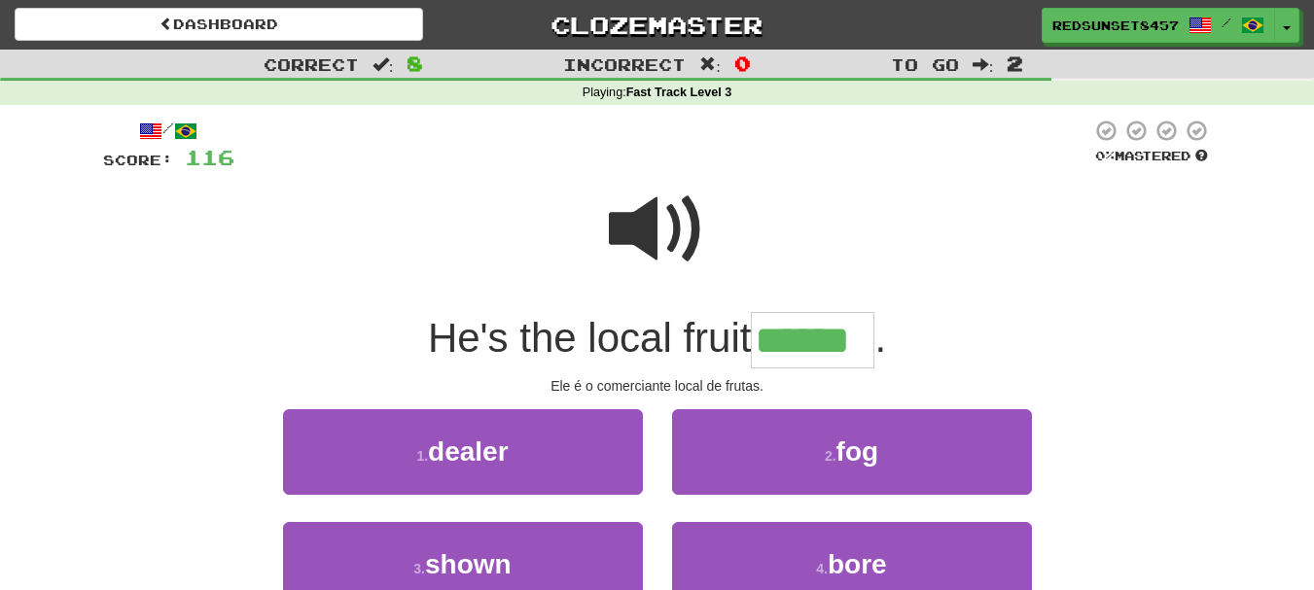
type input "******"
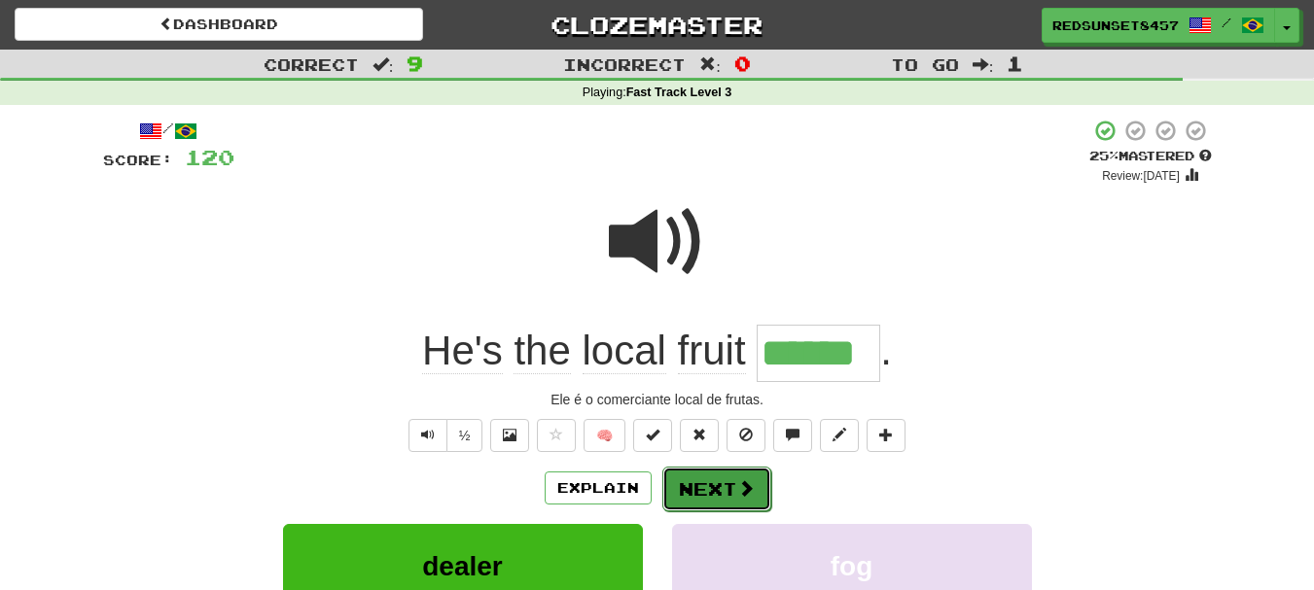
click at [713, 481] on button "Next" at bounding box center [716, 489] width 109 height 45
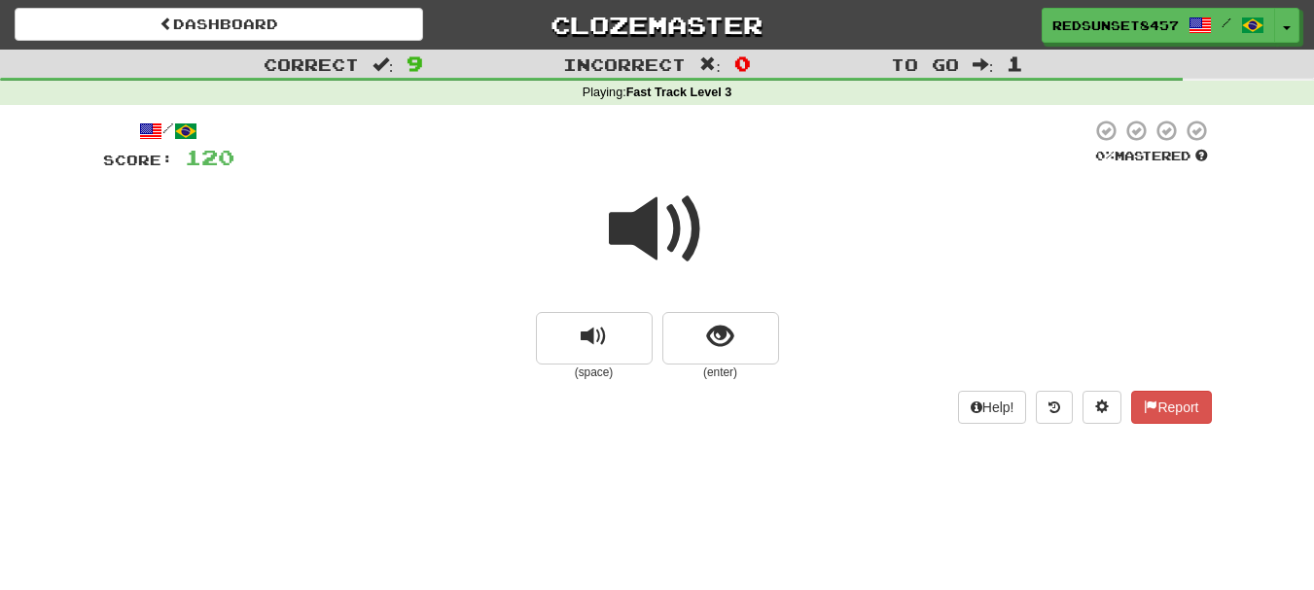
click at [643, 223] on span at bounding box center [657, 229] width 97 height 97
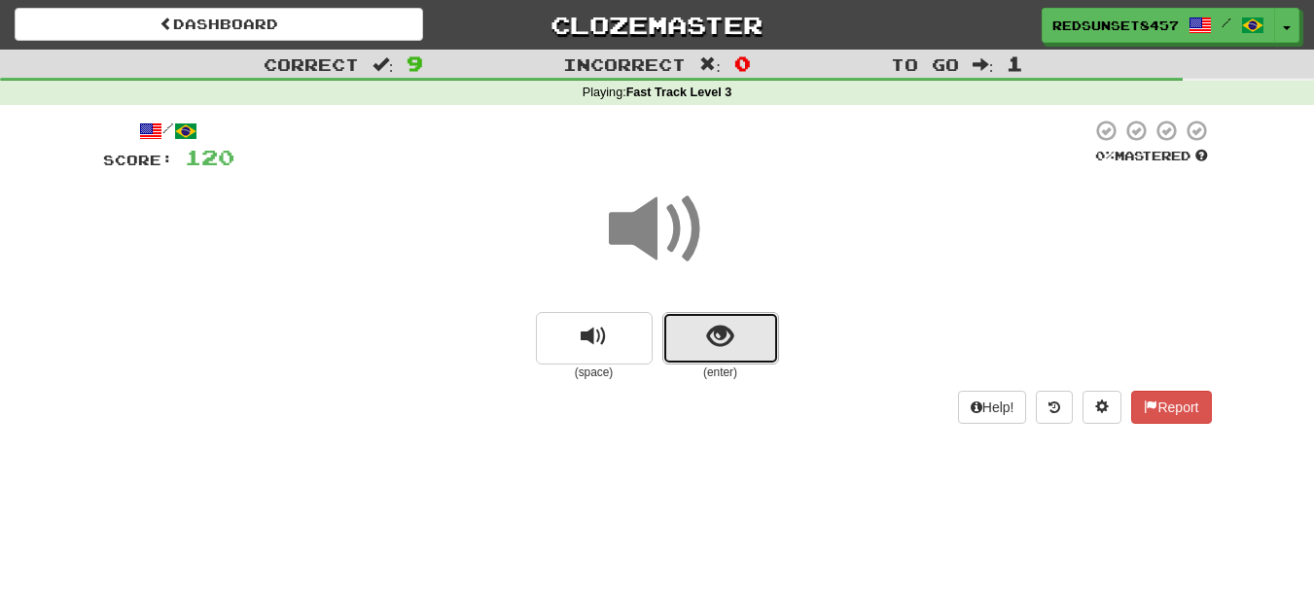
click at [717, 338] on span "show sentence" at bounding box center [720, 337] width 26 height 26
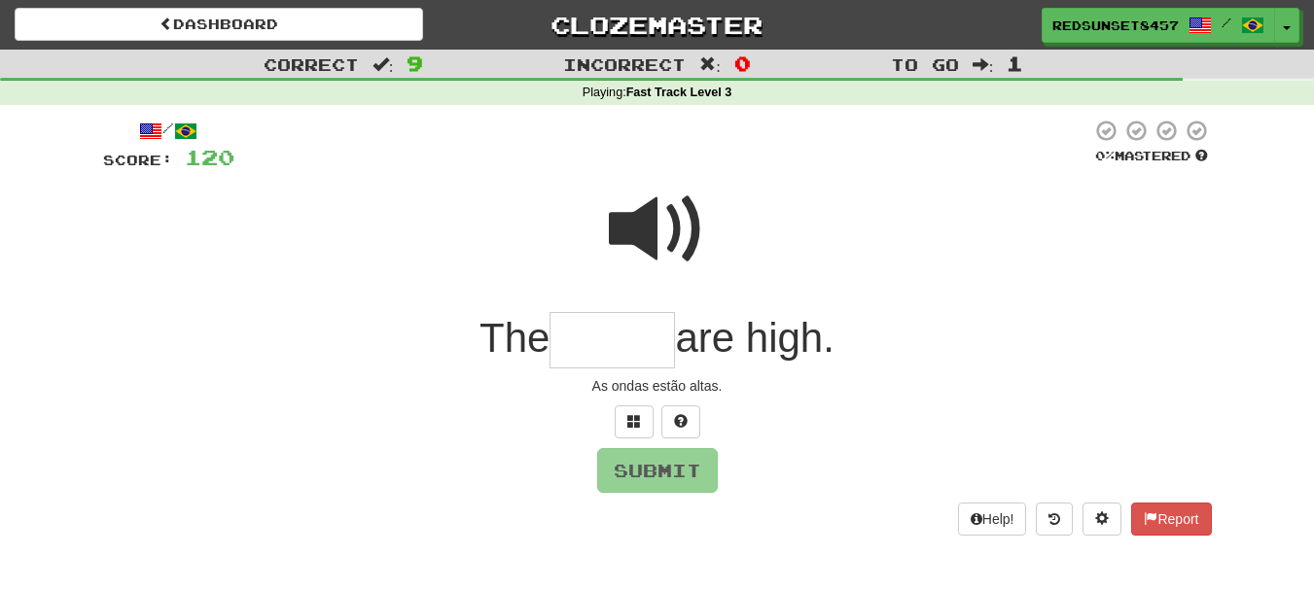
click at [574, 337] on input "text" at bounding box center [611, 340] width 125 height 57
click at [644, 221] on span at bounding box center [657, 229] width 97 height 97
click at [576, 339] on input "text" at bounding box center [611, 340] width 125 height 57
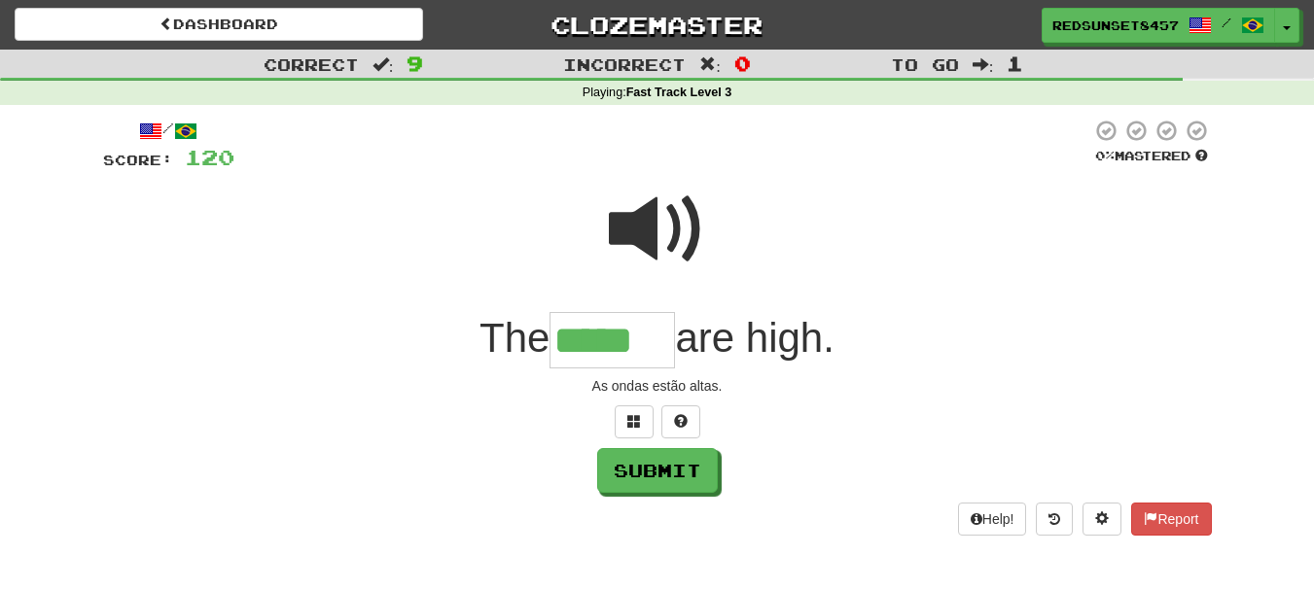
type input "*****"
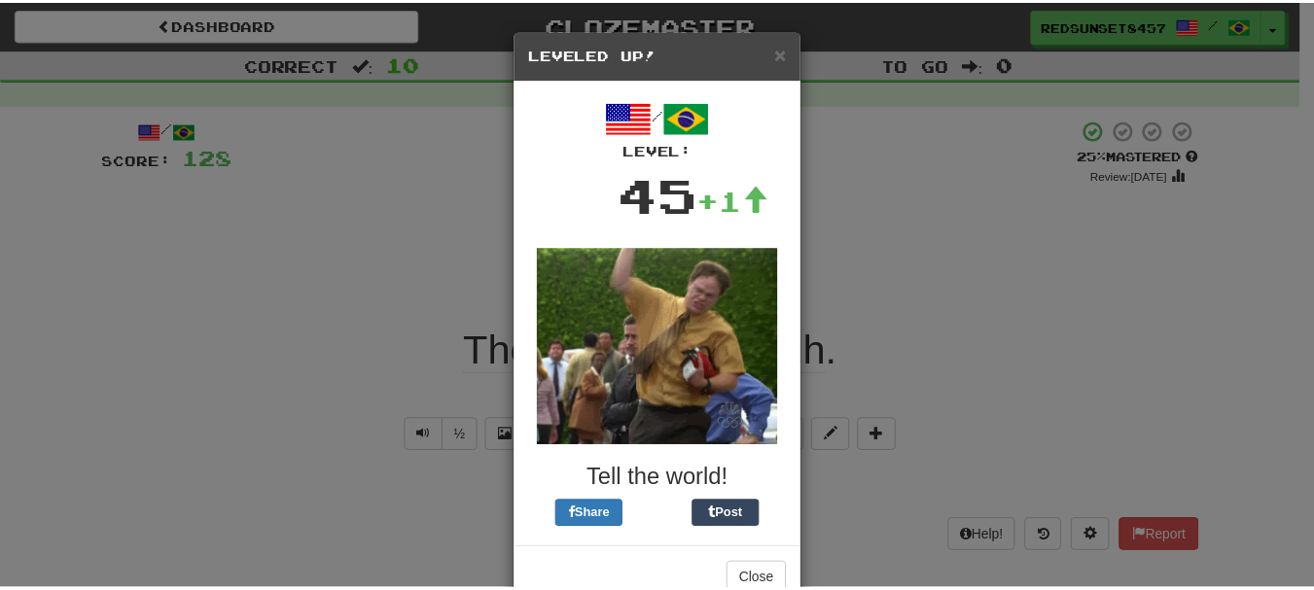
scroll to position [52, 0]
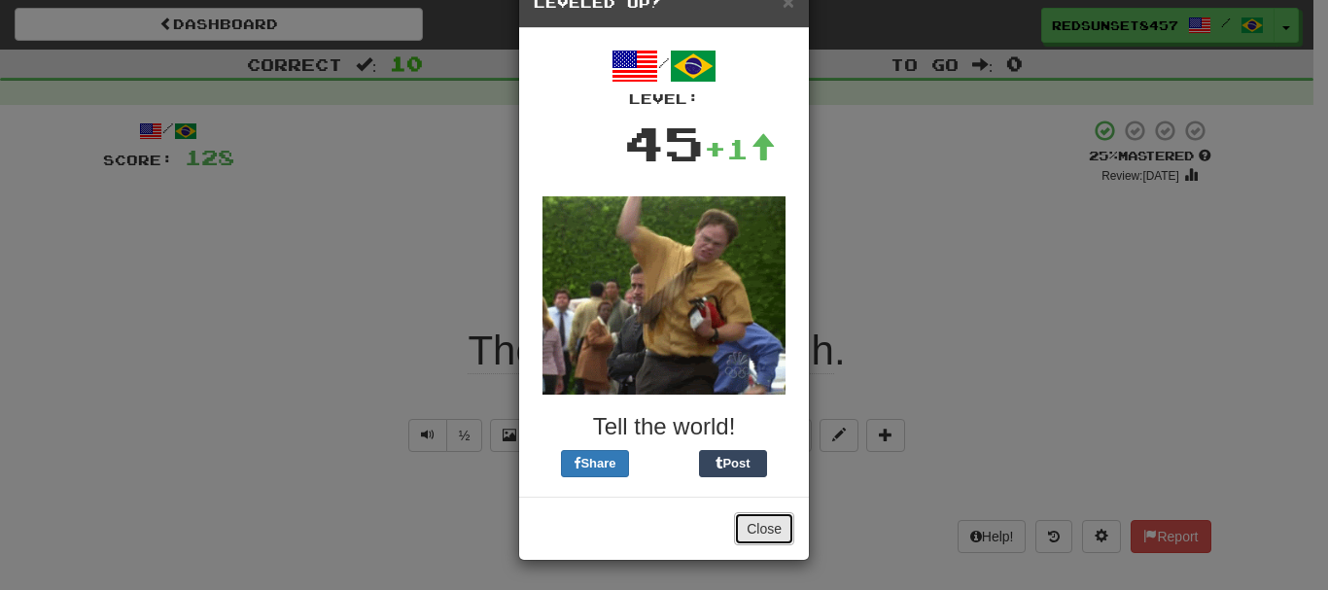
click at [753, 528] on button "Close" at bounding box center [764, 528] width 60 height 33
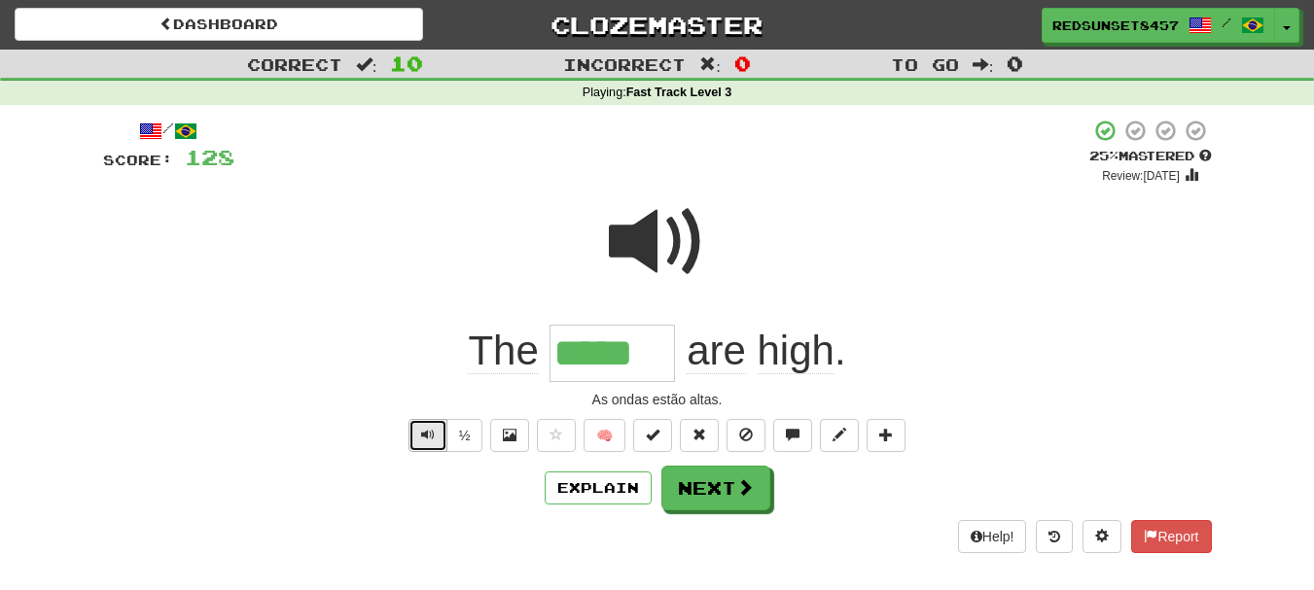
click at [425, 432] on span "Text-to-speech controls" at bounding box center [428, 435] width 14 height 14
click at [720, 485] on button "Next" at bounding box center [716, 489] width 109 height 45
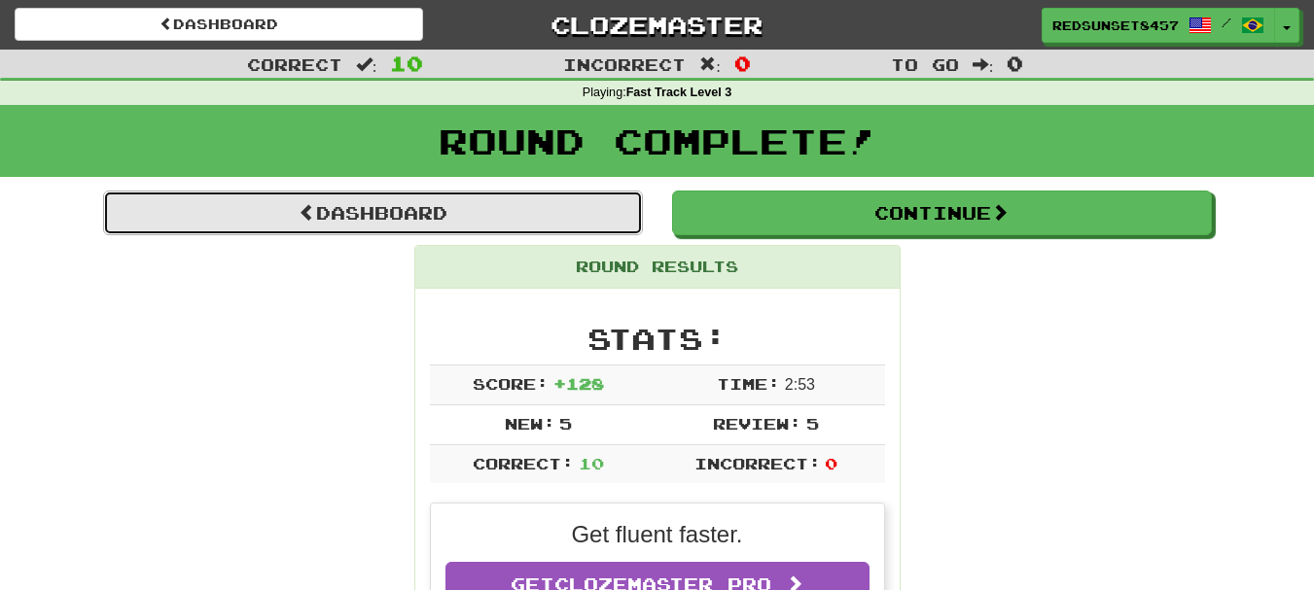
click at [392, 201] on link "Dashboard" at bounding box center [373, 213] width 540 height 45
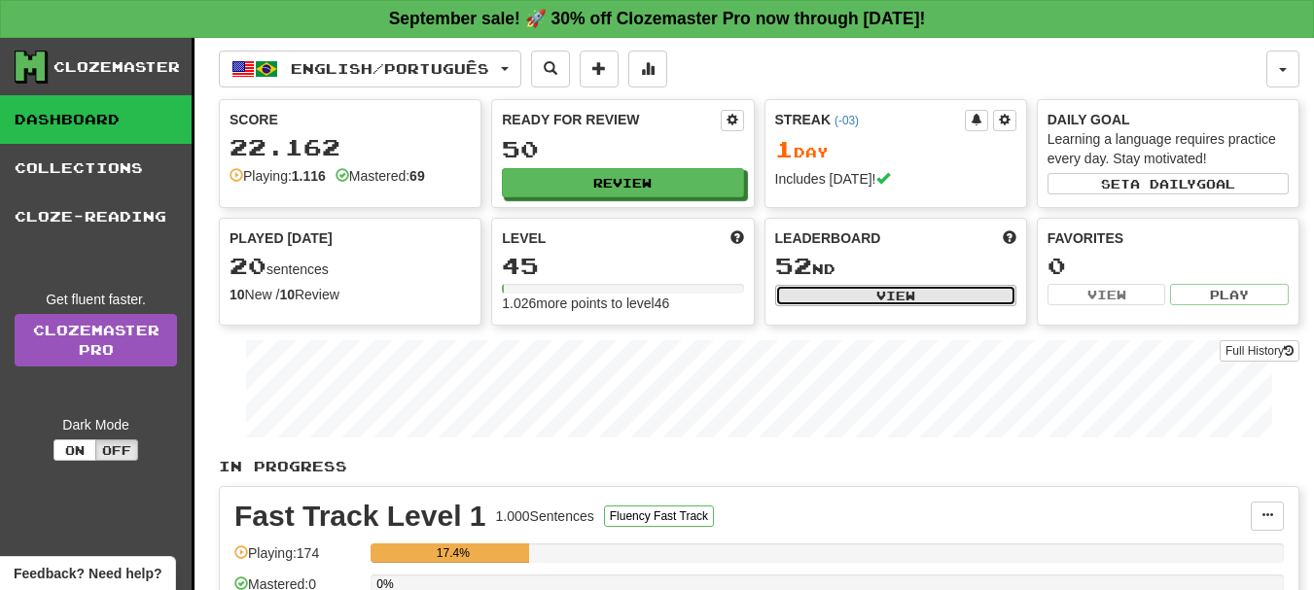
click at [894, 291] on button "View" at bounding box center [895, 295] width 241 height 21
select select "**********"
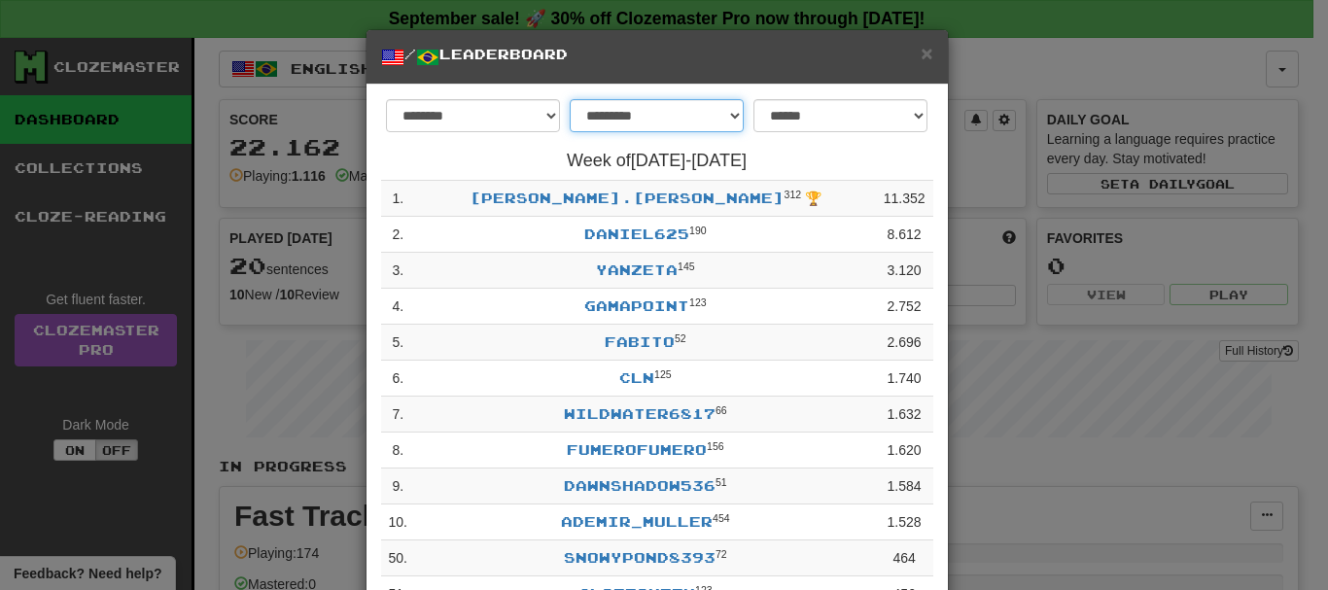
click at [703, 116] on select "**********" at bounding box center [657, 115] width 174 height 33
select select "*******"
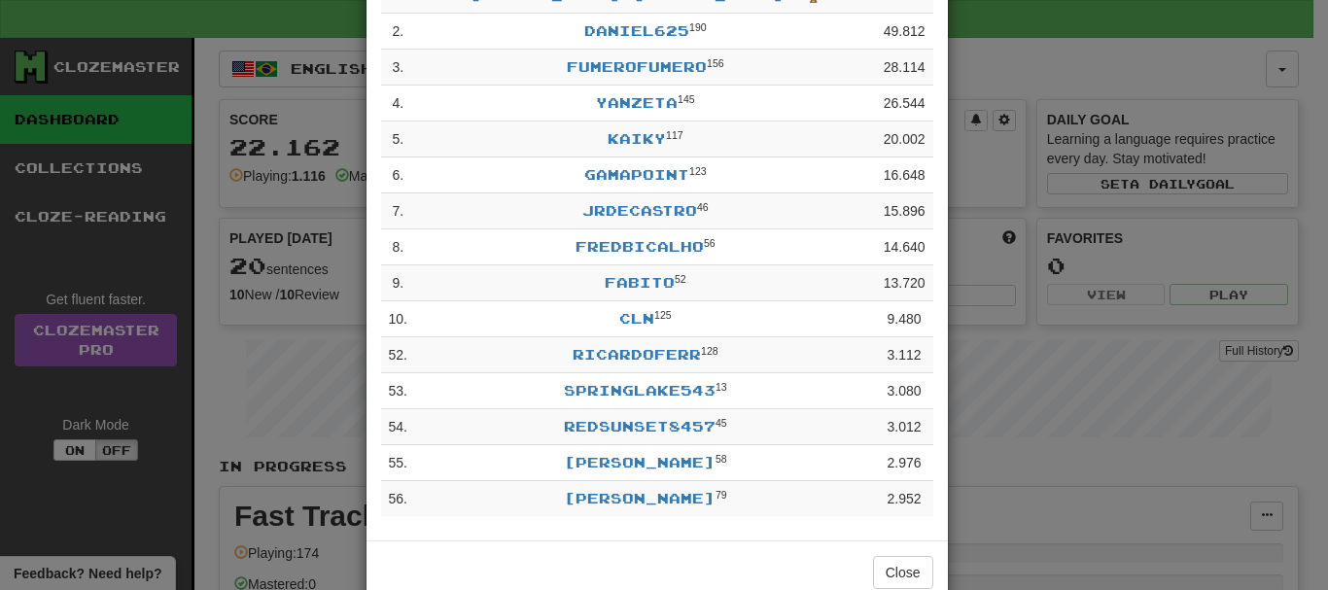
scroll to position [247, 0]
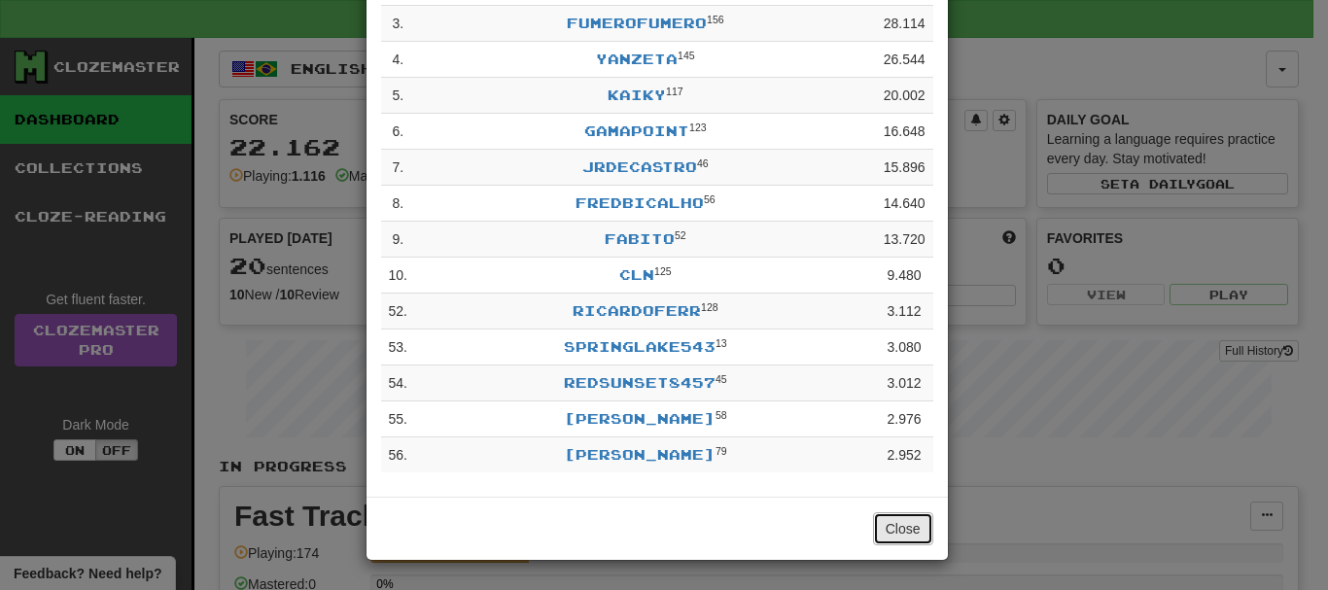
click at [873, 524] on button "Close" at bounding box center [903, 528] width 60 height 33
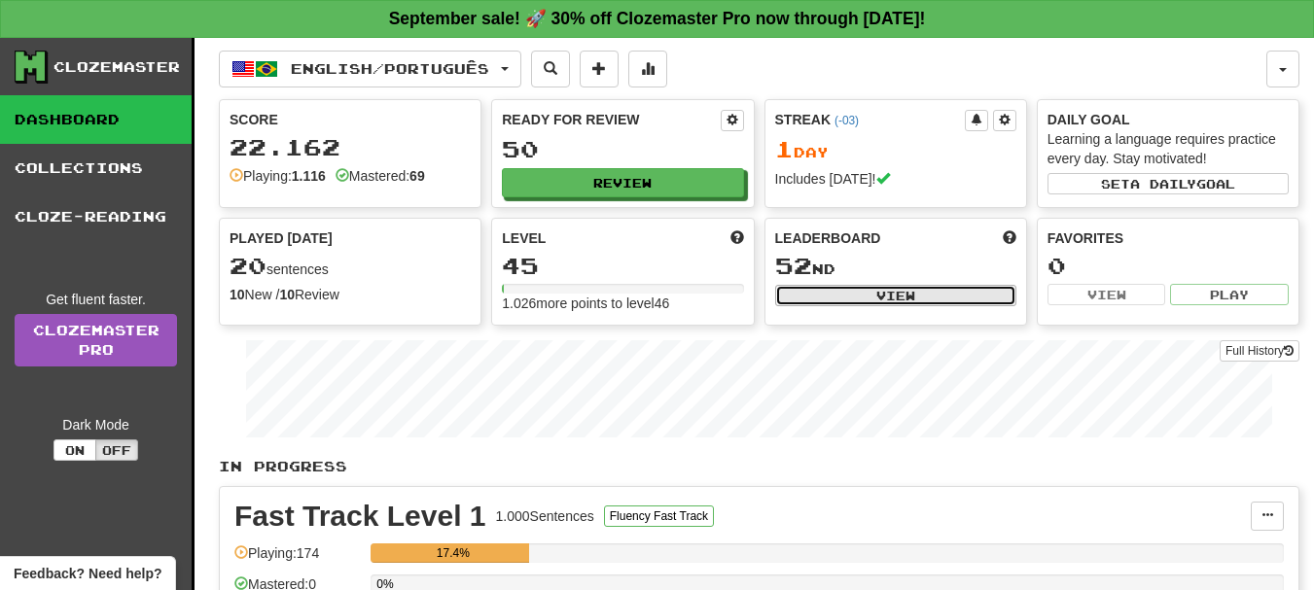
click at [845, 298] on button "View" at bounding box center [895, 295] width 241 height 21
select select "**********"
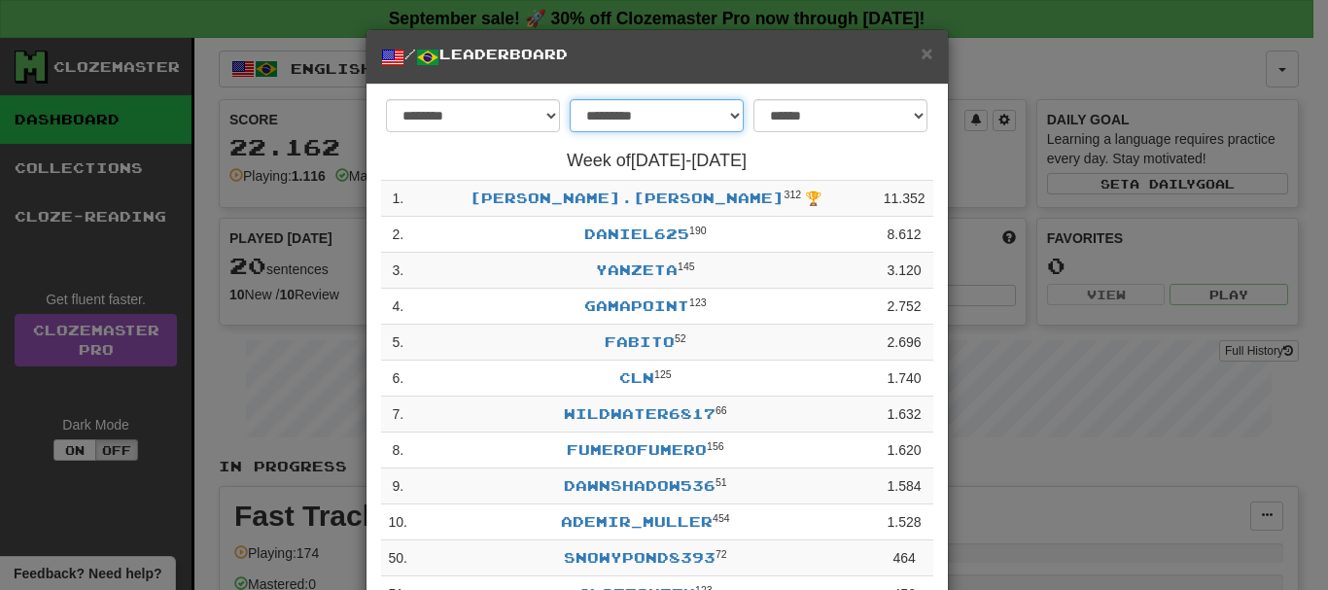
click at [720, 119] on select "**********" at bounding box center [657, 115] width 174 height 33
select select "******"
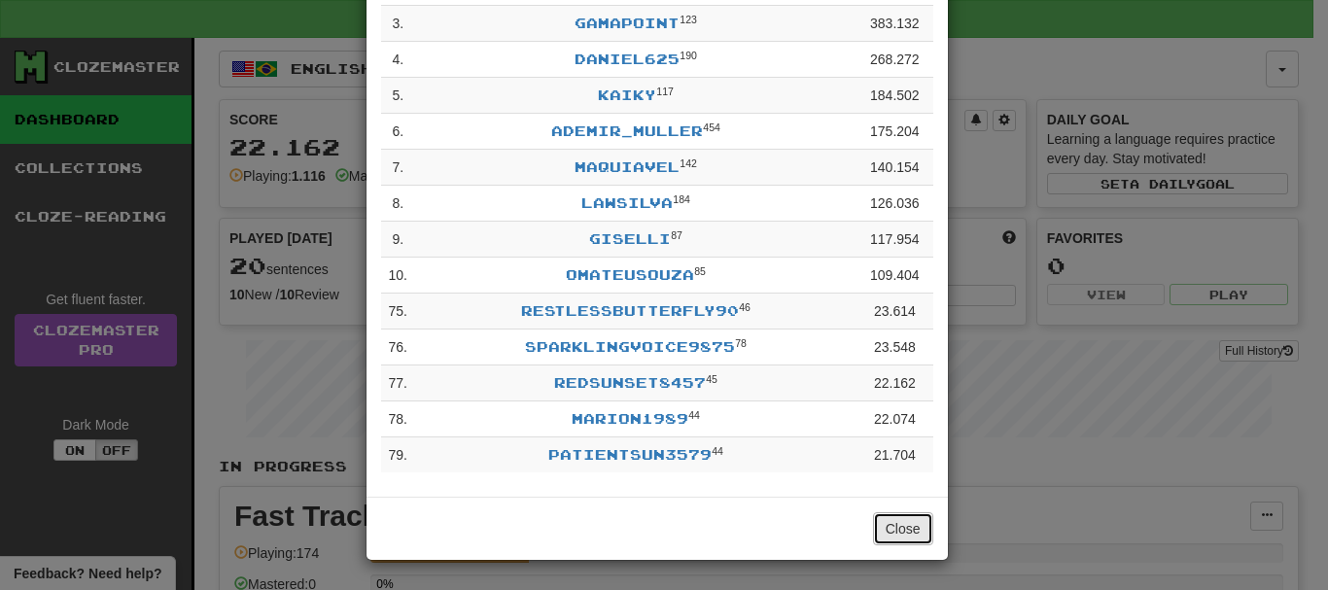
click at [878, 528] on button "Close" at bounding box center [903, 528] width 60 height 33
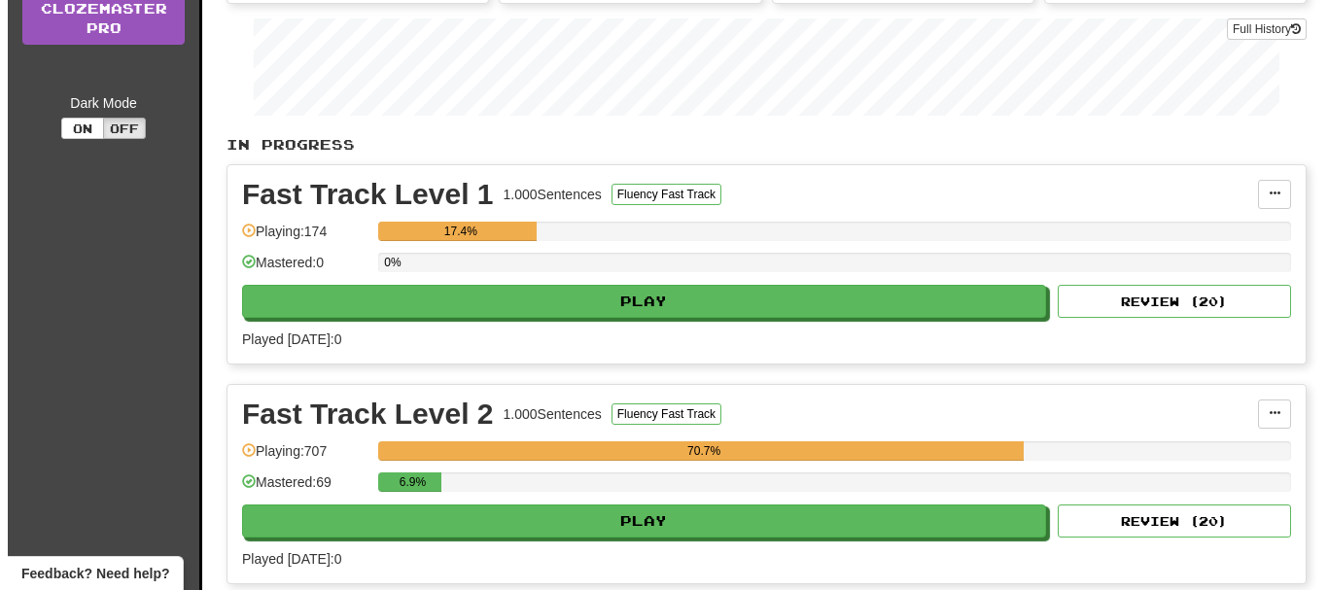
scroll to position [778, 0]
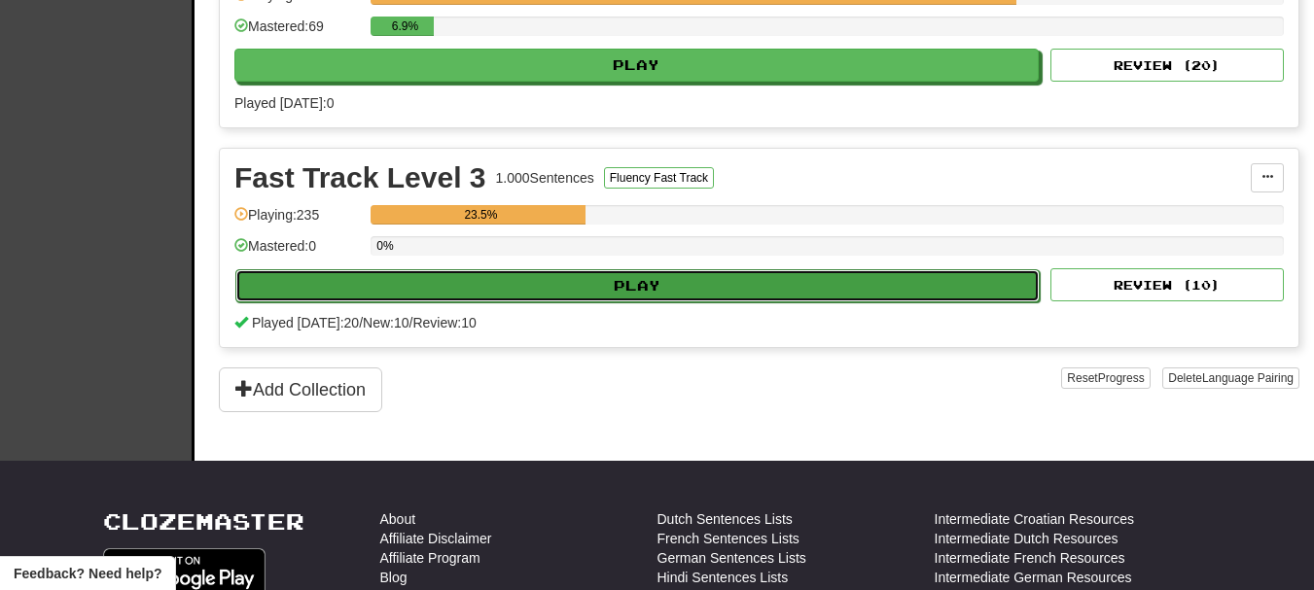
click at [637, 300] on button "Play" at bounding box center [637, 285] width 804 height 33
select select "**"
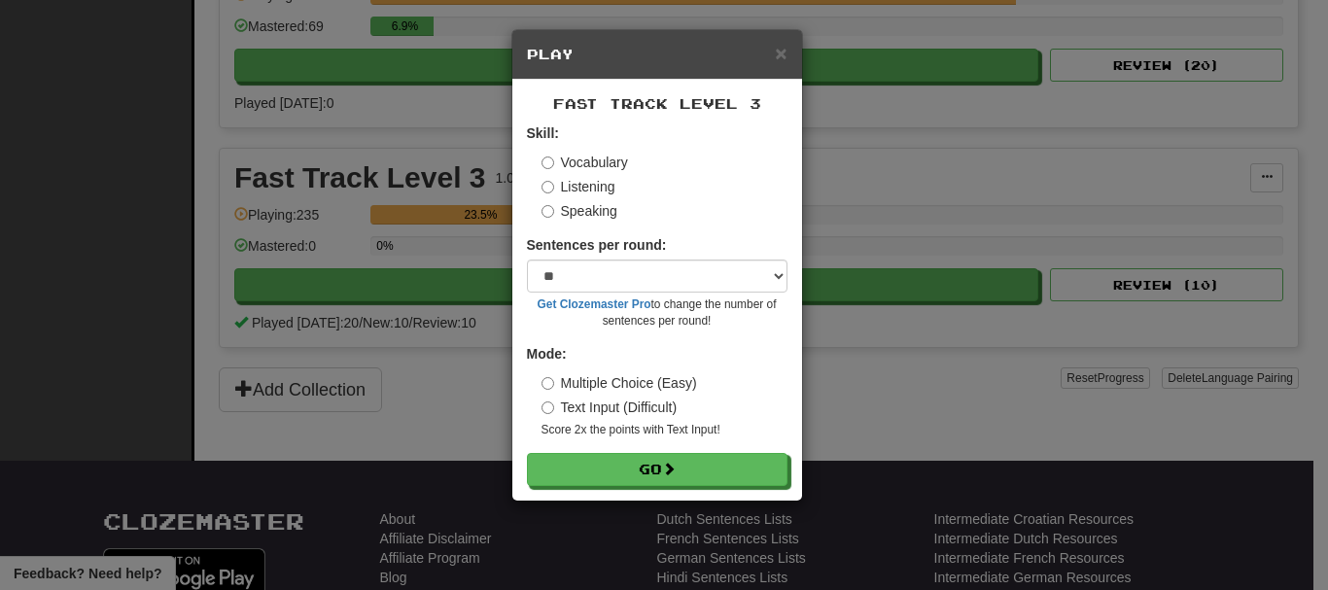
click at [578, 215] on label "Speaking" at bounding box center [580, 210] width 76 height 19
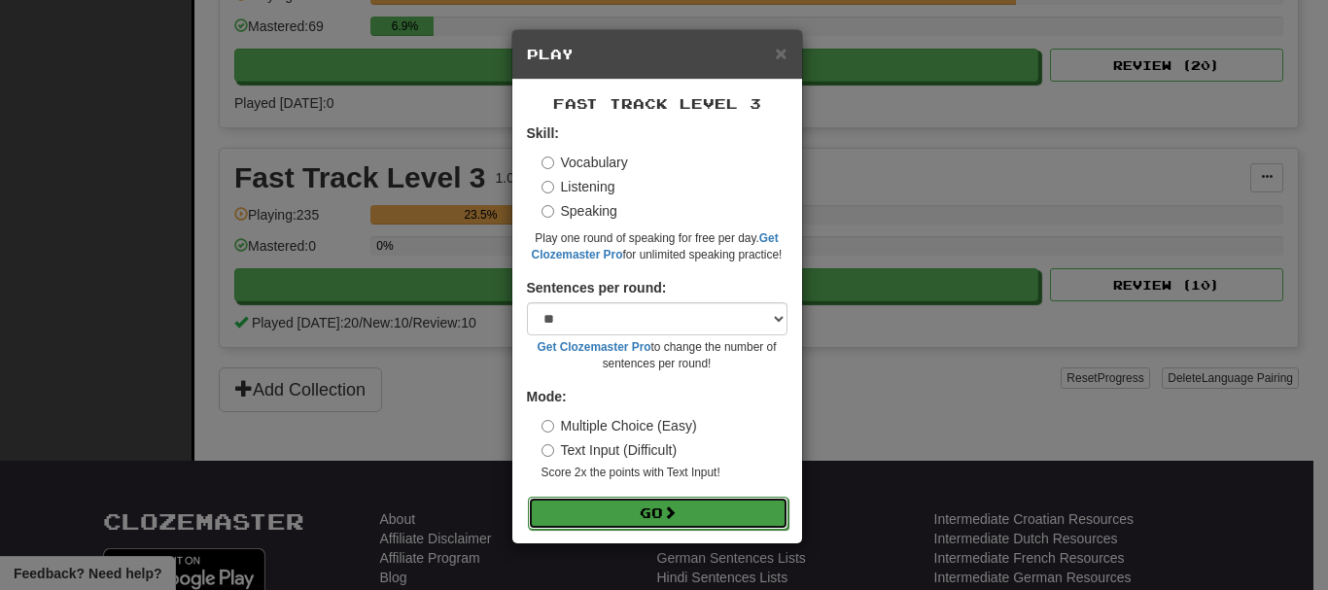
click at [695, 504] on button "Go" at bounding box center [658, 513] width 261 height 33
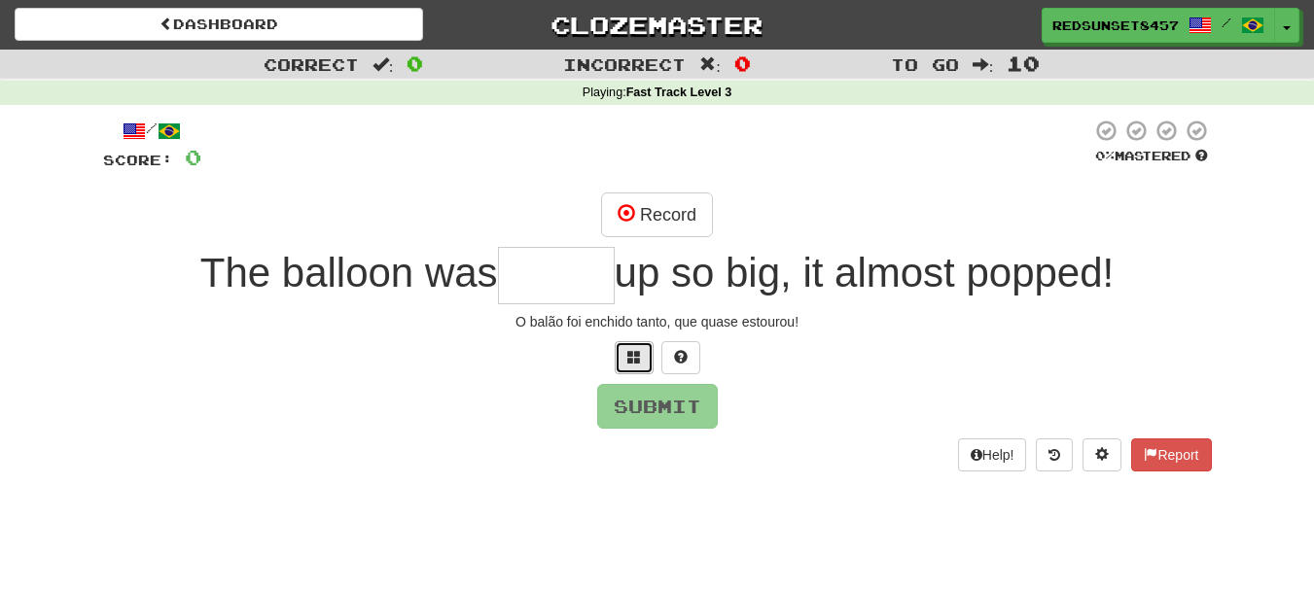
click at [635, 357] on span at bounding box center [634, 357] width 14 height 14
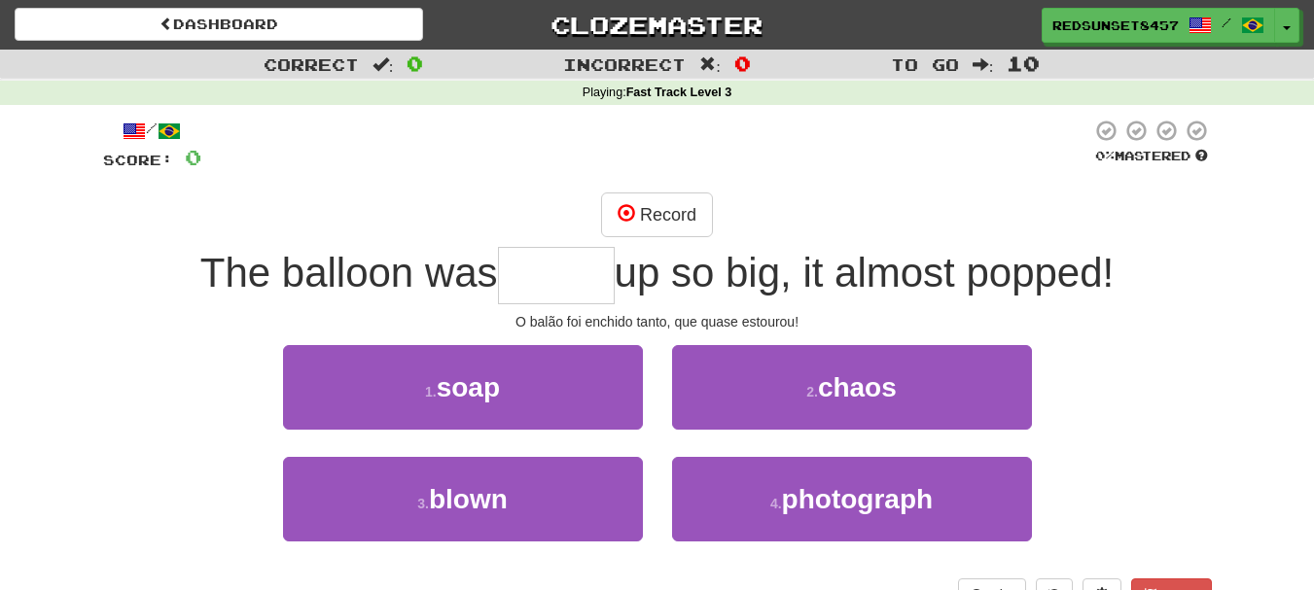
type input "*"
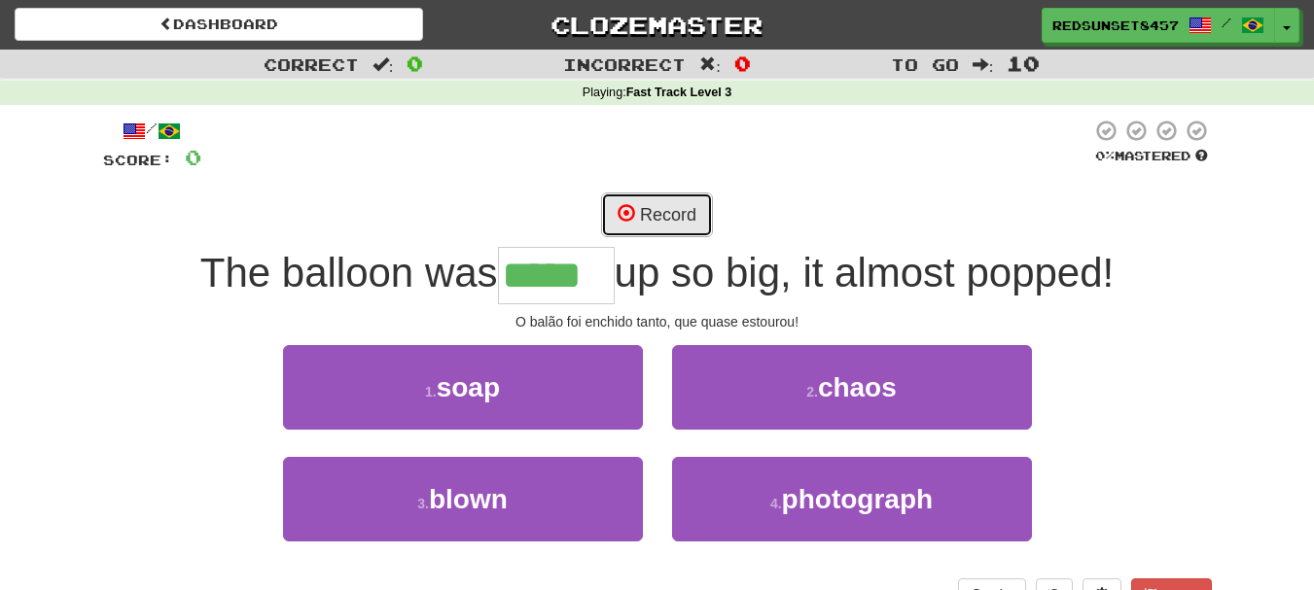
click at [666, 218] on button "Record" at bounding box center [657, 215] width 112 height 45
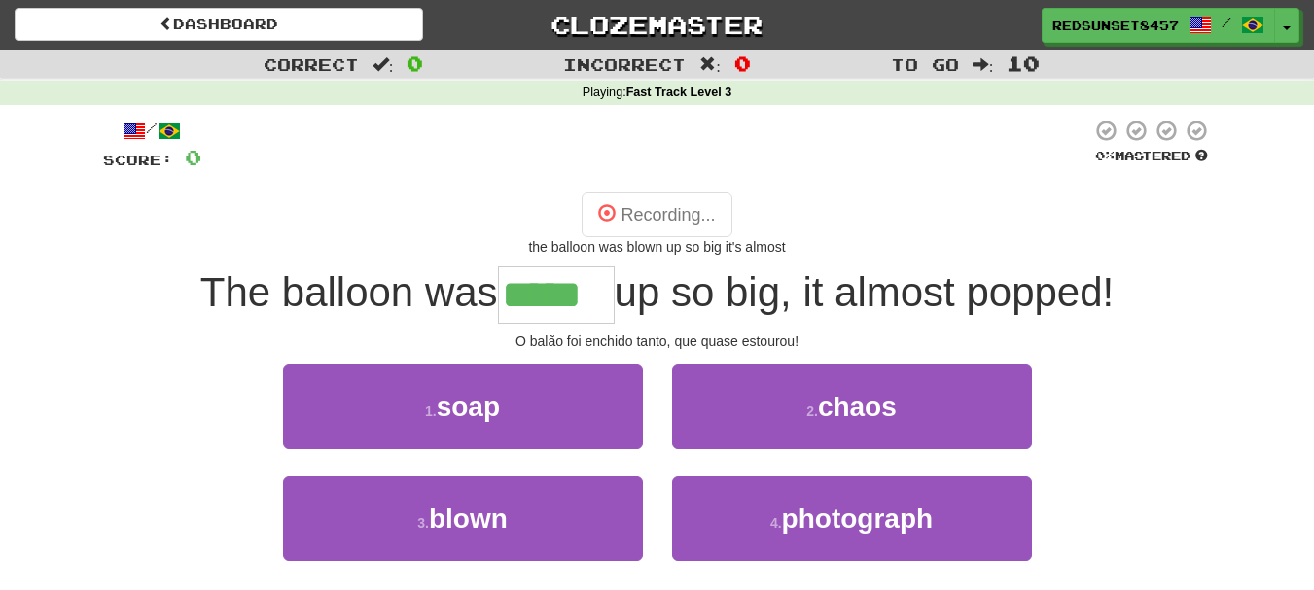
type input "*****"
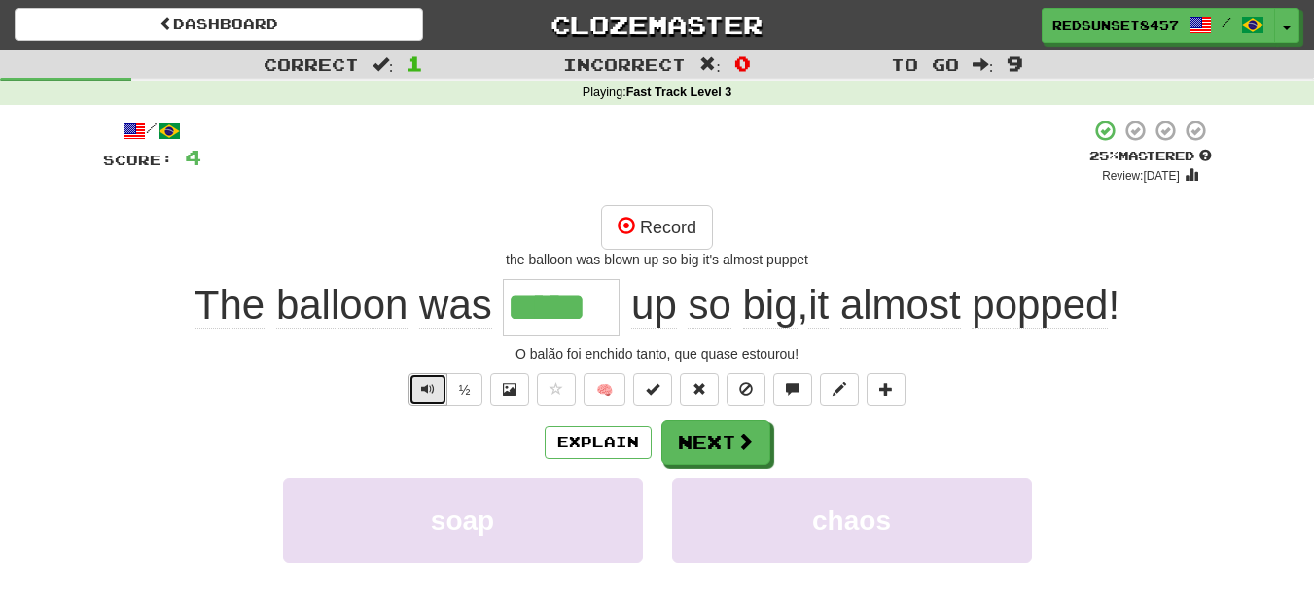
click at [421, 384] on span "Text-to-speech controls" at bounding box center [428, 389] width 14 height 14
click at [737, 443] on span at bounding box center [746, 443] width 18 height 18
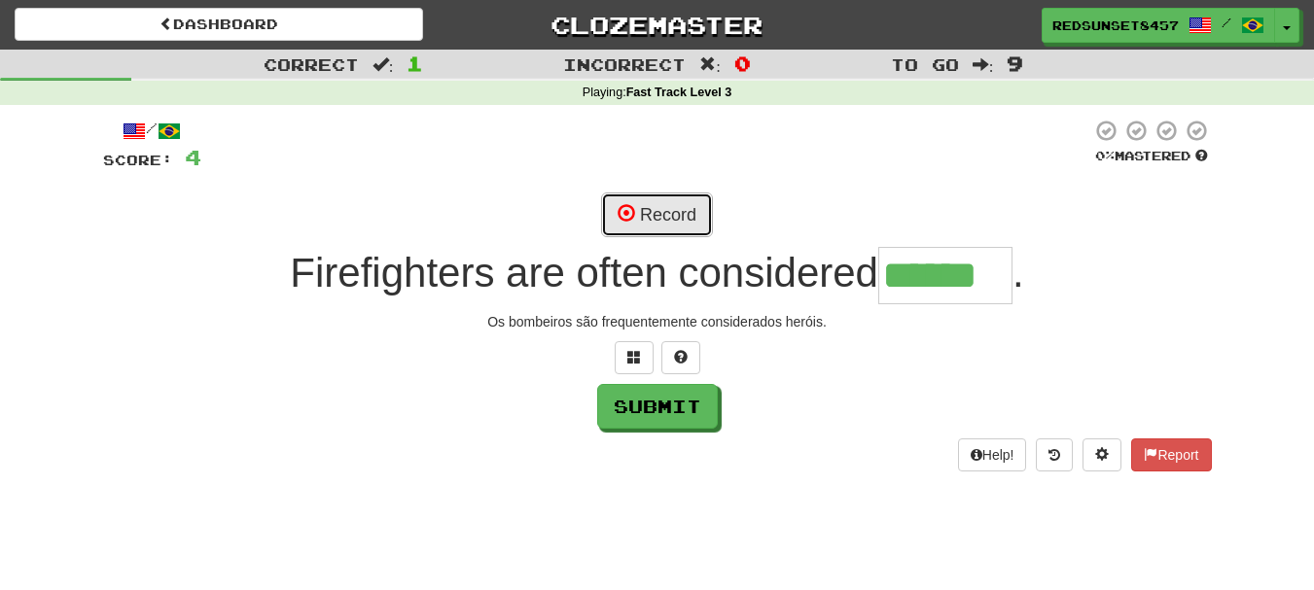
click at [639, 210] on button "Record" at bounding box center [657, 215] width 112 height 45
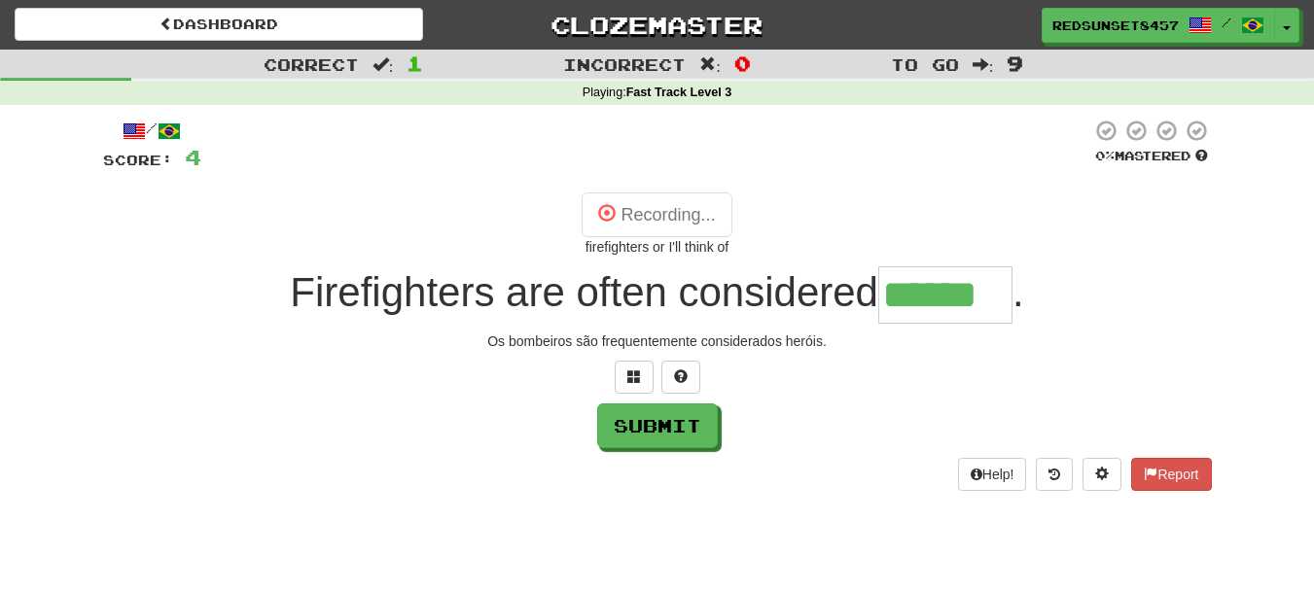
type input "******"
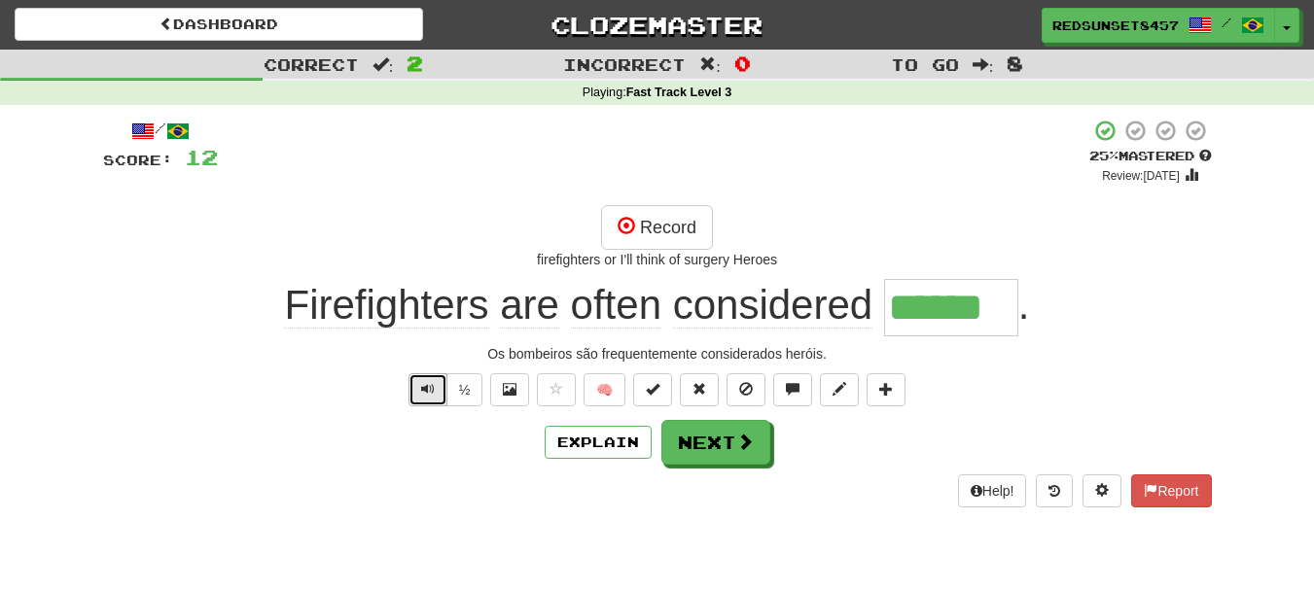
click at [435, 401] on button "Text-to-speech controls" at bounding box center [427, 389] width 39 height 33
click at [726, 453] on button "Next" at bounding box center [716, 443] width 109 height 45
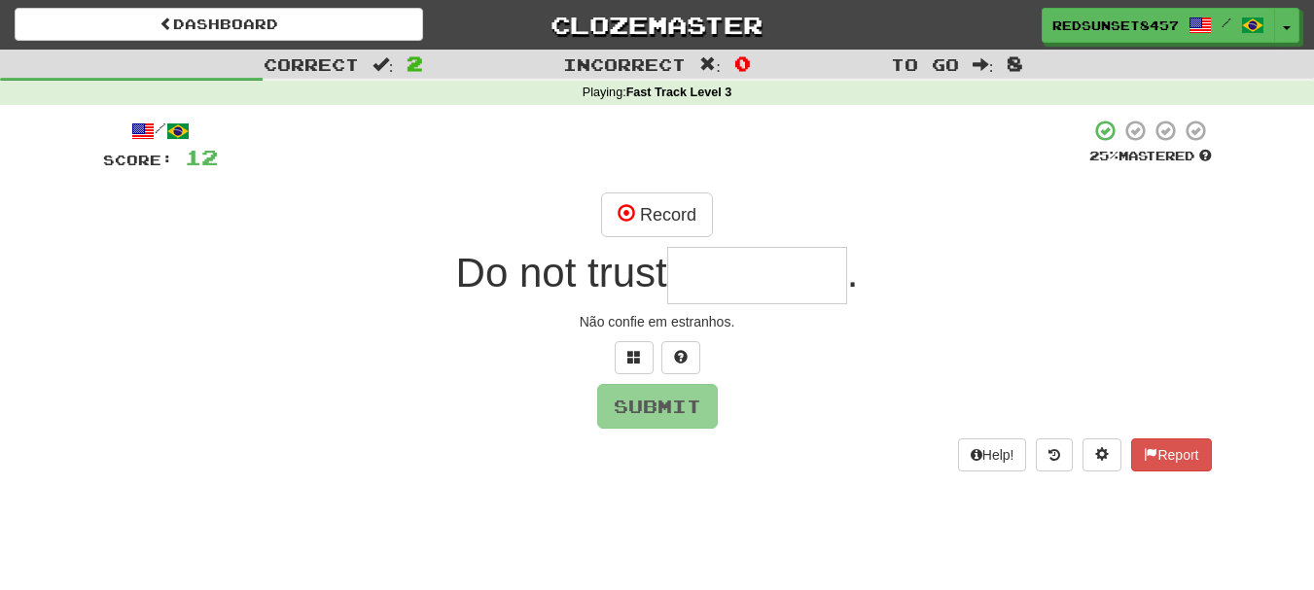
click at [742, 262] on input "text" at bounding box center [757, 275] width 180 height 57
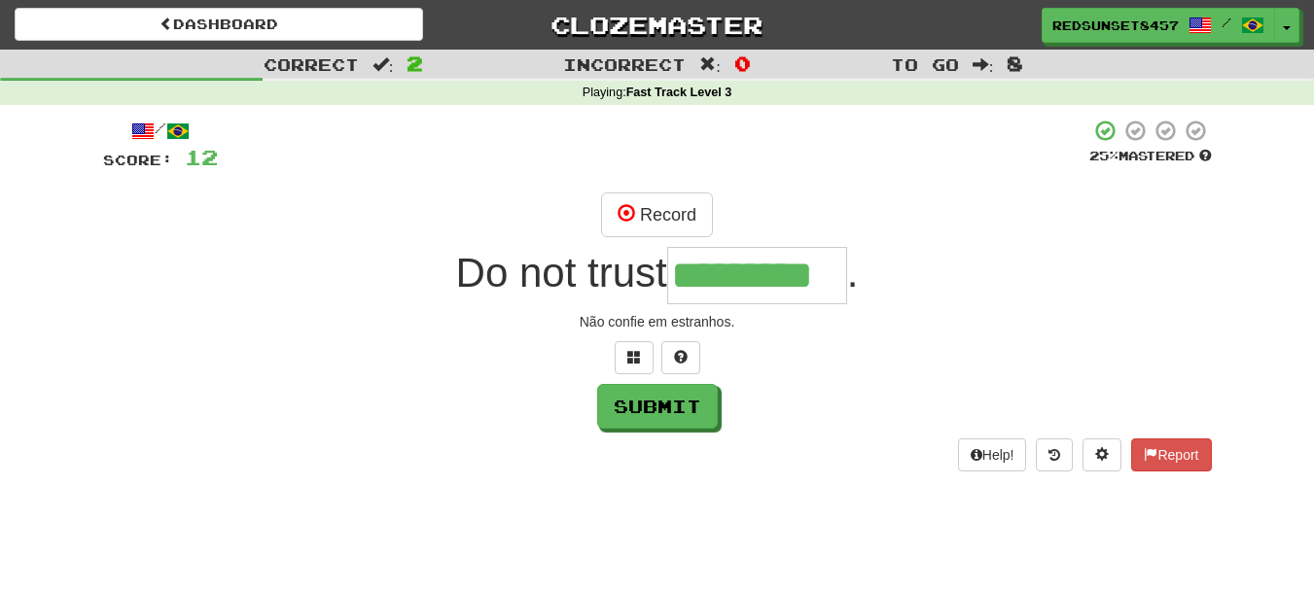
type input "*********"
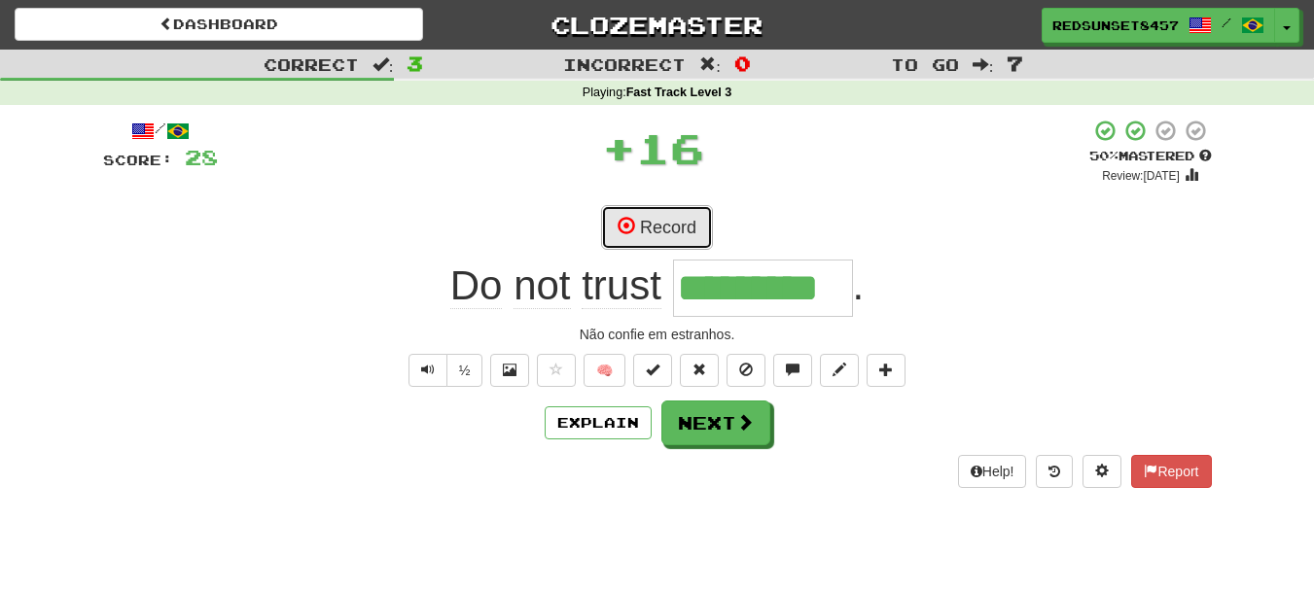
click at [659, 224] on button "Record" at bounding box center [657, 227] width 112 height 45
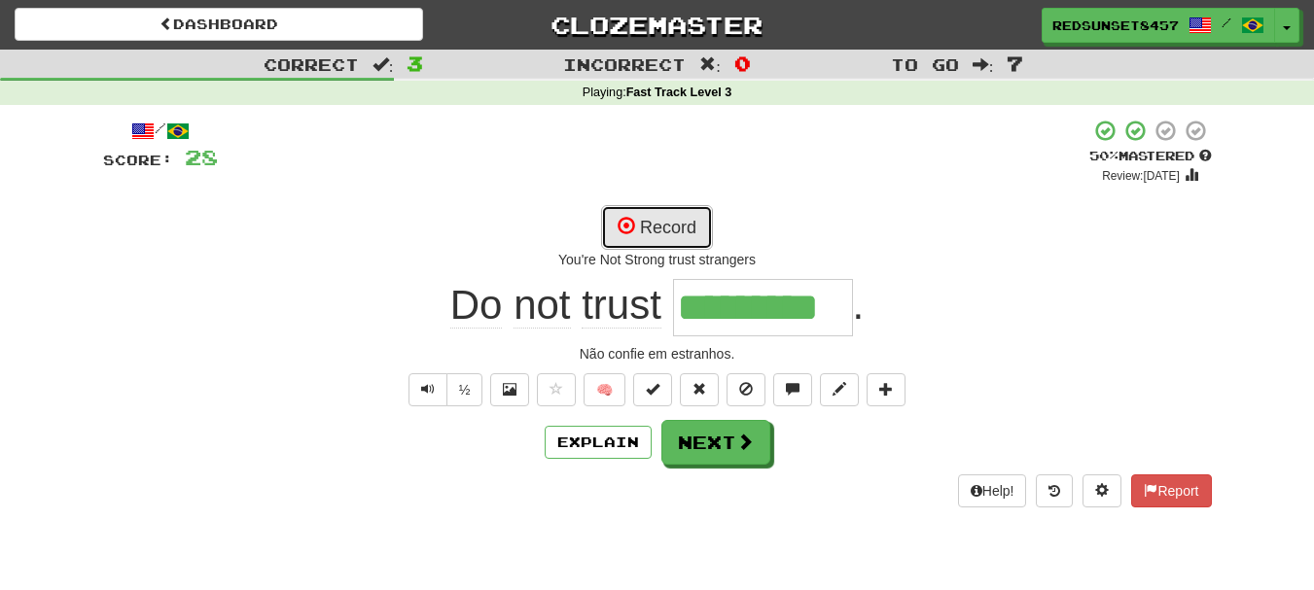
click at [646, 216] on button "Record" at bounding box center [657, 227] width 112 height 45
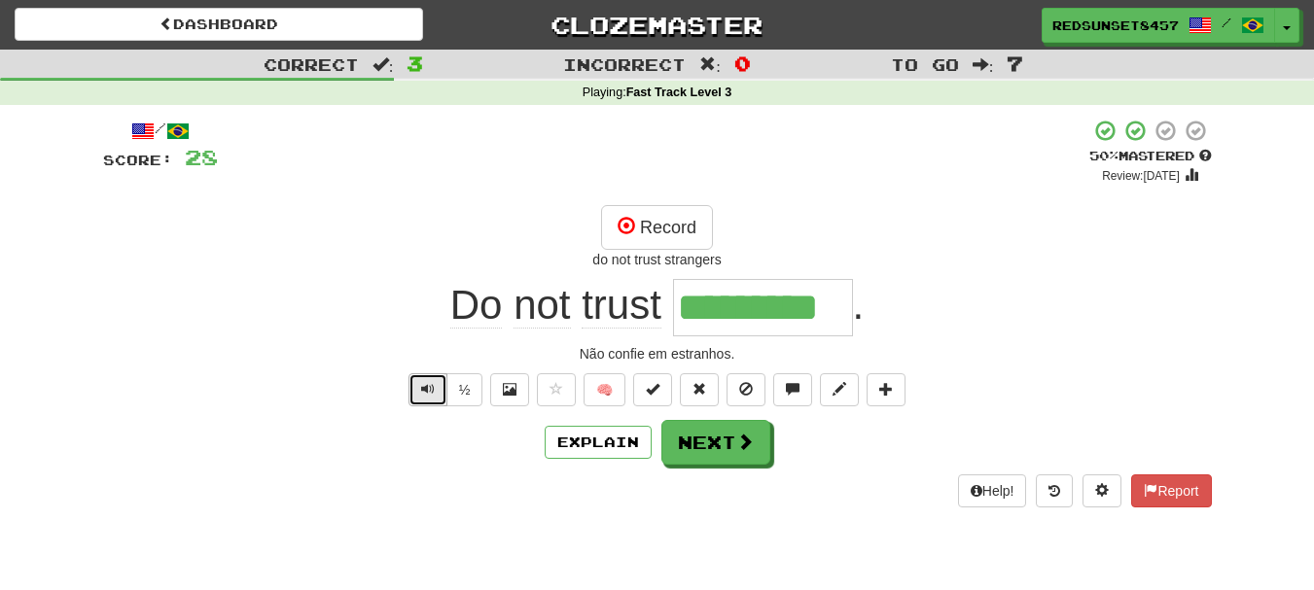
click at [414, 383] on button "Text-to-speech controls" at bounding box center [427, 389] width 39 height 33
click at [724, 437] on button "Next" at bounding box center [716, 443] width 109 height 45
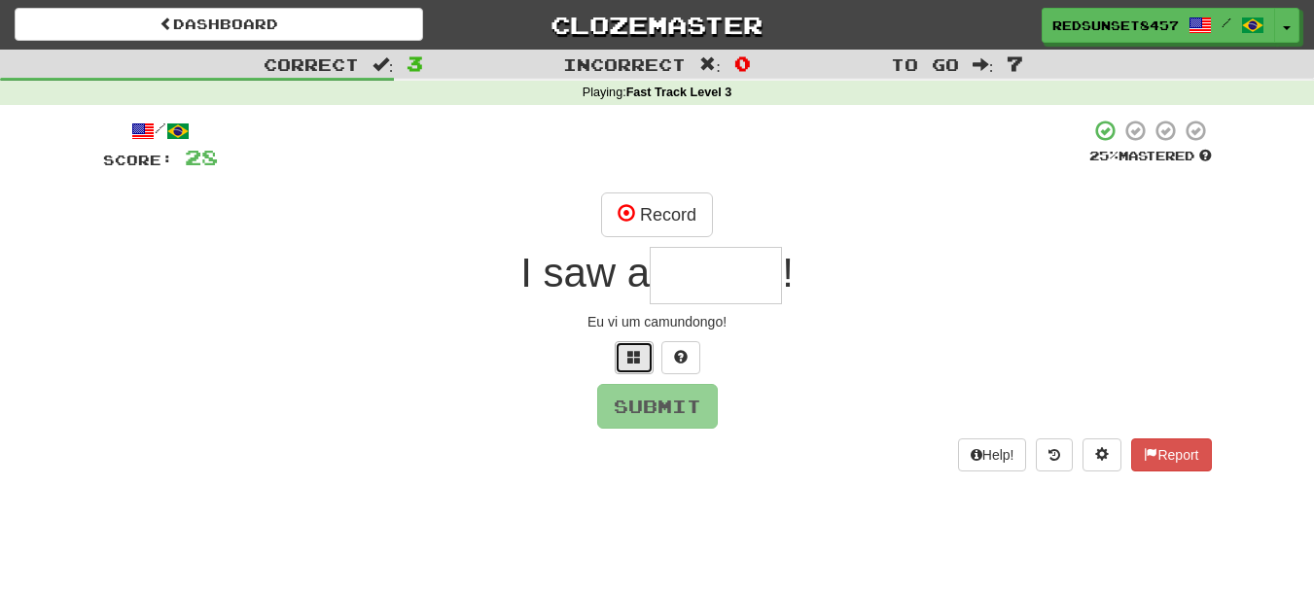
click at [627, 358] on span at bounding box center [634, 357] width 14 height 14
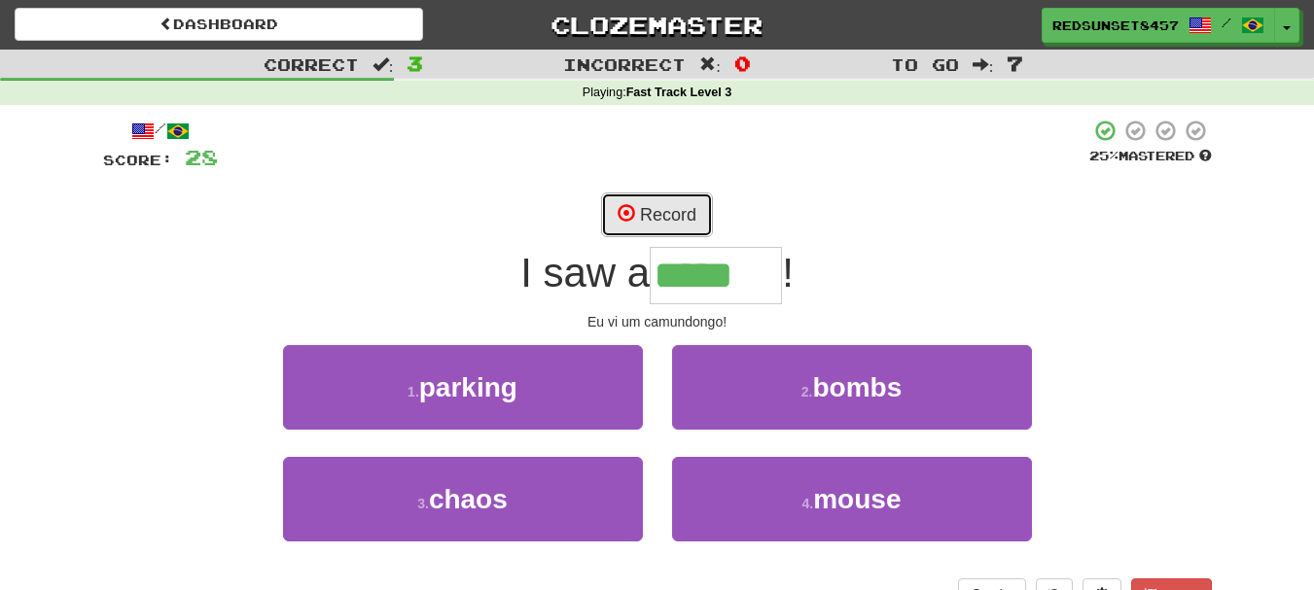
click at [662, 208] on button "Record" at bounding box center [657, 215] width 112 height 45
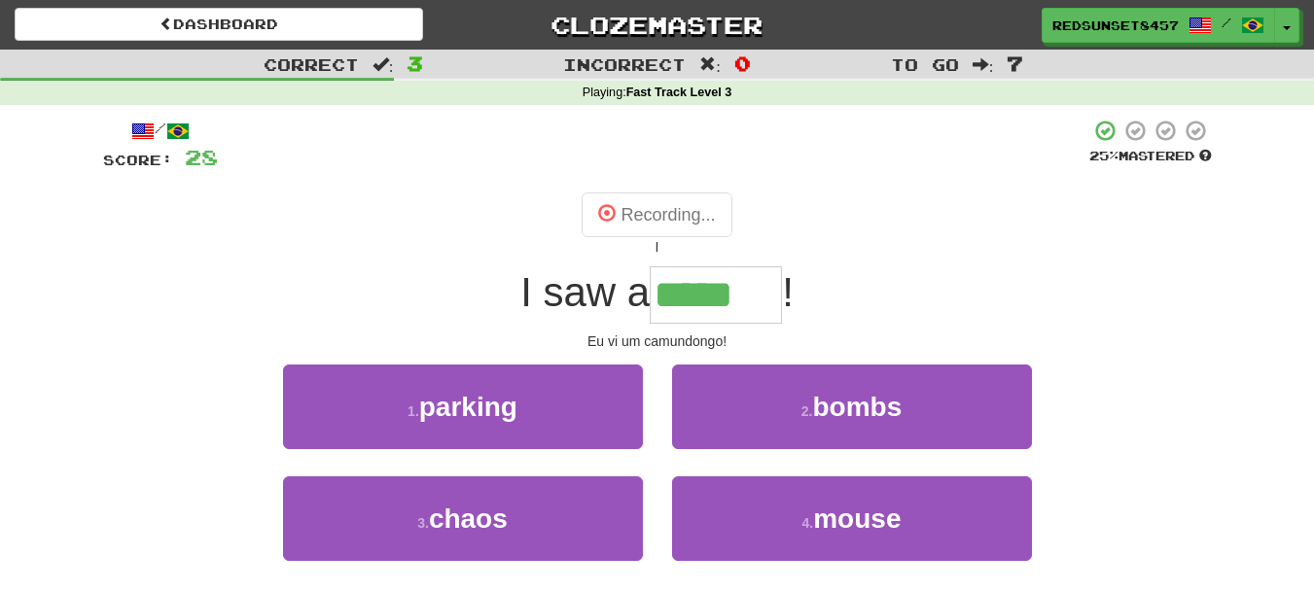
type input "*****"
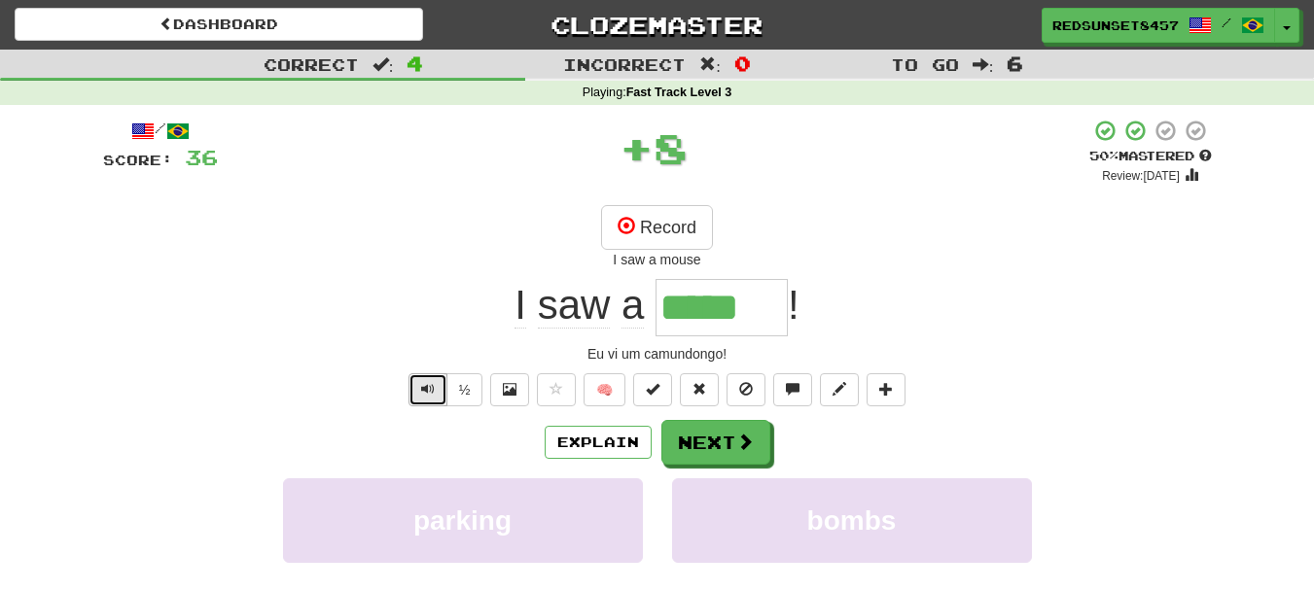
click at [434, 390] on button "Text-to-speech controls" at bounding box center [427, 389] width 39 height 33
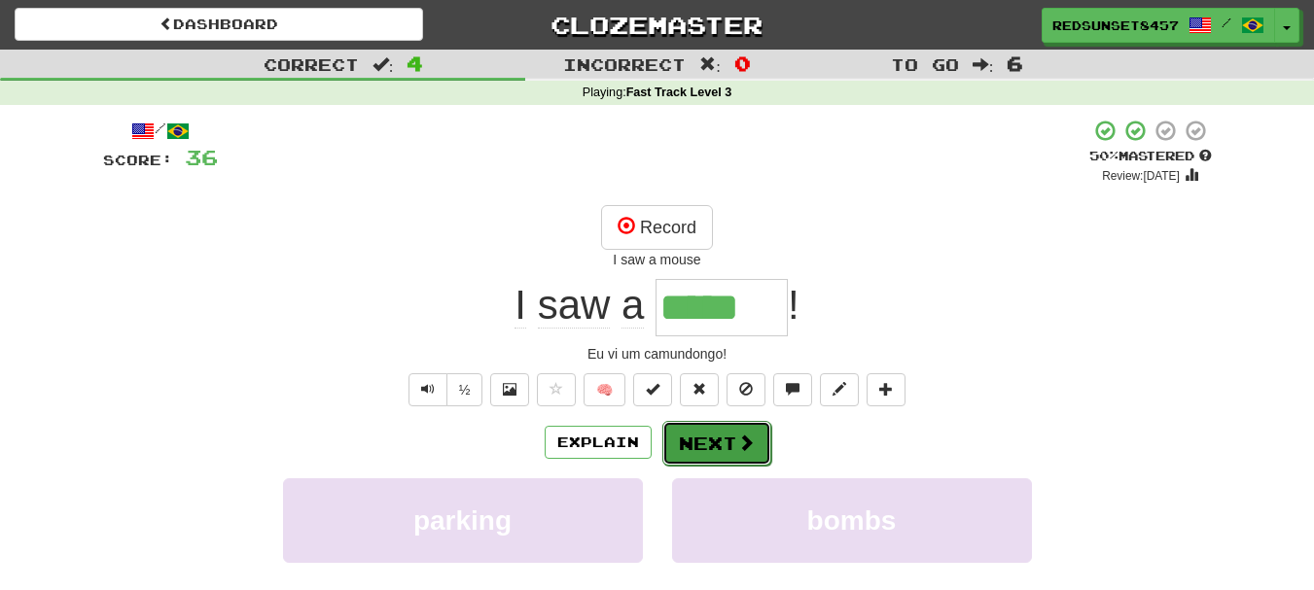
click at [743, 444] on span at bounding box center [746, 443] width 18 height 18
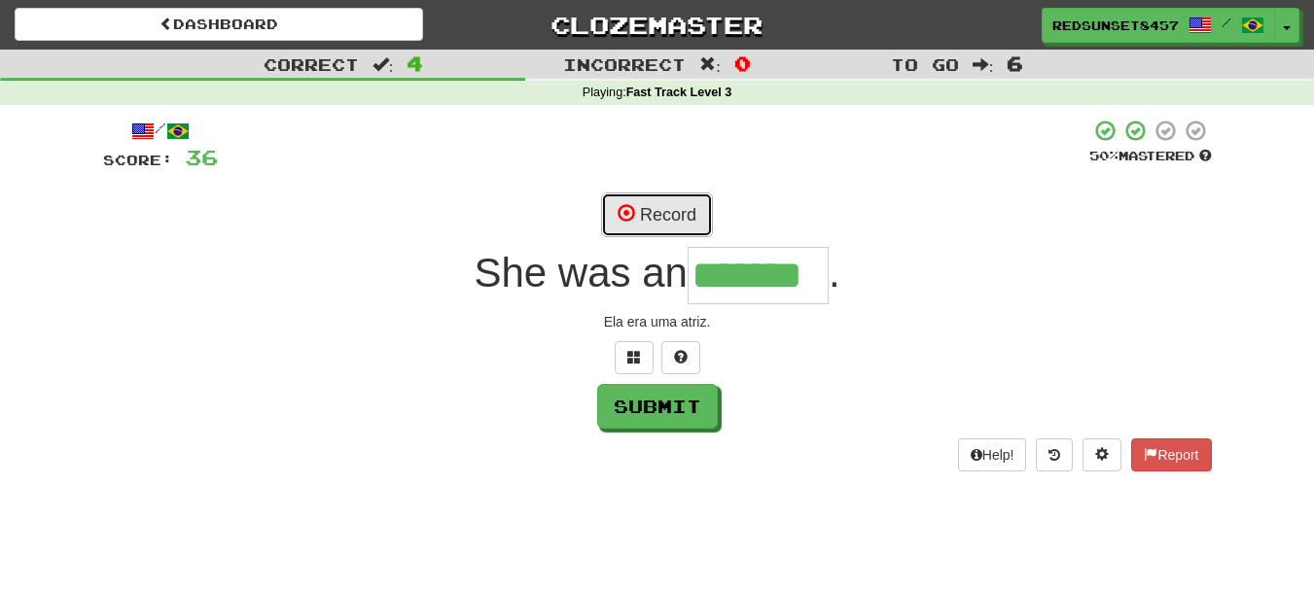
click at [678, 204] on button "Record" at bounding box center [657, 215] width 112 height 45
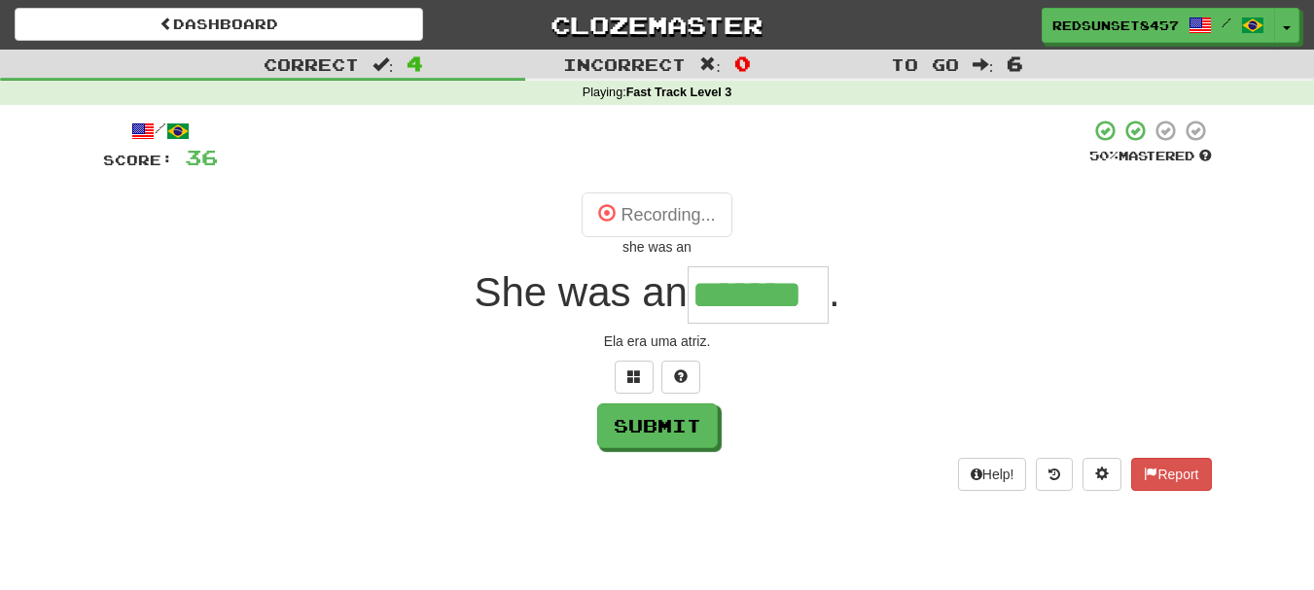
type input "*******"
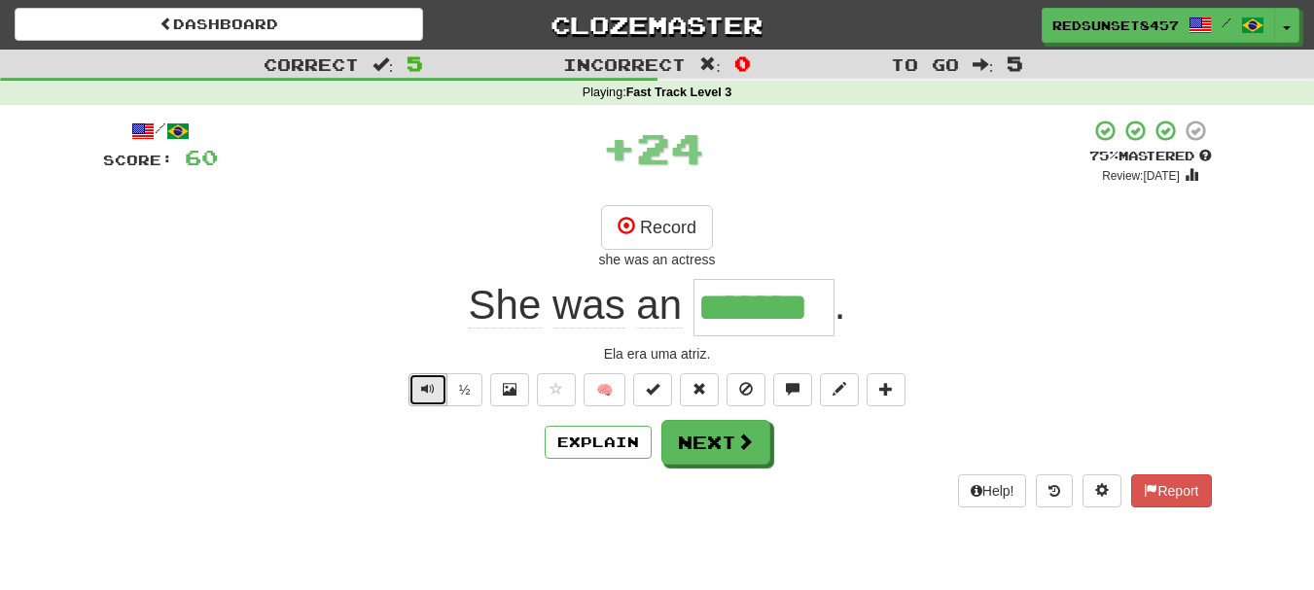
click at [421, 382] on span "Text-to-speech controls" at bounding box center [428, 389] width 14 height 14
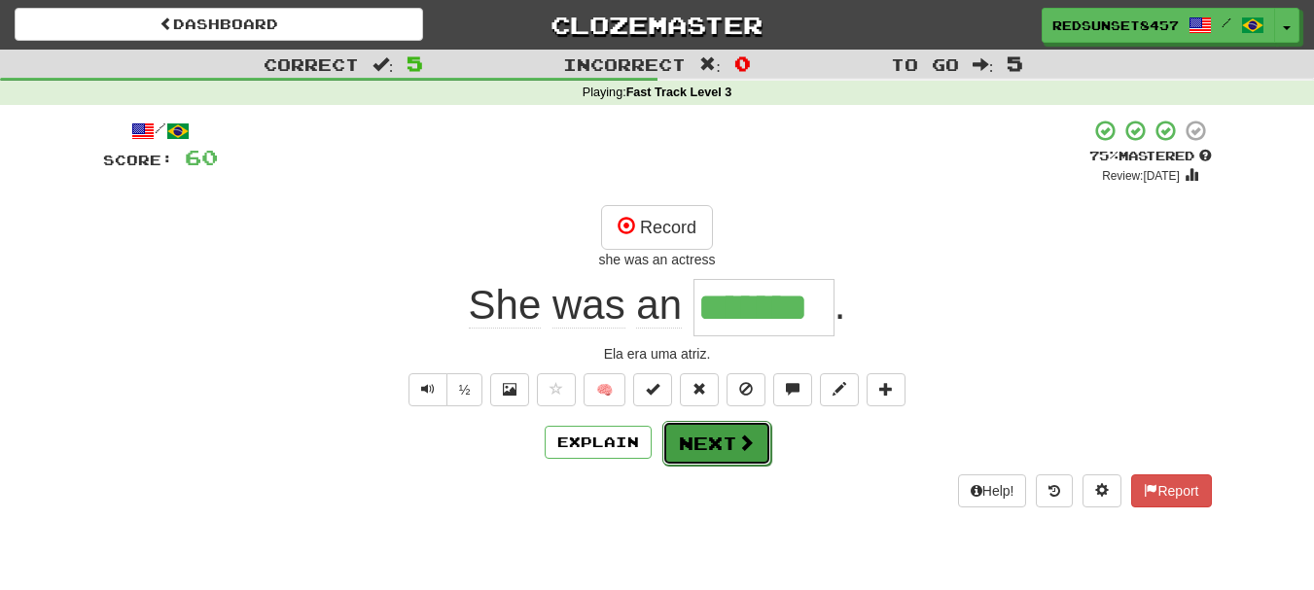
click at [728, 439] on button "Next" at bounding box center [716, 443] width 109 height 45
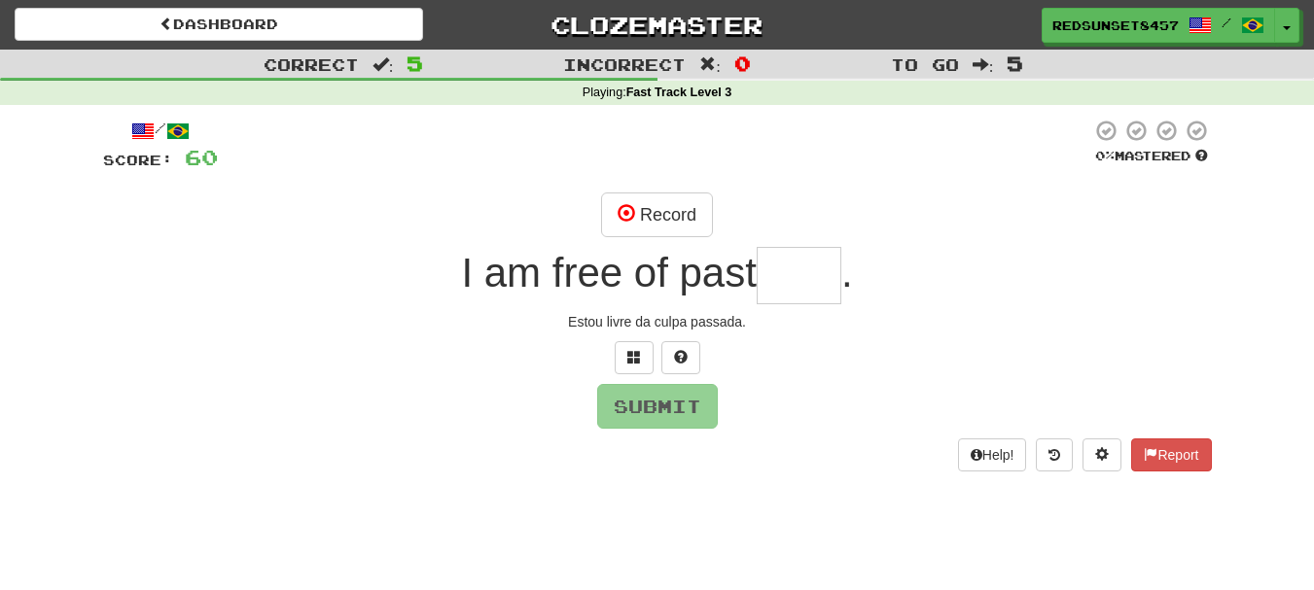
click at [808, 274] on input "text" at bounding box center [798, 275] width 85 height 57
click at [628, 354] on span at bounding box center [634, 357] width 14 height 14
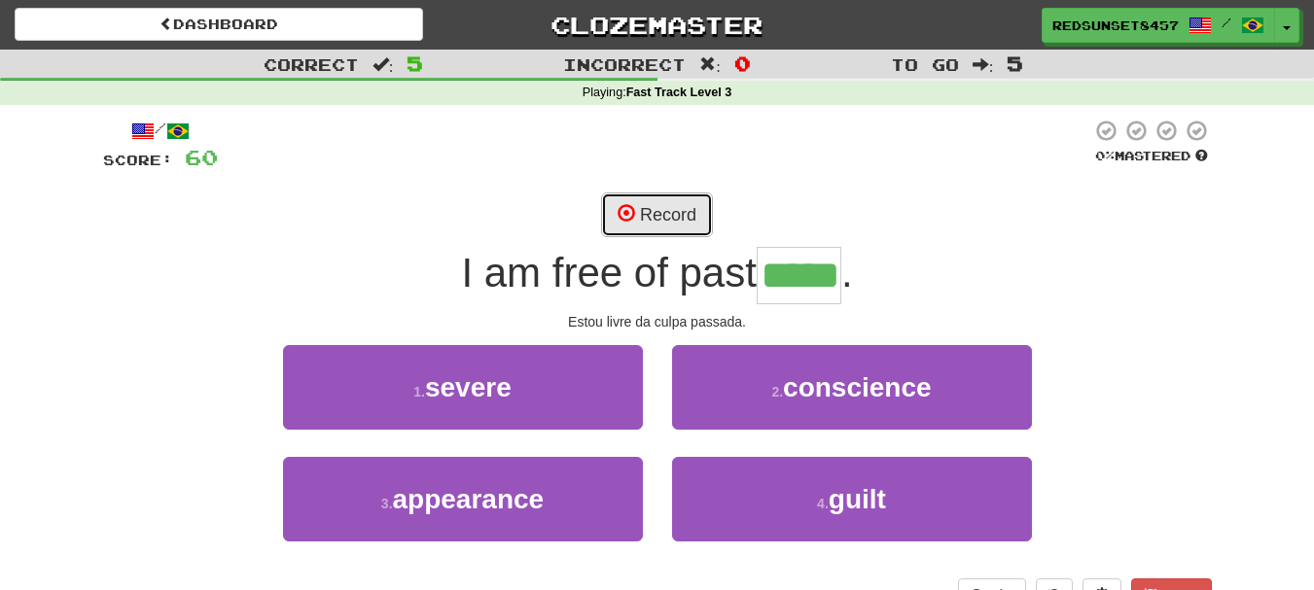
click at [649, 217] on button "Record" at bounding box center [657, 215] width 112 height 45
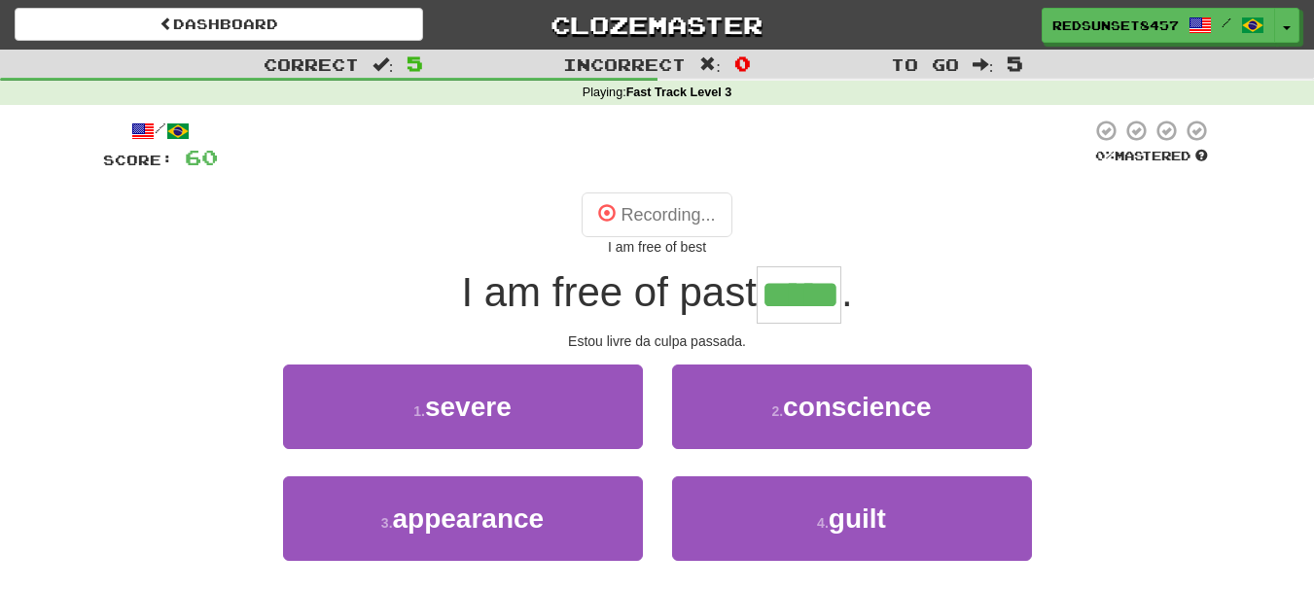
type input "*****"
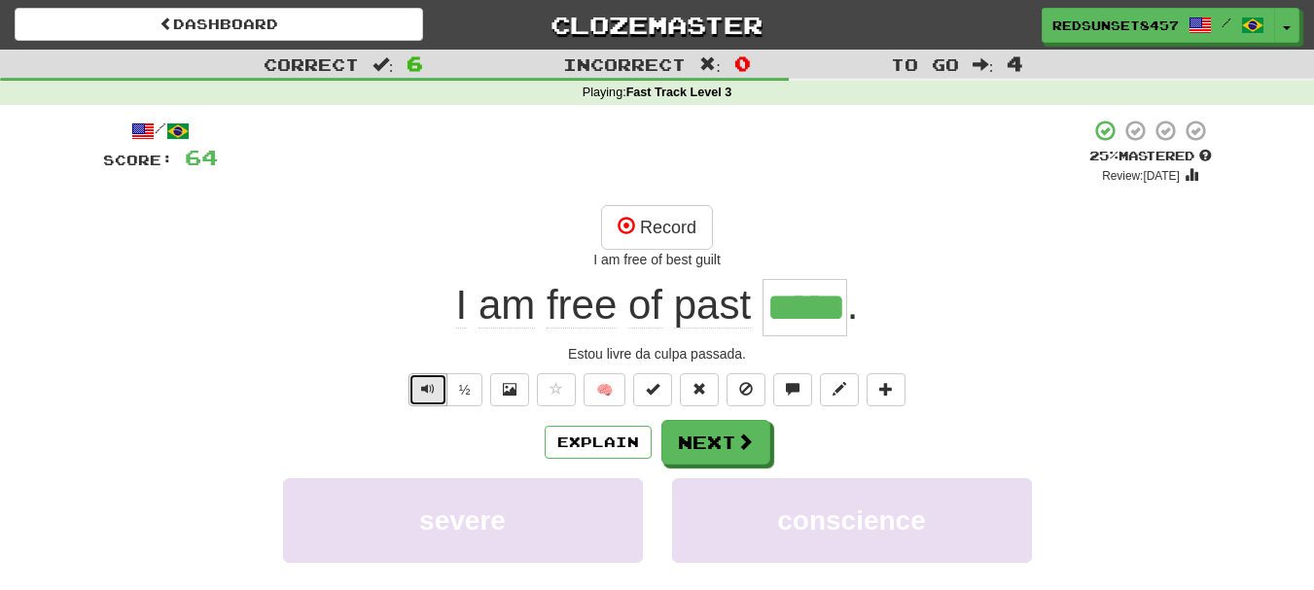
click at [421, 386] on span "Text-to-speech controls" at bounding box center [428, 389] width 14 height 14
click at [718, 453] on button "Next" at bounding box center [716, 443] width 109 height 45
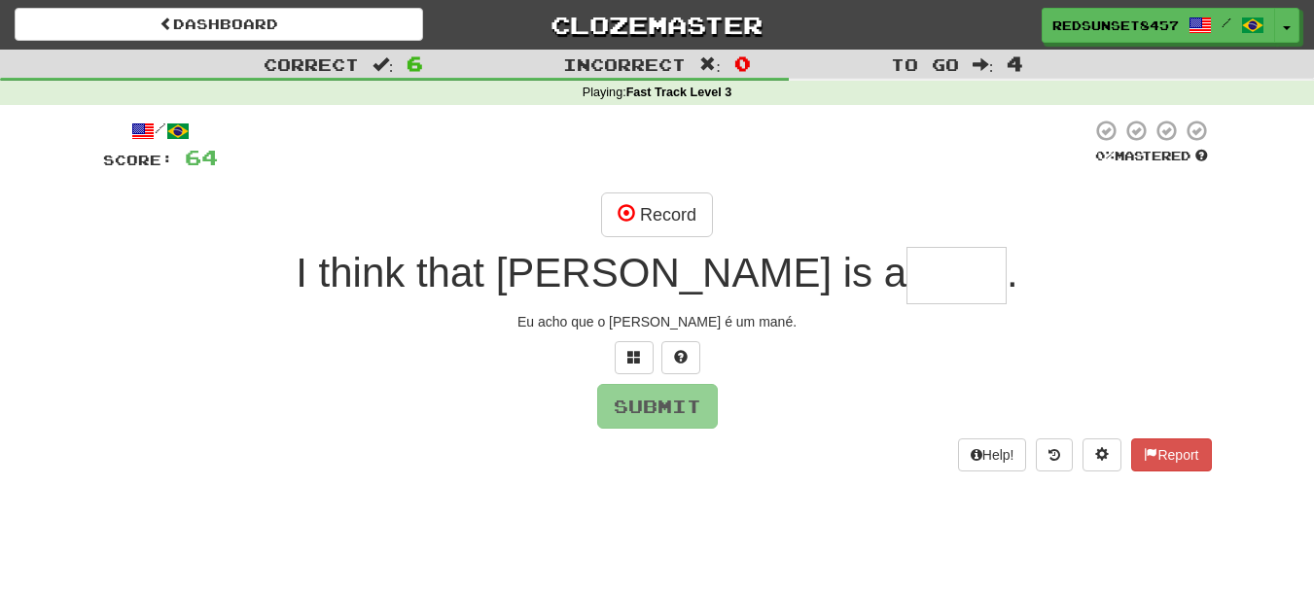
click at [906, 273] on input "text" at bounding box center [956, 275] width 100 height 57
click at [636, 357] on span at bounding box center [634, 357] width 14 height 14
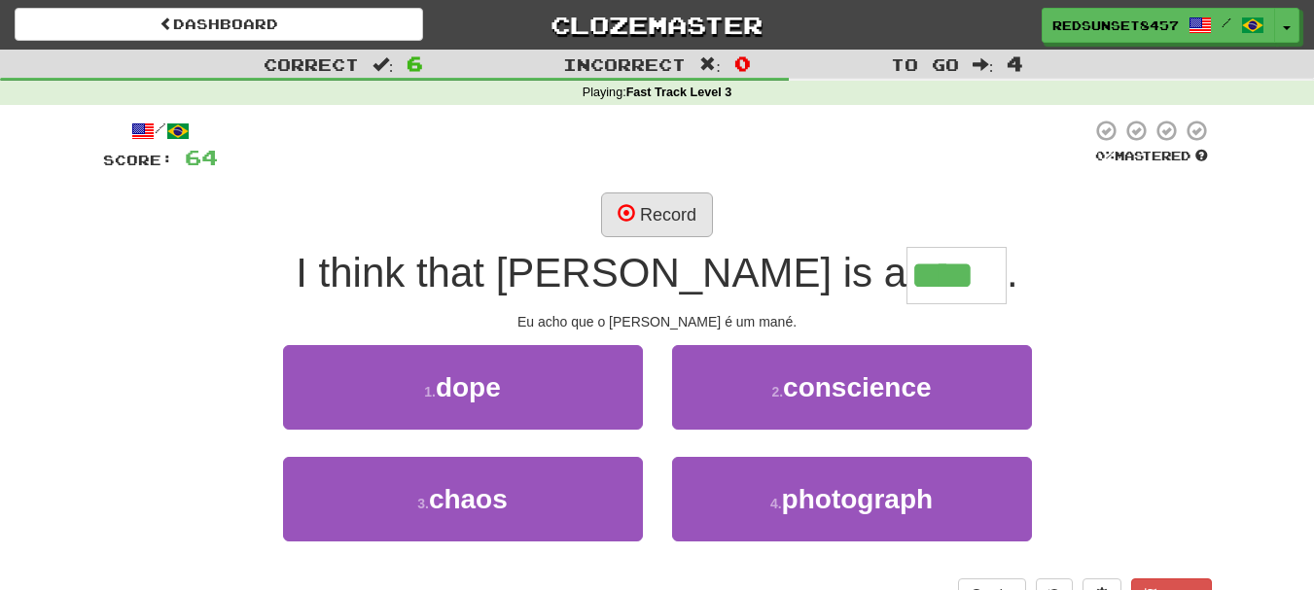
type input "****"
click at [660, 211] on button "Record" at bounding box center [657, 215] width 112 height 45
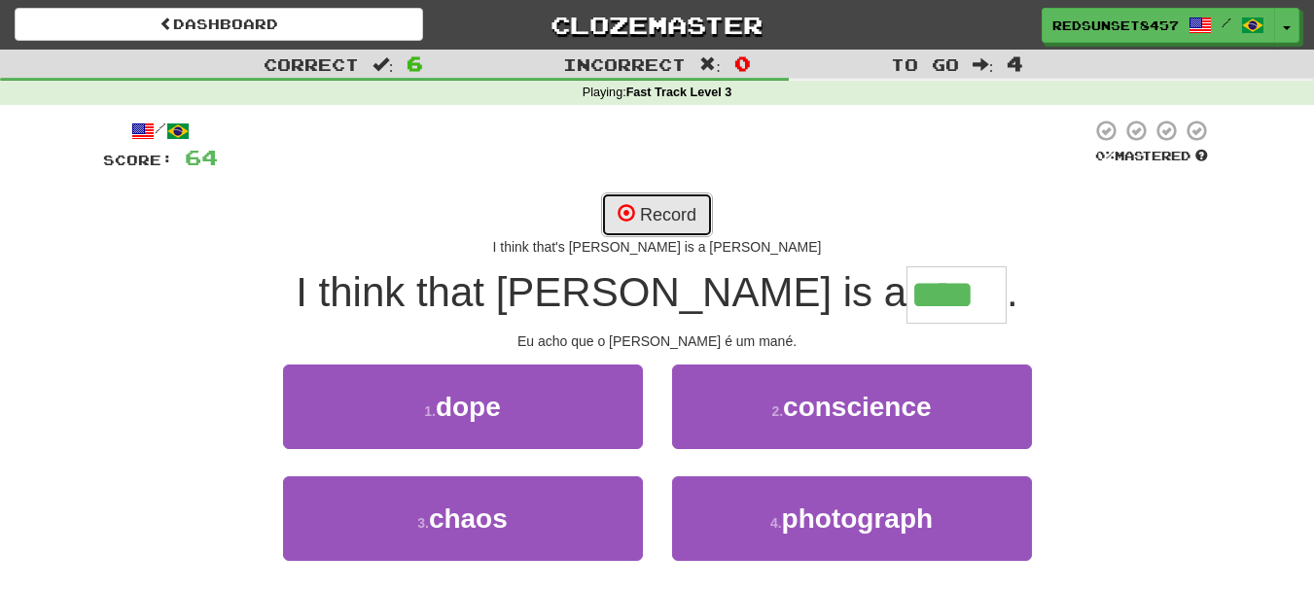
click at [625, 206] on span at bounding box center [626, 213] width 18 height 18
click at [660, 210] on button "Record" at bounding box center [657, 215] width 112 height 45
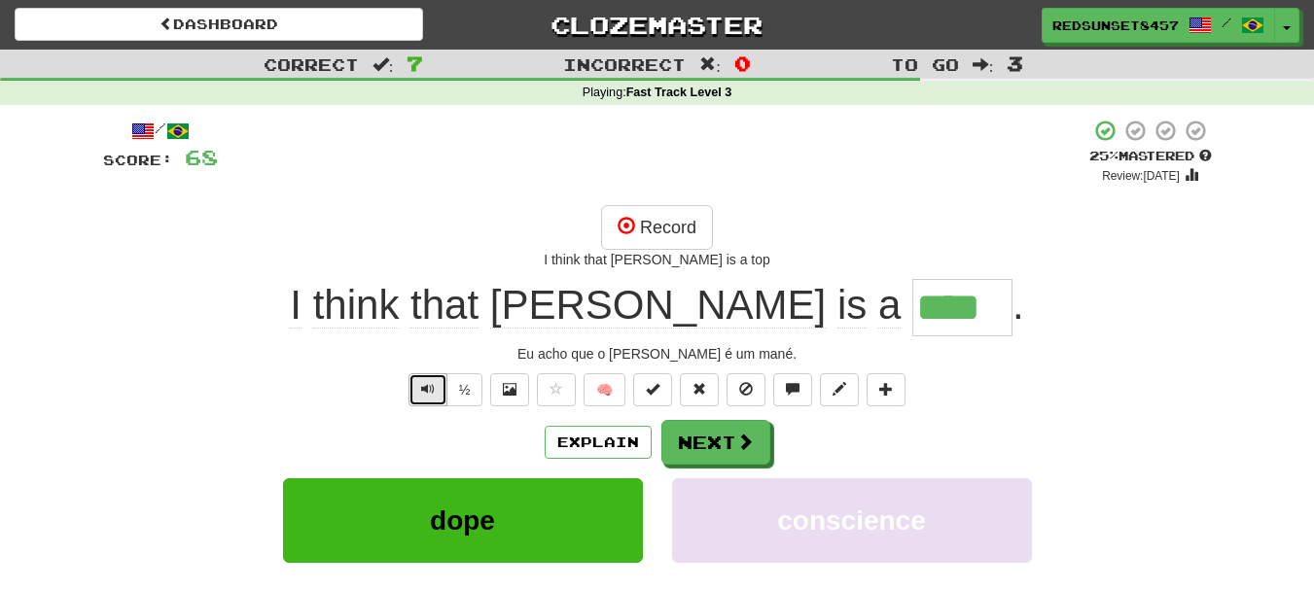
click at [428, 389] on span "Text-to-speech controls" at bounding box center [428, 389] width 14 height 14
click at [720, 432] on button "Next" at bounding box center [716, 443] width 109 height 45
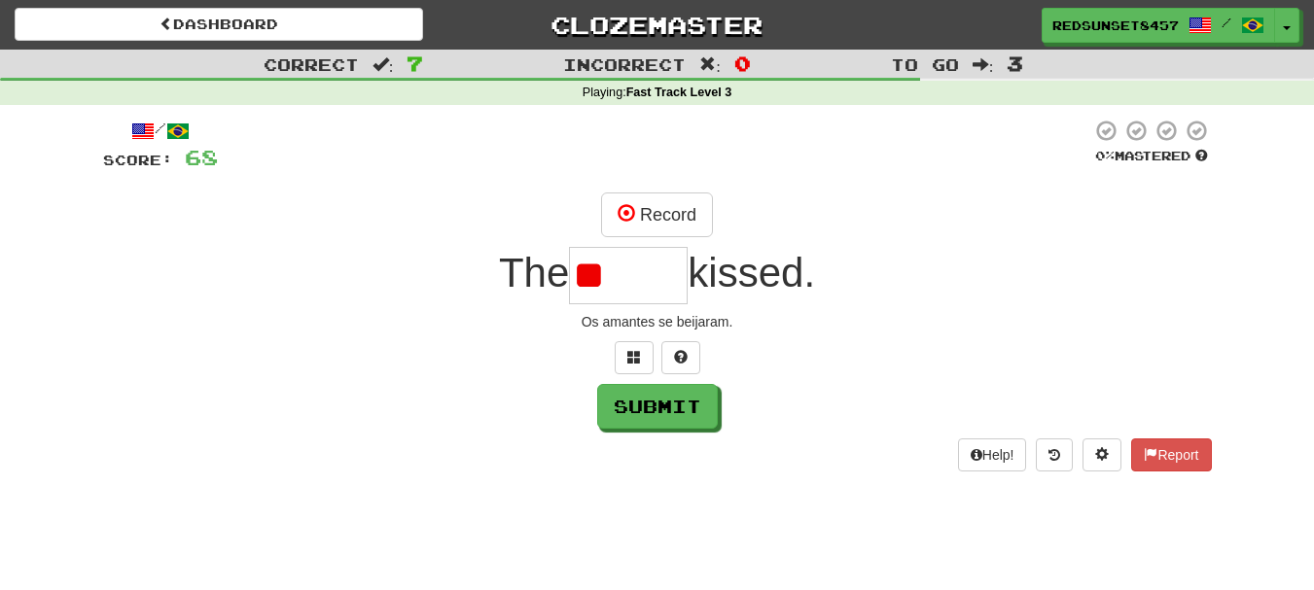
type input "*"
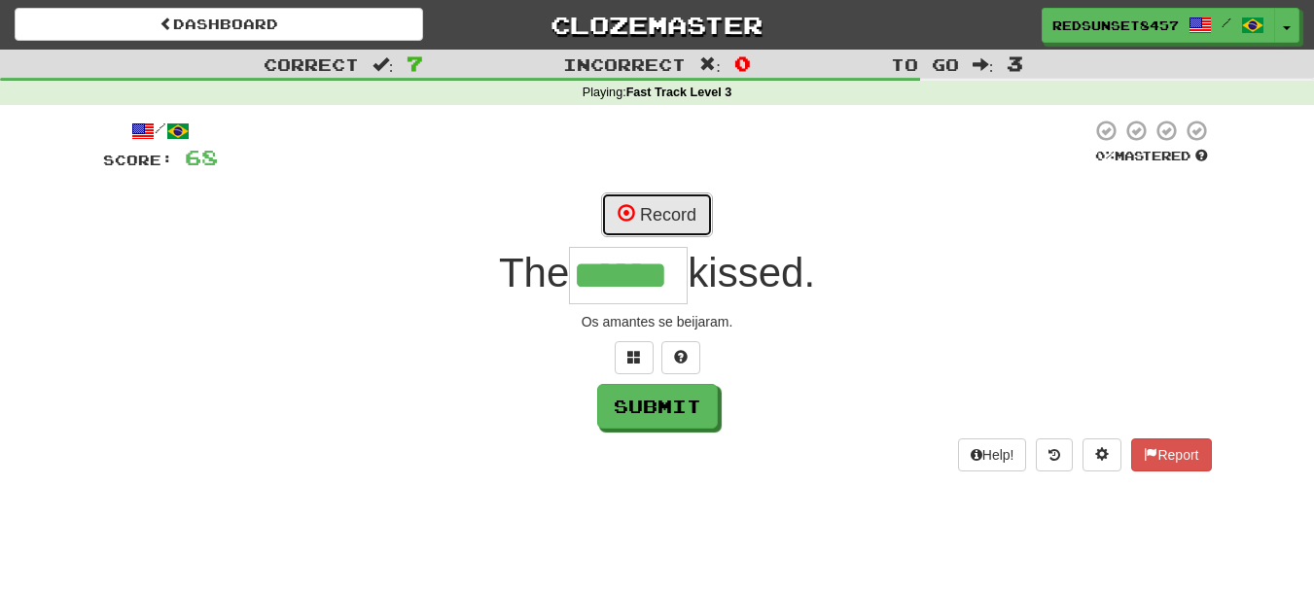
click at [650, 210] on button "Record" at bounding box center [657, 215] width 112 height 45
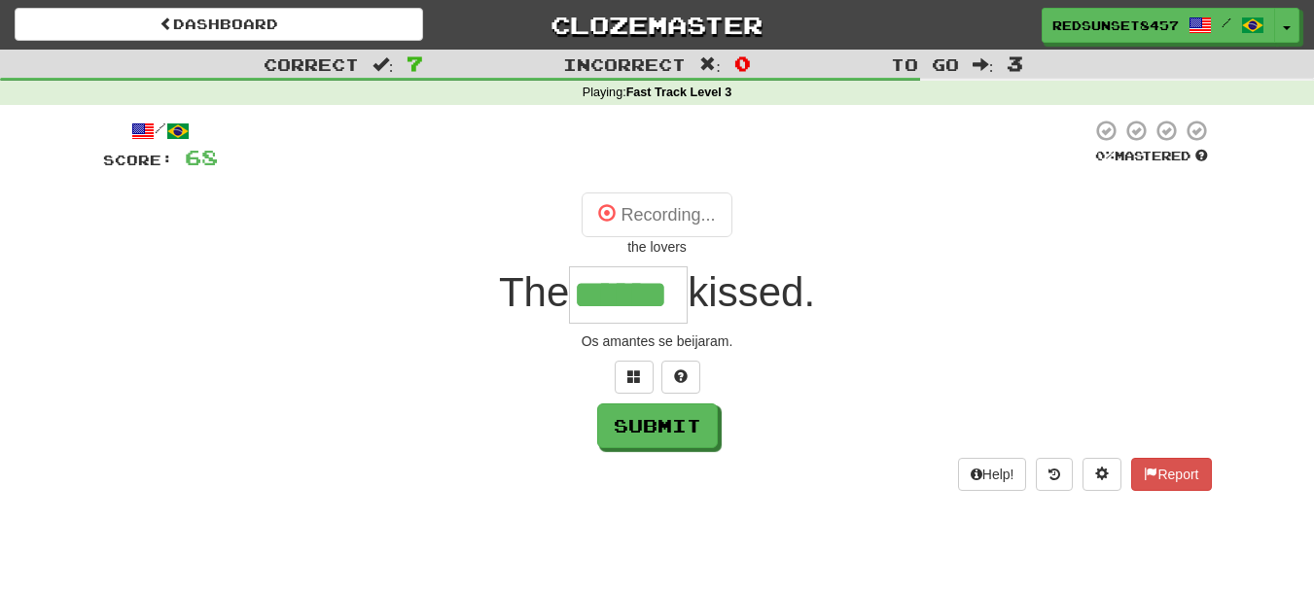
type input "******"
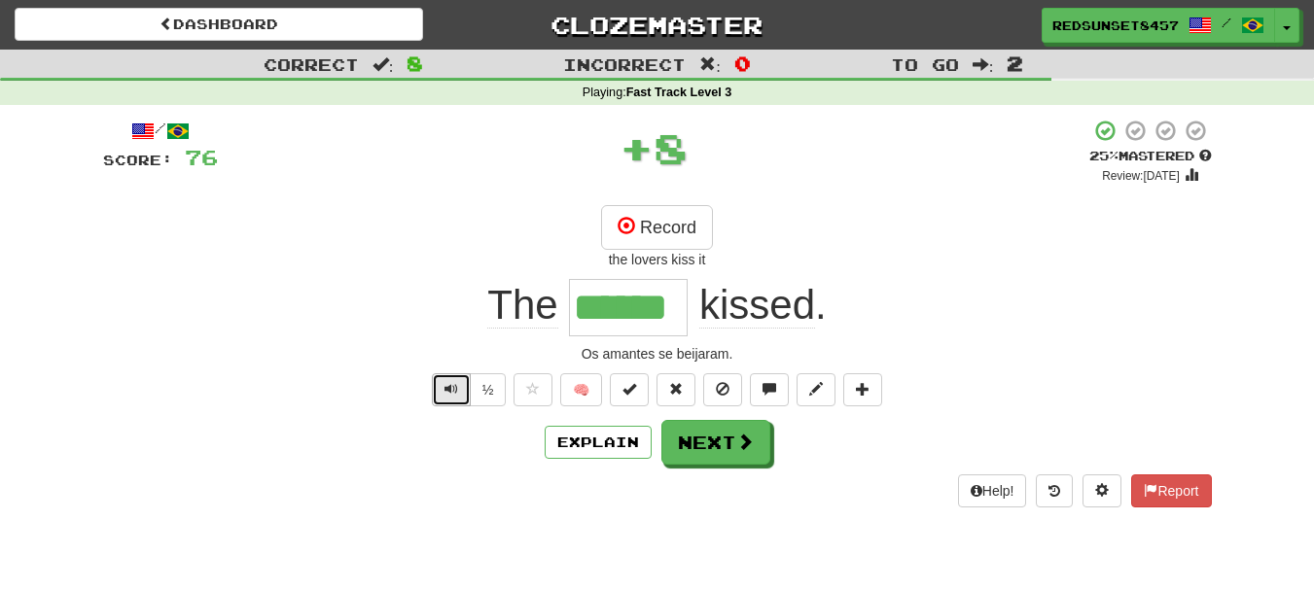
click at [454, 391] on span "Text-to-speech controls" at bounding box center [451, 389] width 14 height 14
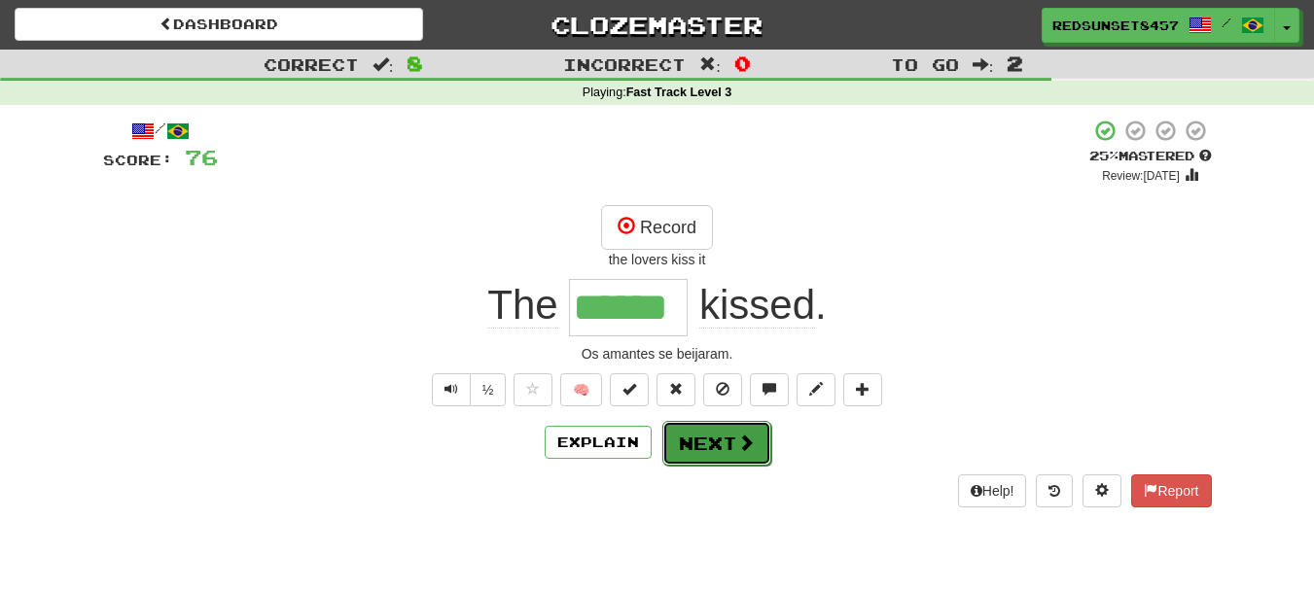
click at [685, 441] on button "Next" at bounding box center [716, 443] width 109 height 45
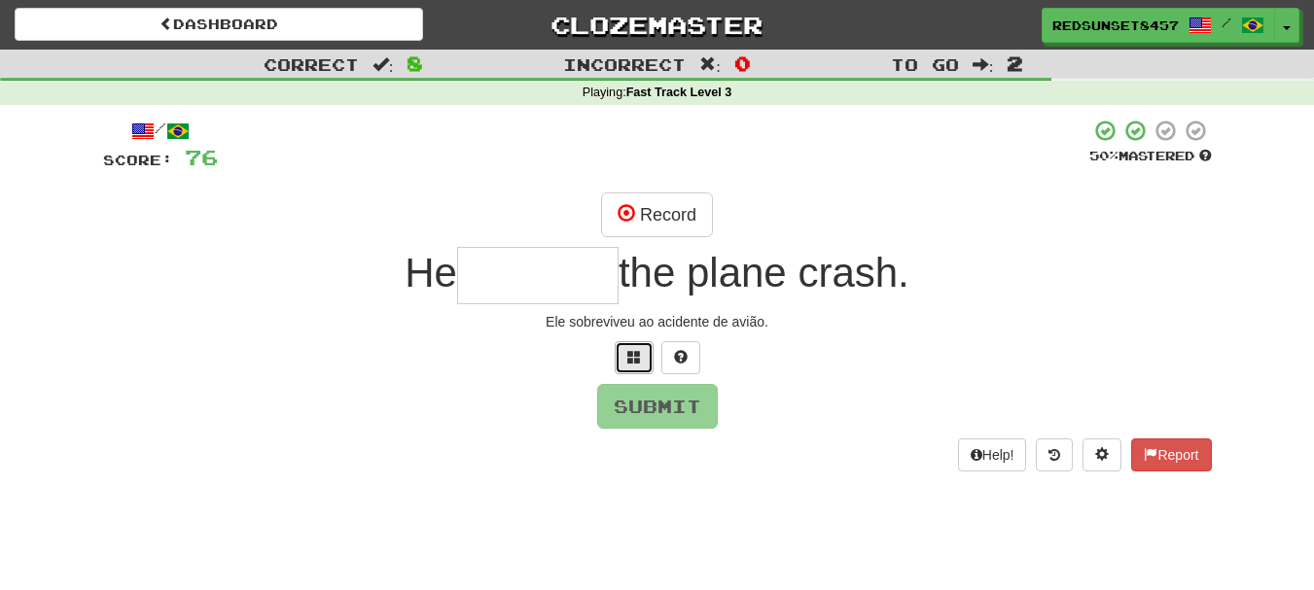
click at [633, 355] on span at bounding box center [634, 357] width 14 height 14
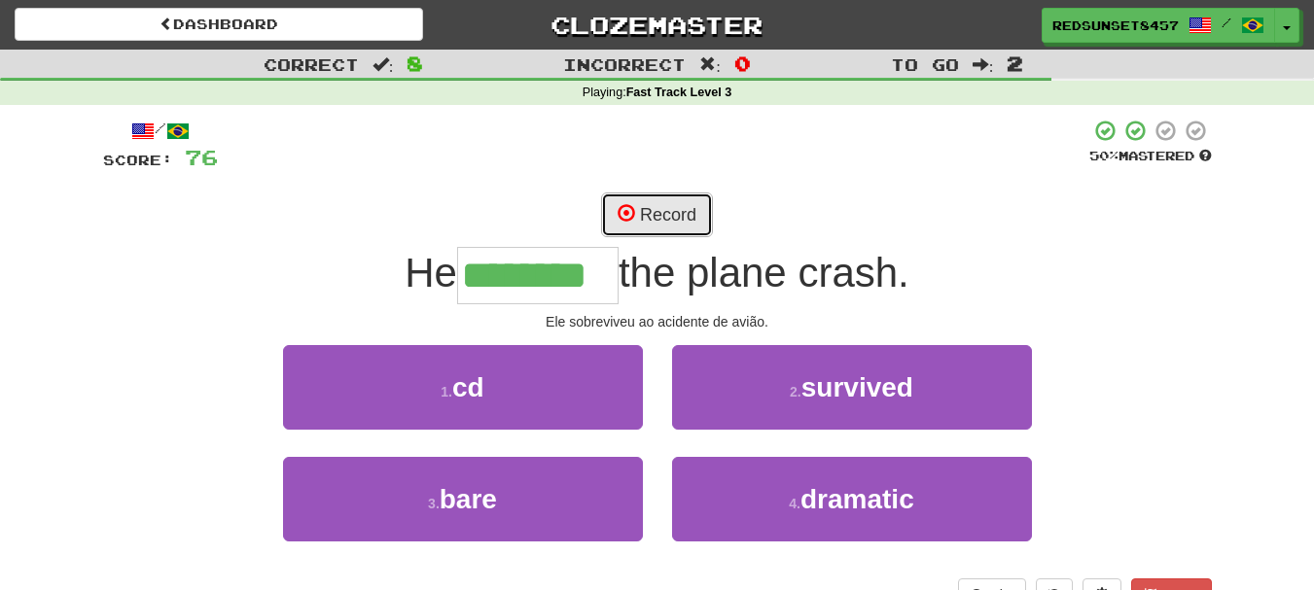
click at [671, 208] on button "Record" at bounding box center [657, 215] width 112 height 45
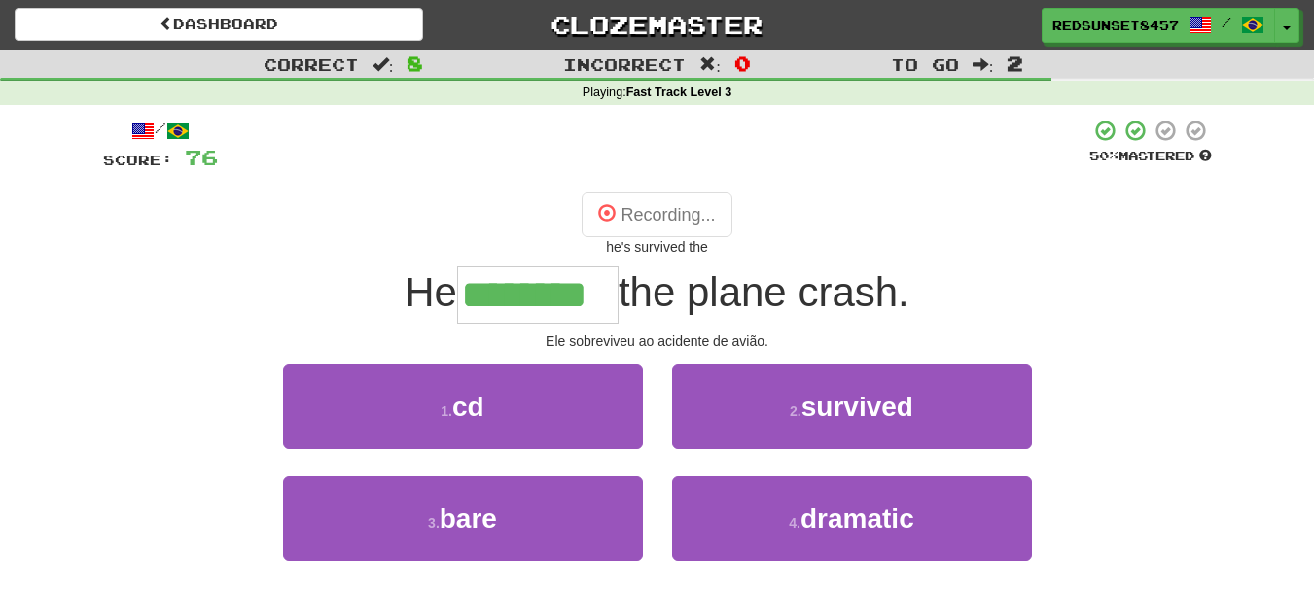
type input "********"
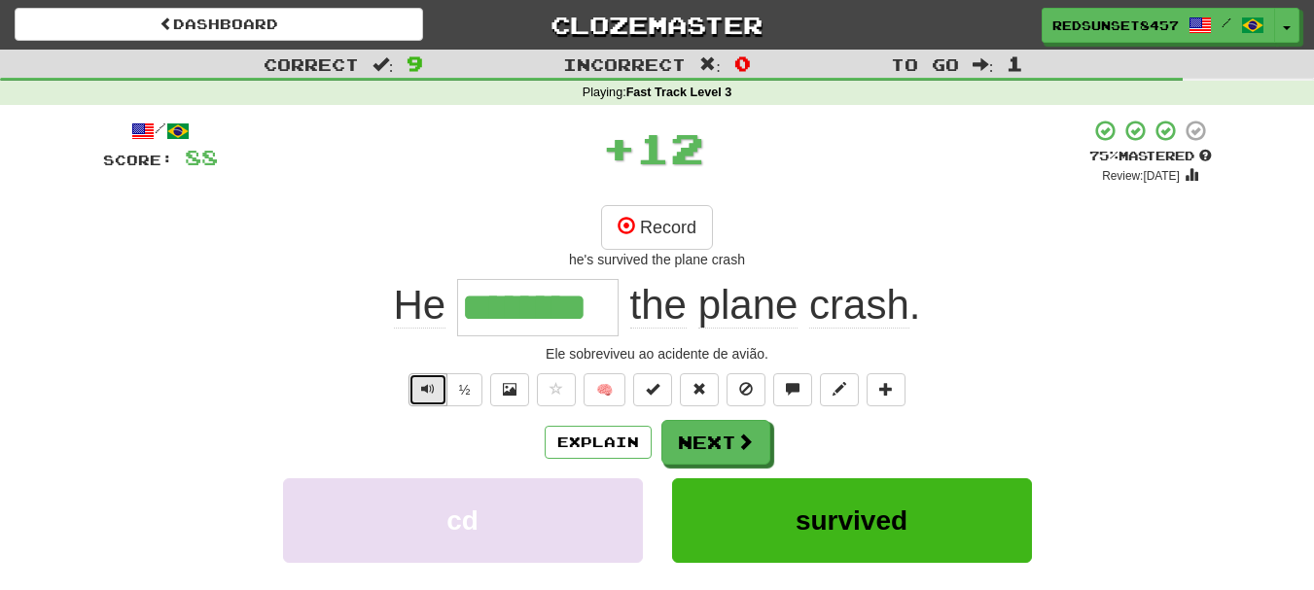
click at [423, 391] on span "Text-to-speech controls" at bounding box center [428, 389] width 14 height 14
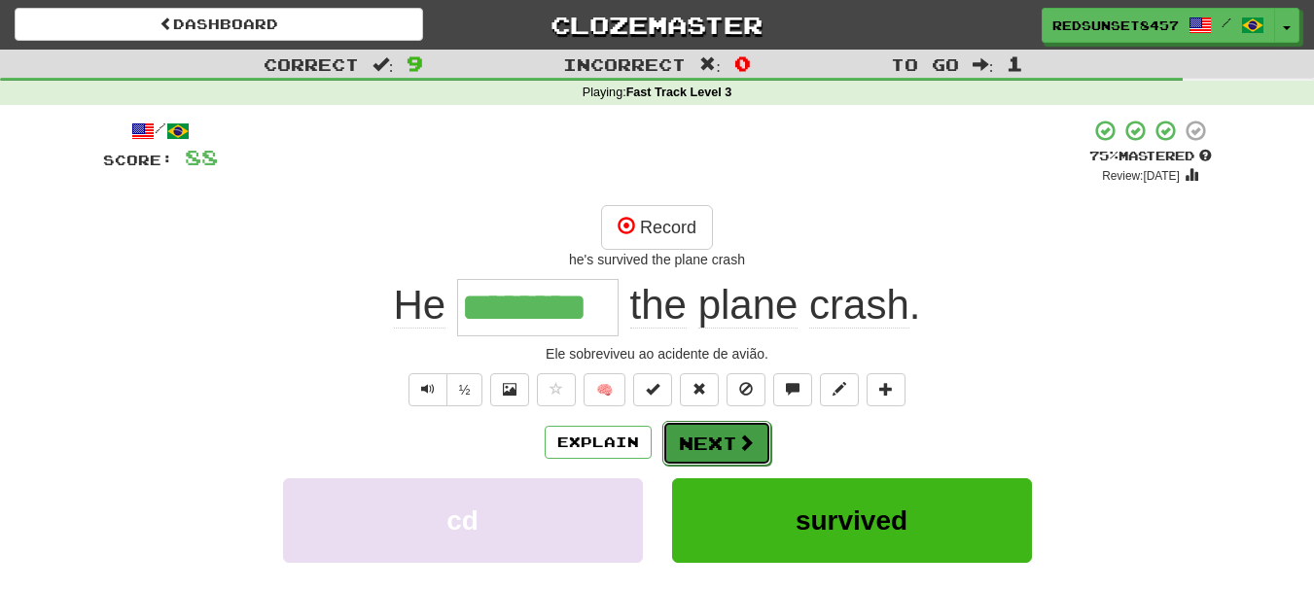
click at [720, 448] on button "Next" at bounding box center [716, 443] width 109 height 45
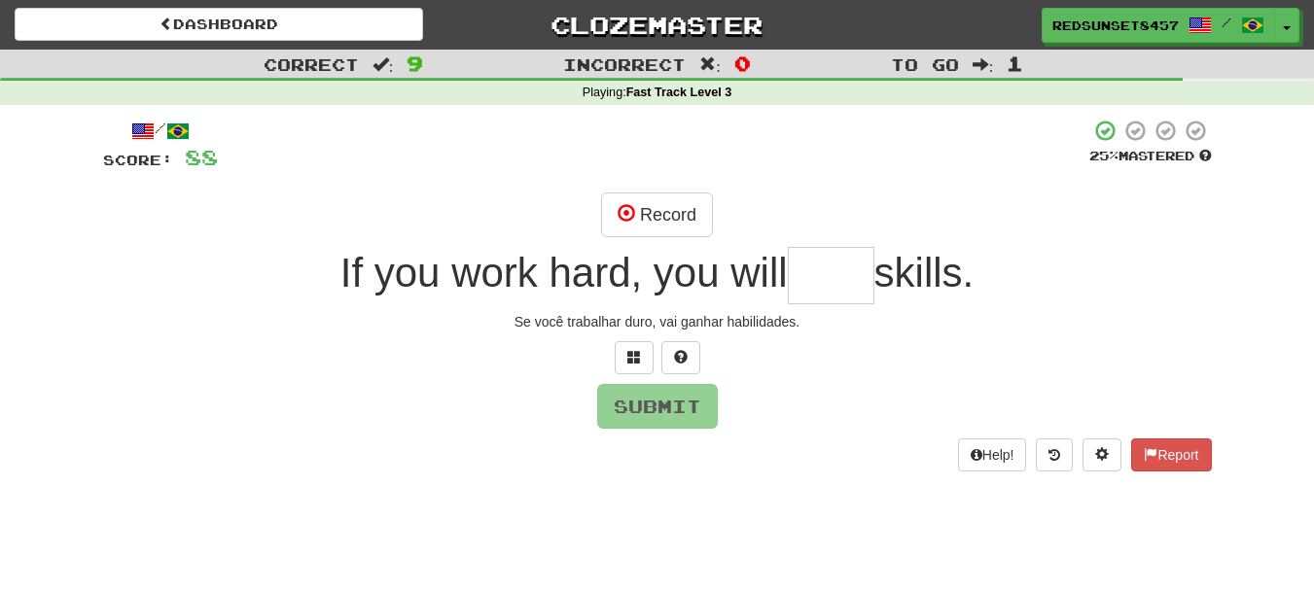
type input "*"
click at [627, 364] on span at bounding box center [634, 357] width 14 height 14
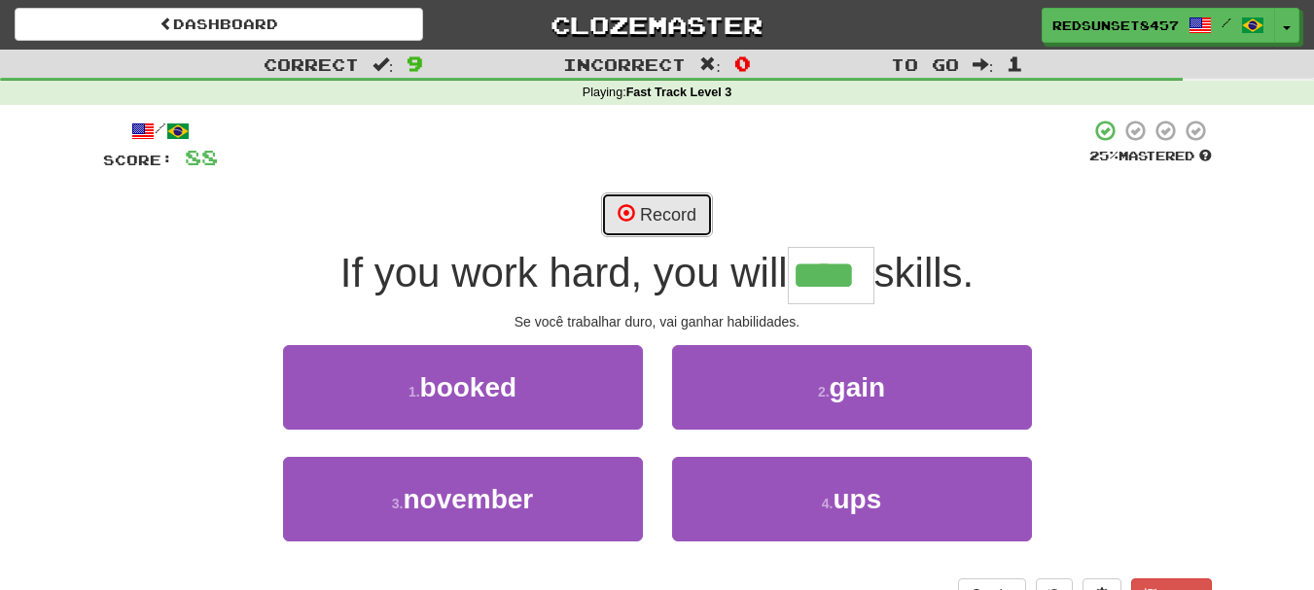
click at [685, 204] on button "Record" at bounding box center [657, 215] width 112 height 45
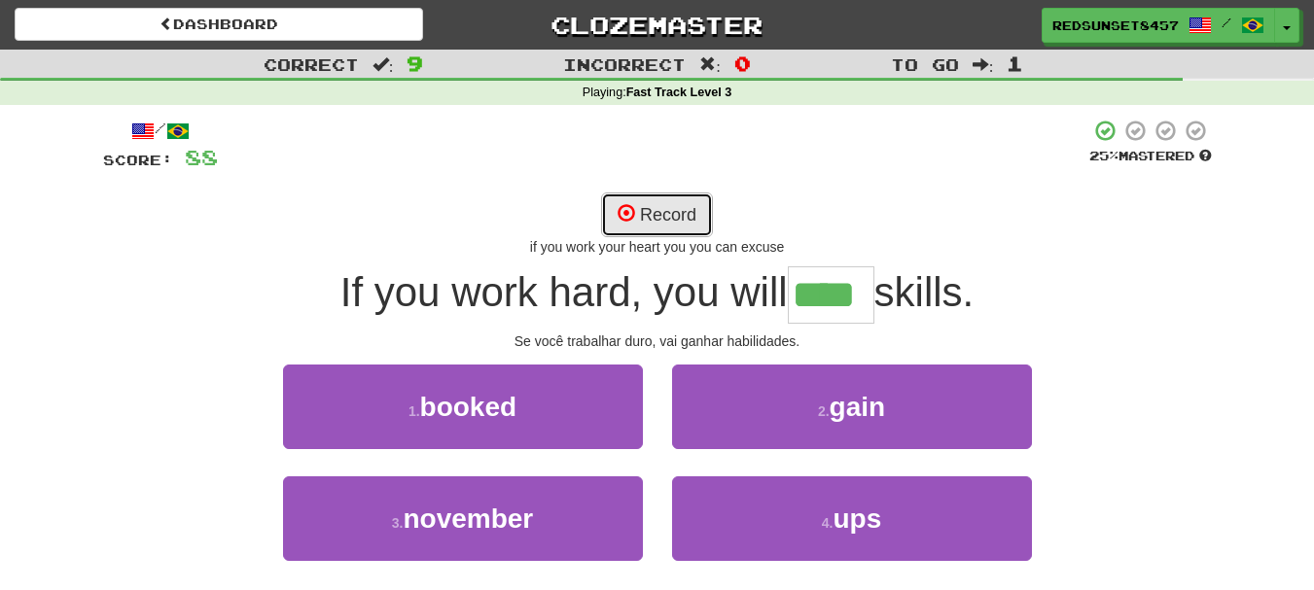
click at [672, 209] on button "Record" at bounding box center [657, 215] width 112 height 45
type input "****"
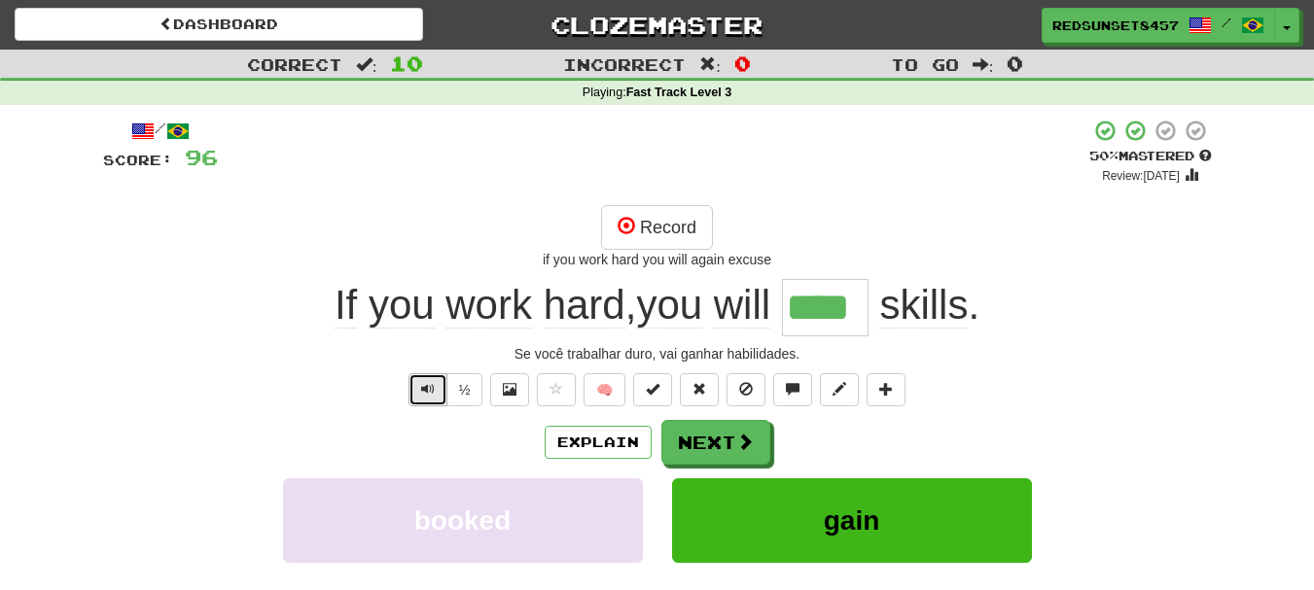
click at [425, 382] on span "Text-to-speech controls" at bounding box center [428, 389] width 14 height 14
click at [432, 387] on span "Text-to-speech controls" at bounding box center [428, 389] width 14 height 14
click at [749, 435] on span at bounding box center [746, 443] width 18 height 18
